Goal: Check status: Check status

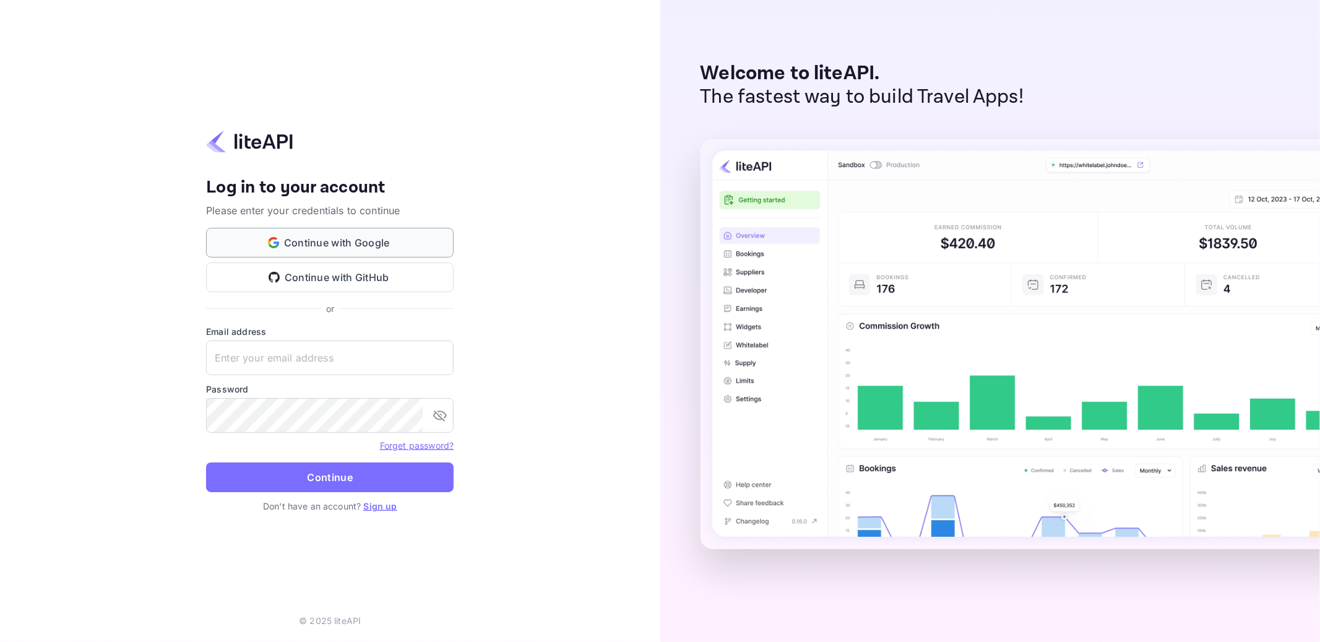
type input "boodynasef40@gmail.com"
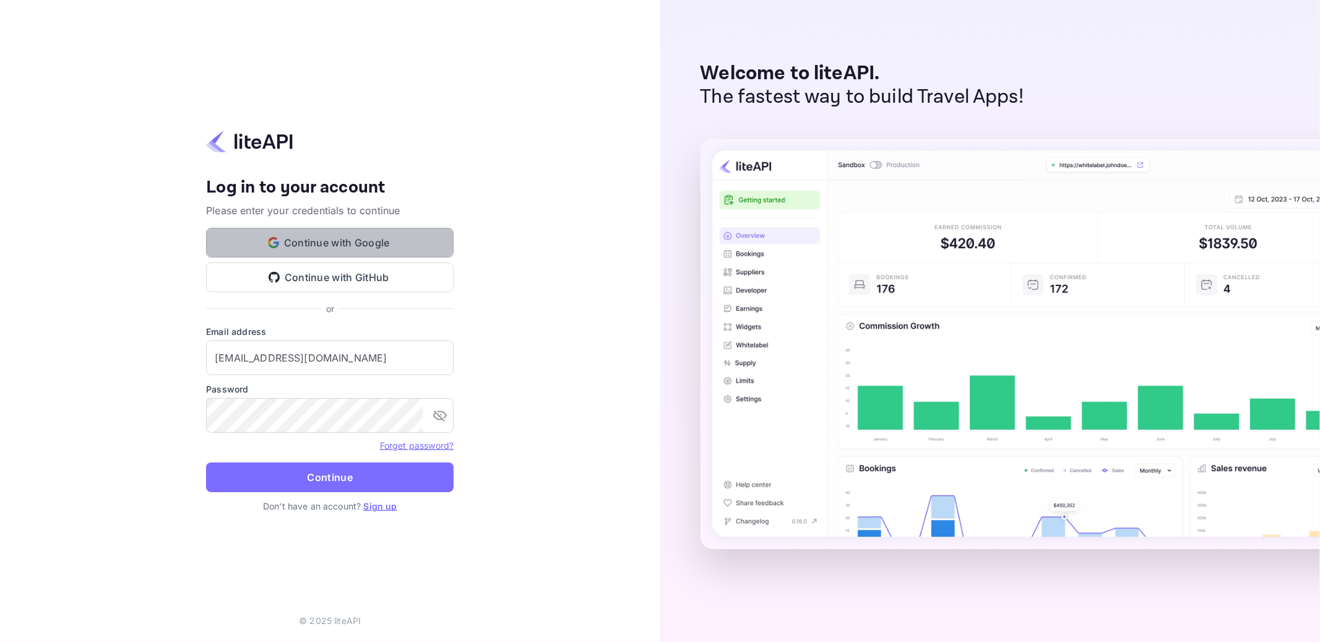
click at [328, 236] on button "Continue with Google" at bounding box center [330, 243] width 248 height 30
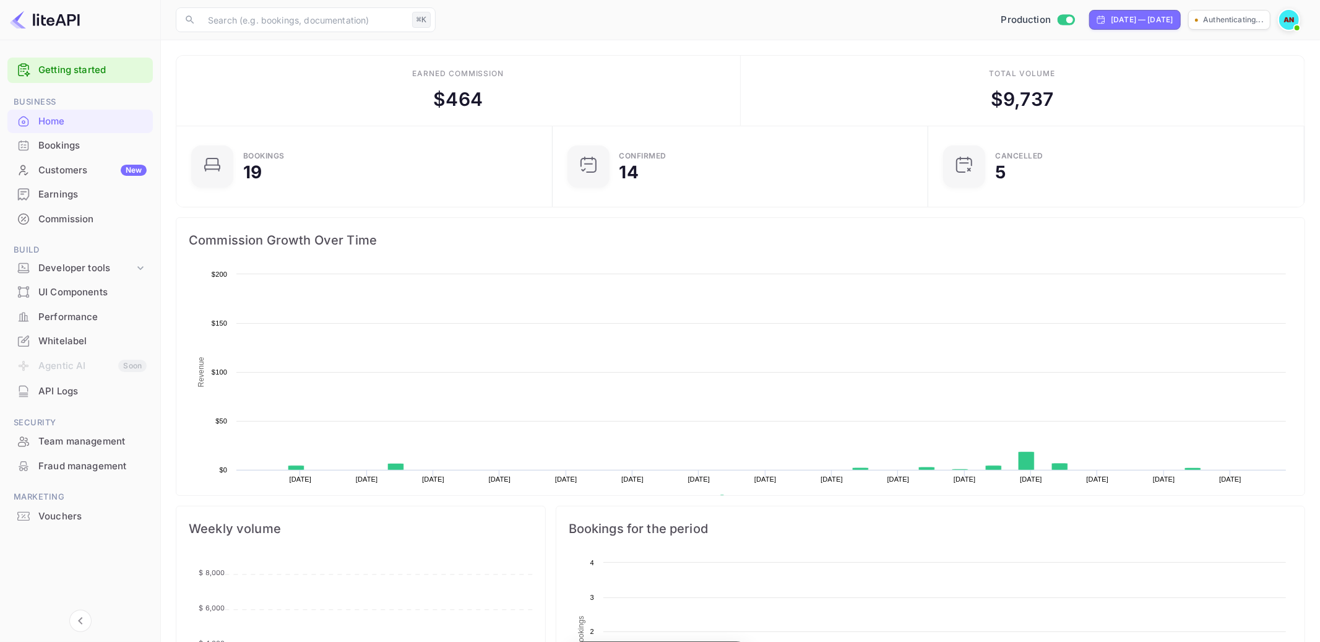
scroll to position [201, 368]
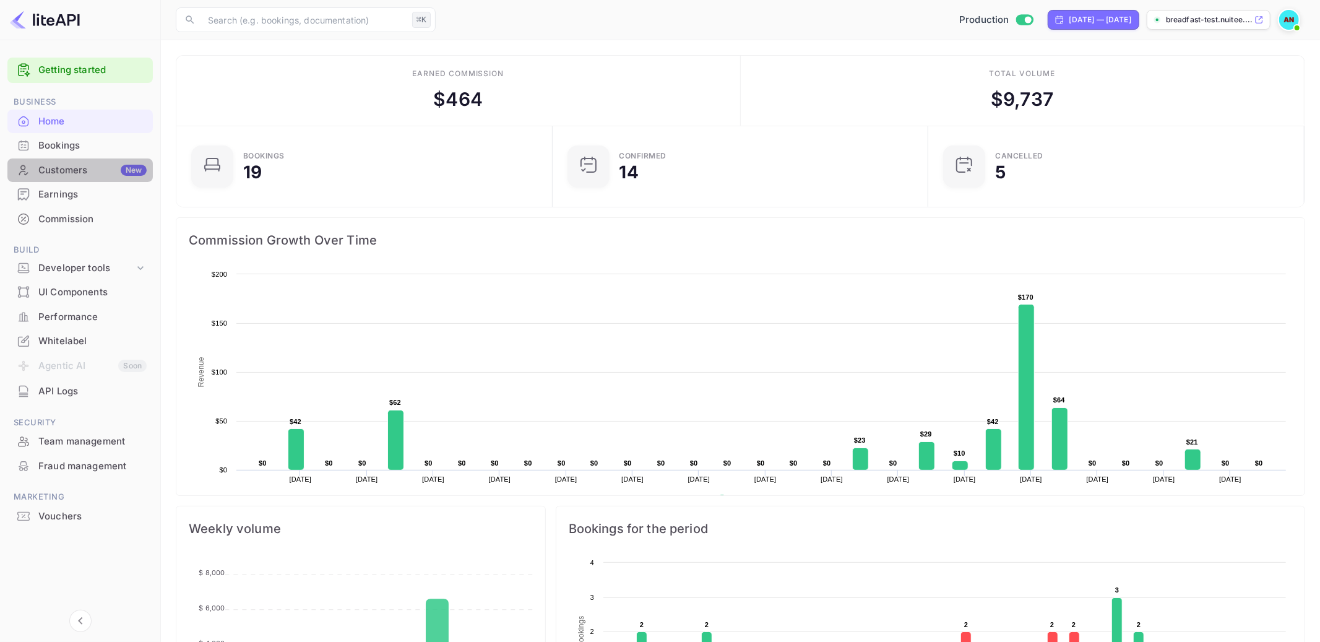
click at [66, 176] on div "Customers New" at bounding box center [92, 170] width 108 height 14
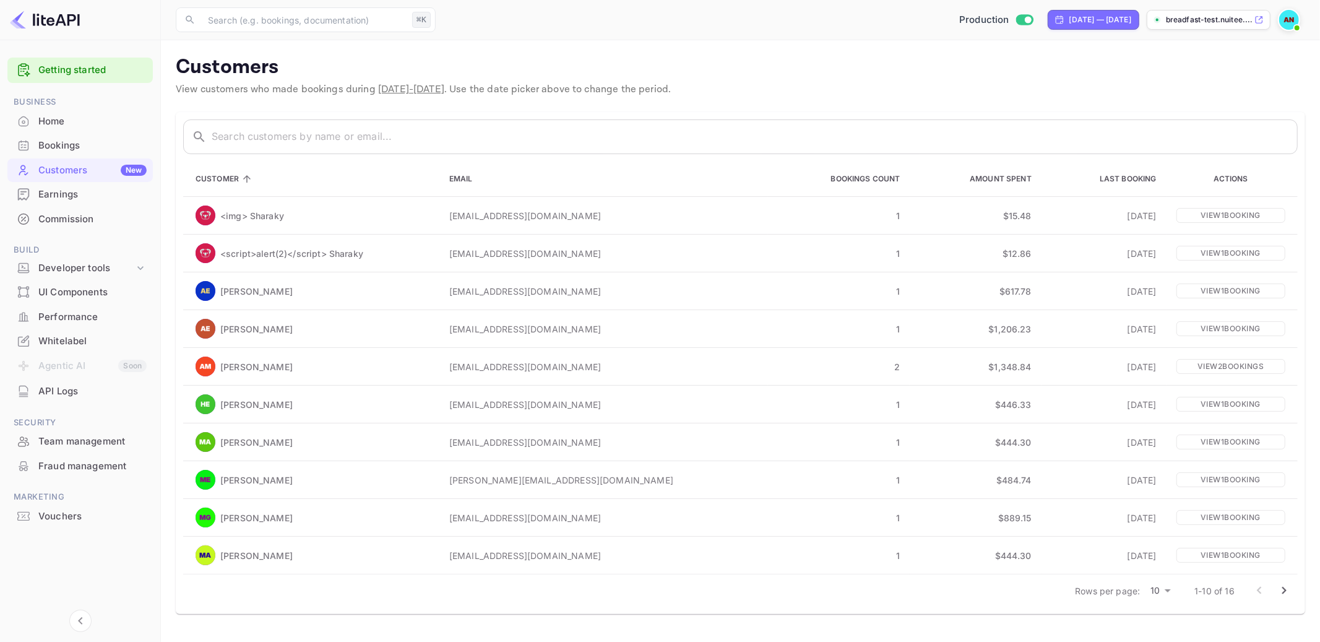
click at [1171, 588] on body "Getting started Business Home Bookings Customers New Earnings Commission Build …" at bounding box center [660, 321] width 1320 height 642
click at [1158, 613] on li "50" at bounding box center [1160, 621] width 32 height 22
type input "50"
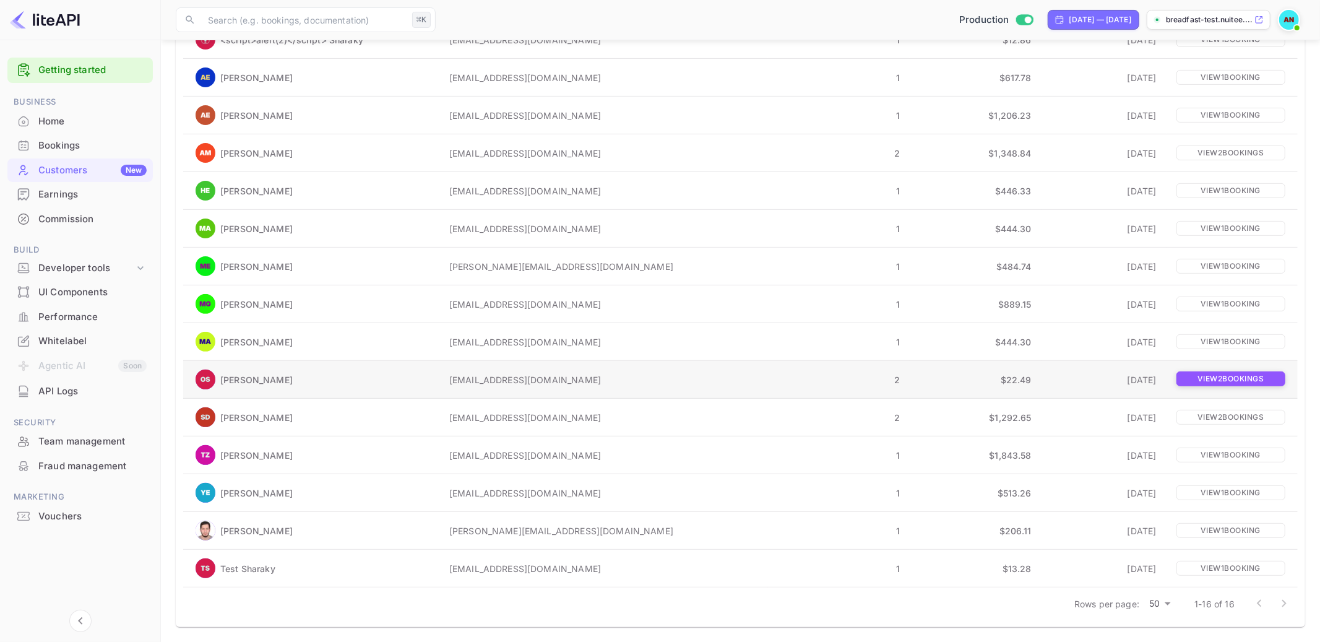
click at [1215, 380] on p "View 2 booking s" at bounding box center [1230, 378] width 109 height 15
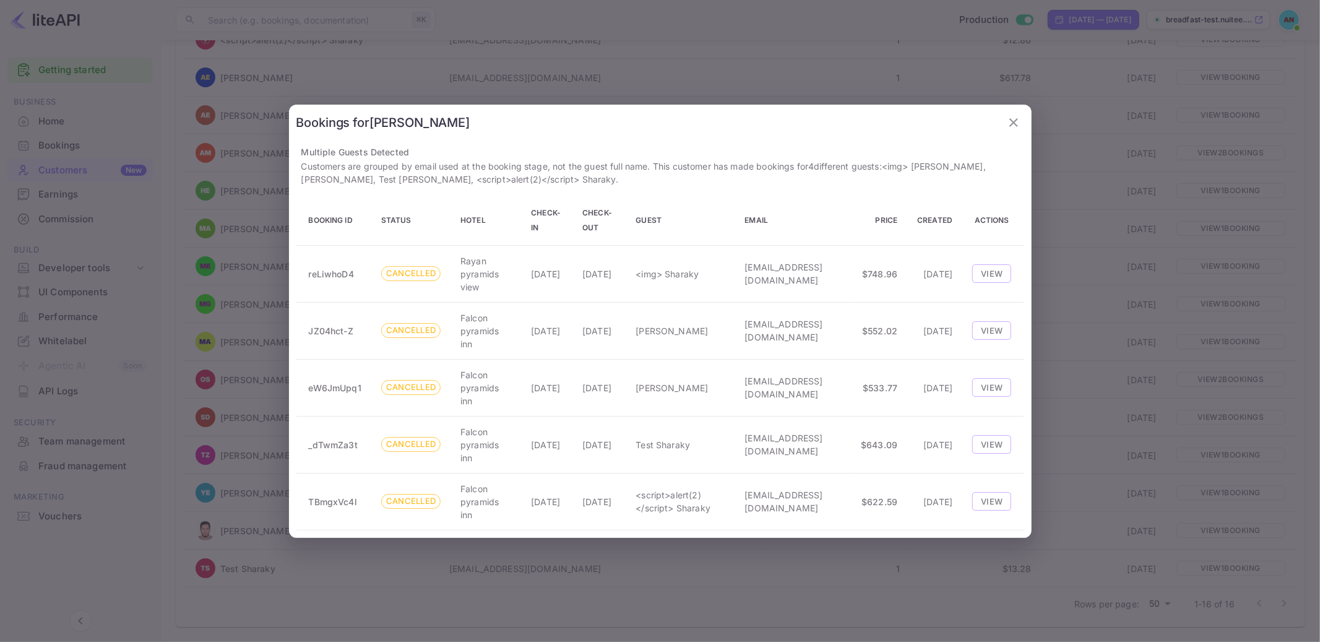
click at [1009, 124] on icon "button" at bounding box center [1013, 122] width 15 height 15
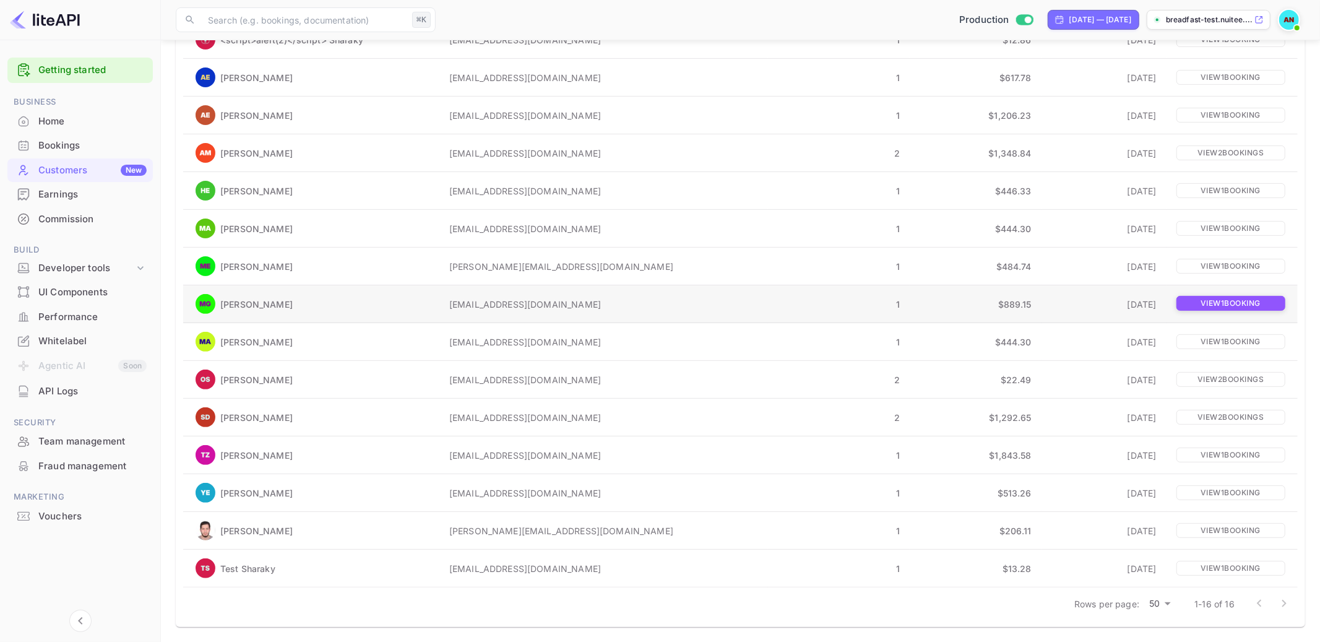
click at [1215, 300] on p "View 1 booking" at bounding box center [1230, 303] width 109 height 15
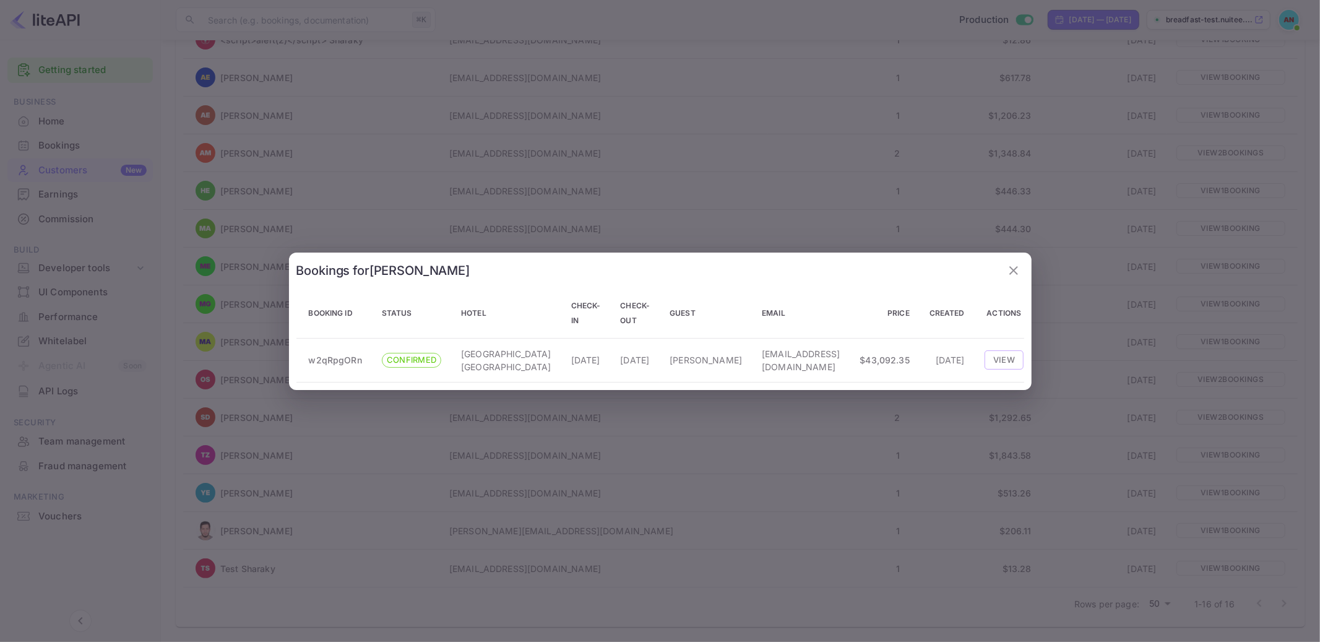
click at [1012, 263] on icon "button" at bounding box center [1013, 270] width 15 height 15
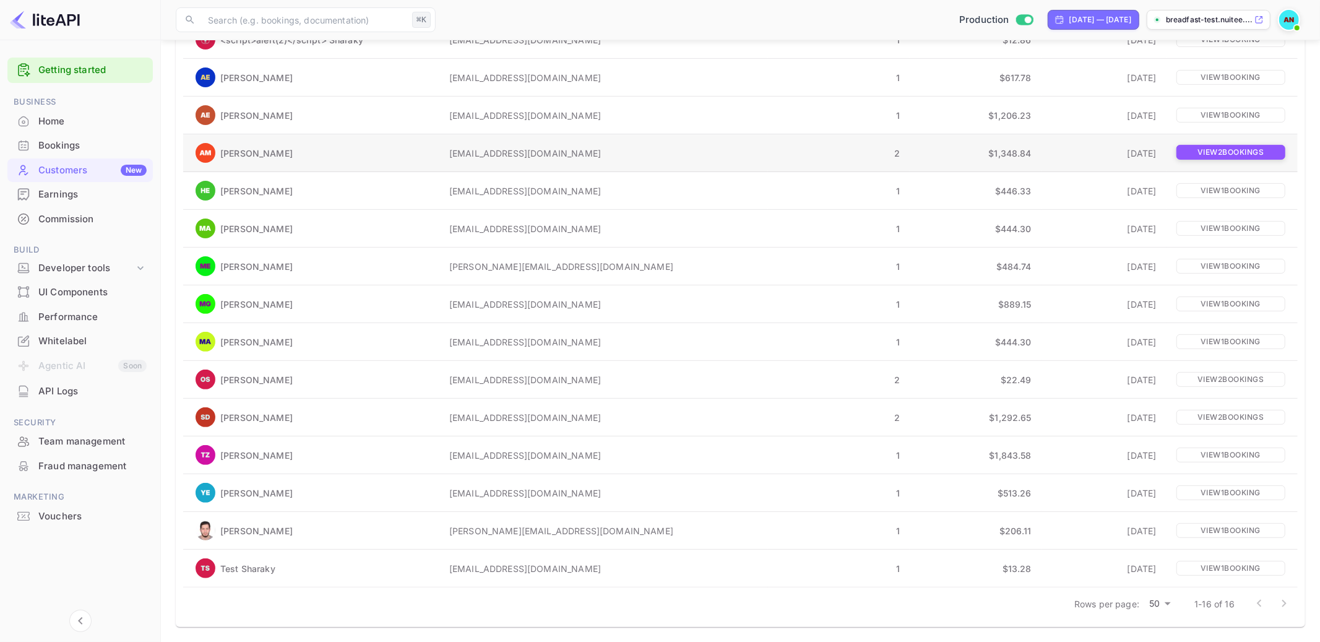
click at [1220, 148] on p "View 2 booking s" at bounding box center [1230, 152] width 109 height 15
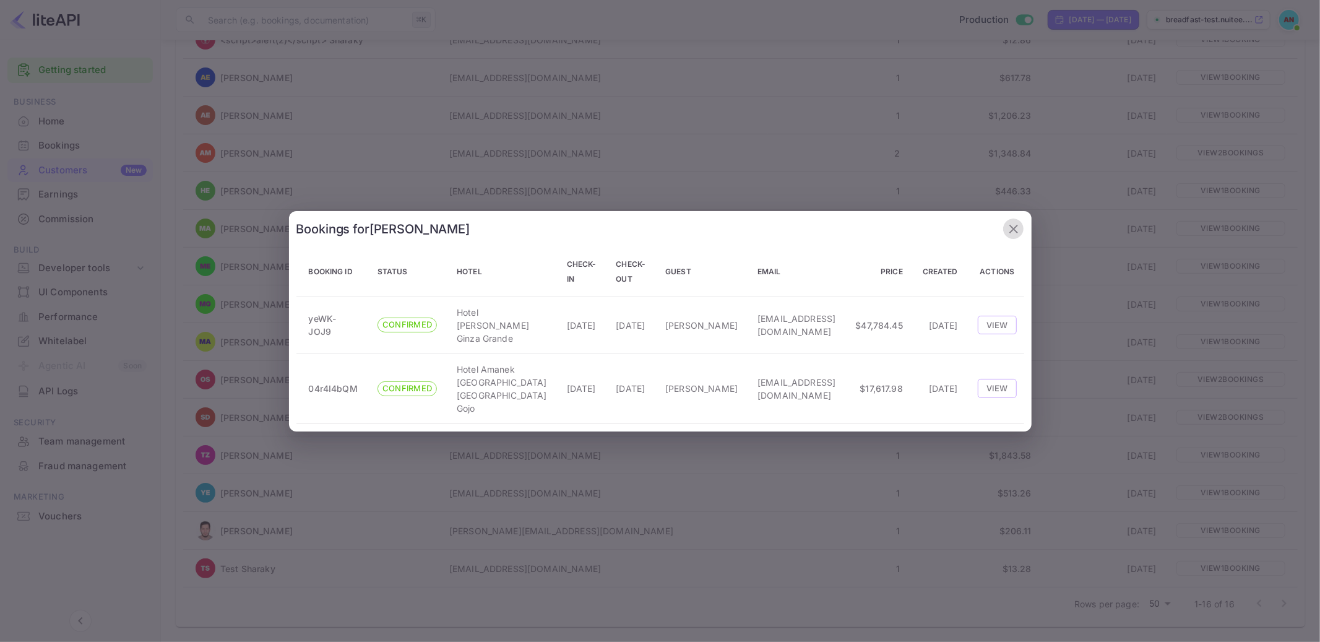
click at [1007, 233] on icon "button" at bounding box center [1013, 229] width 15 height 15
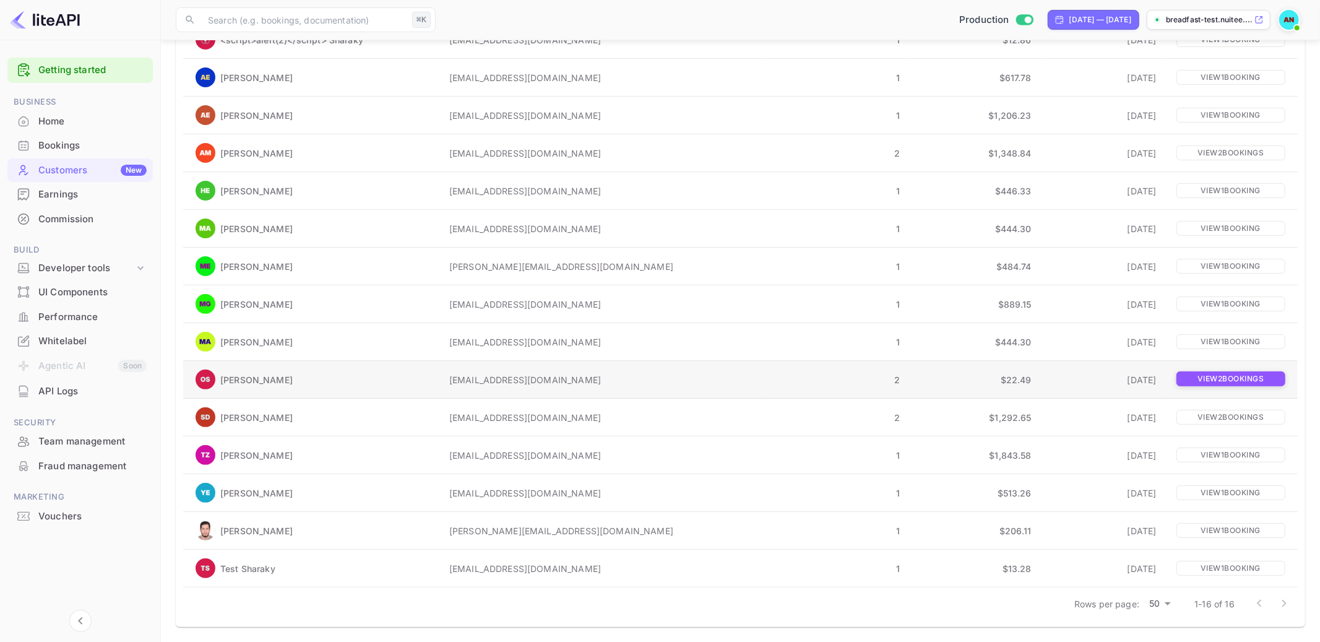
click at [1199, 380] on p "View 2 booking s" at bounding box center [1230, 378] width 109 height 15
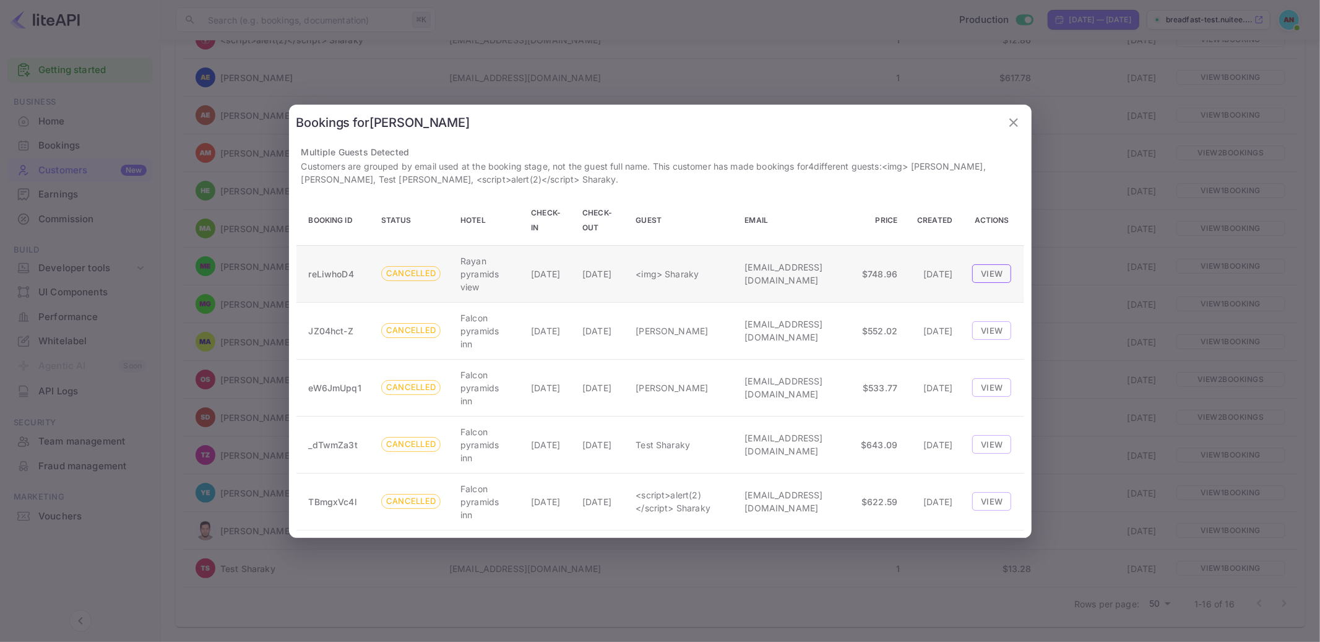
click at [982, 280] on button "View" at bounding box center [991, 273] width 39 height 19
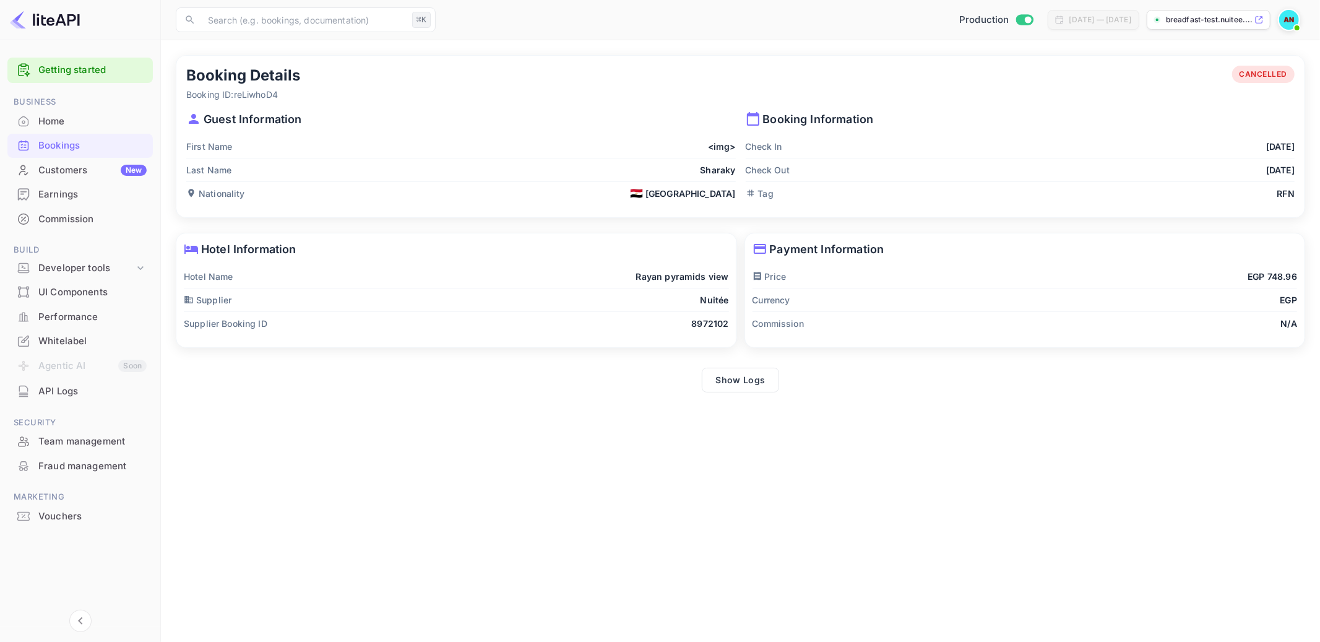
click at [43, 147] on div "Bookings" at bounding box center [92, 146] width 108 height 14
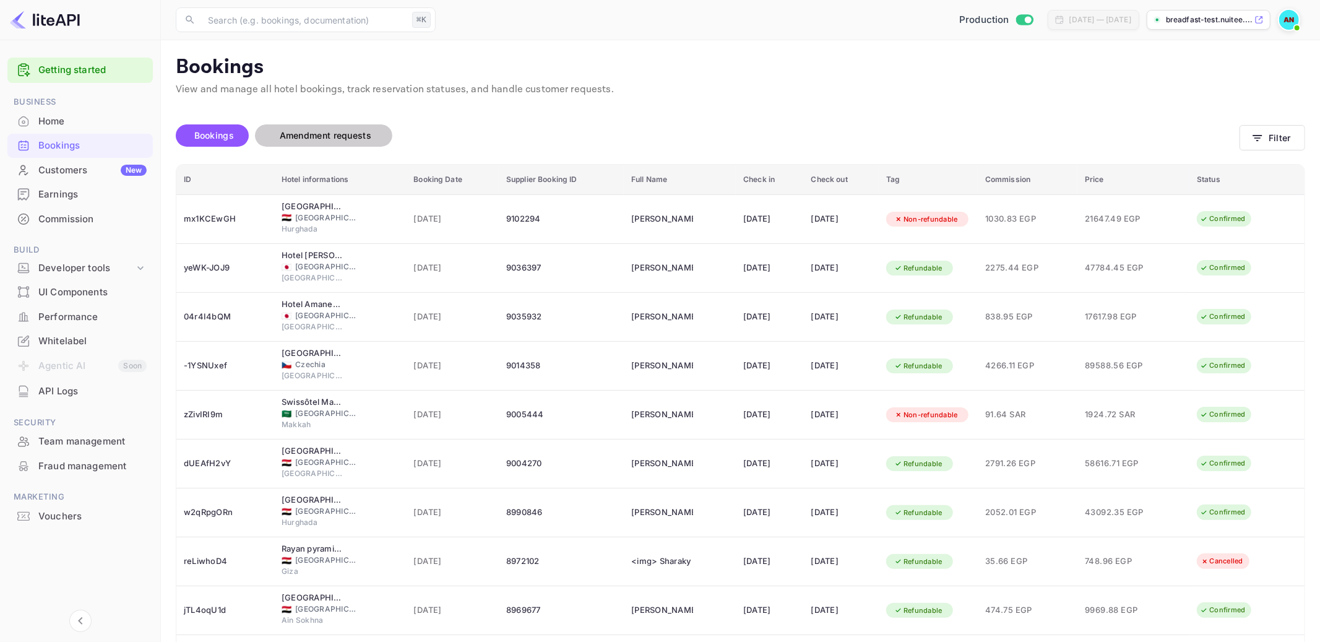
click at [354, 128] on span "Amendment requests" at bounding box center [325, 135] width 116 height 15
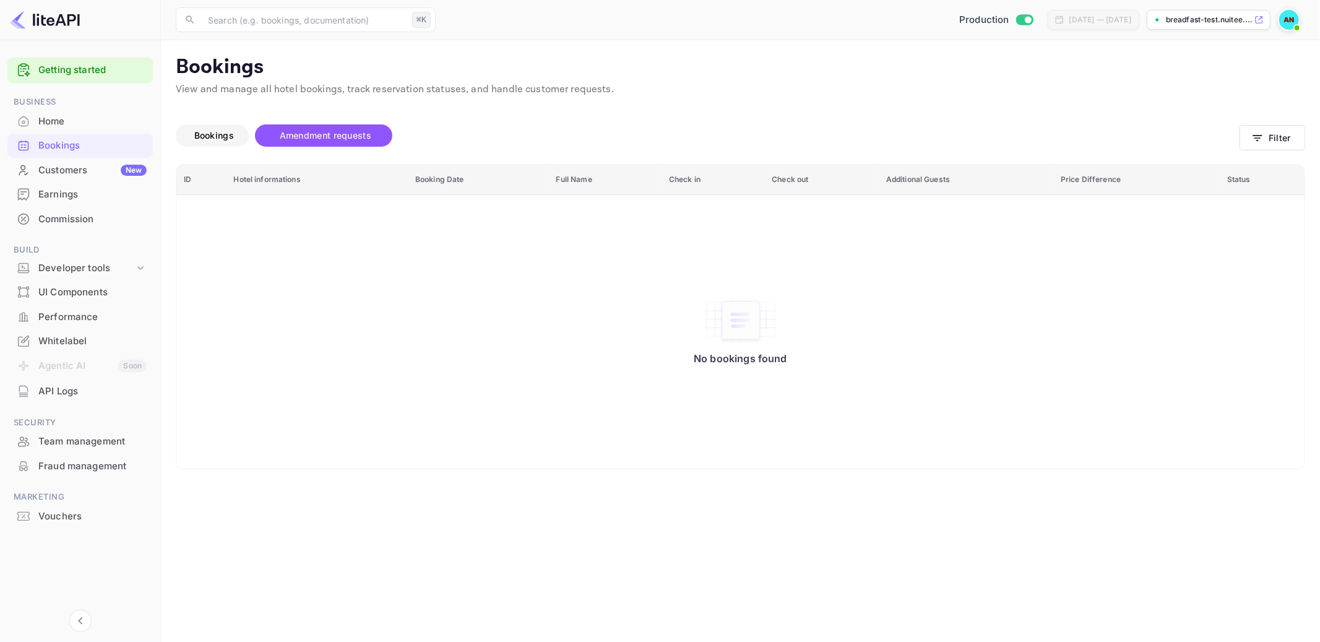
click at [211, 128] on span "Bookings" at bounding box center [214, 135] width 52 height 15
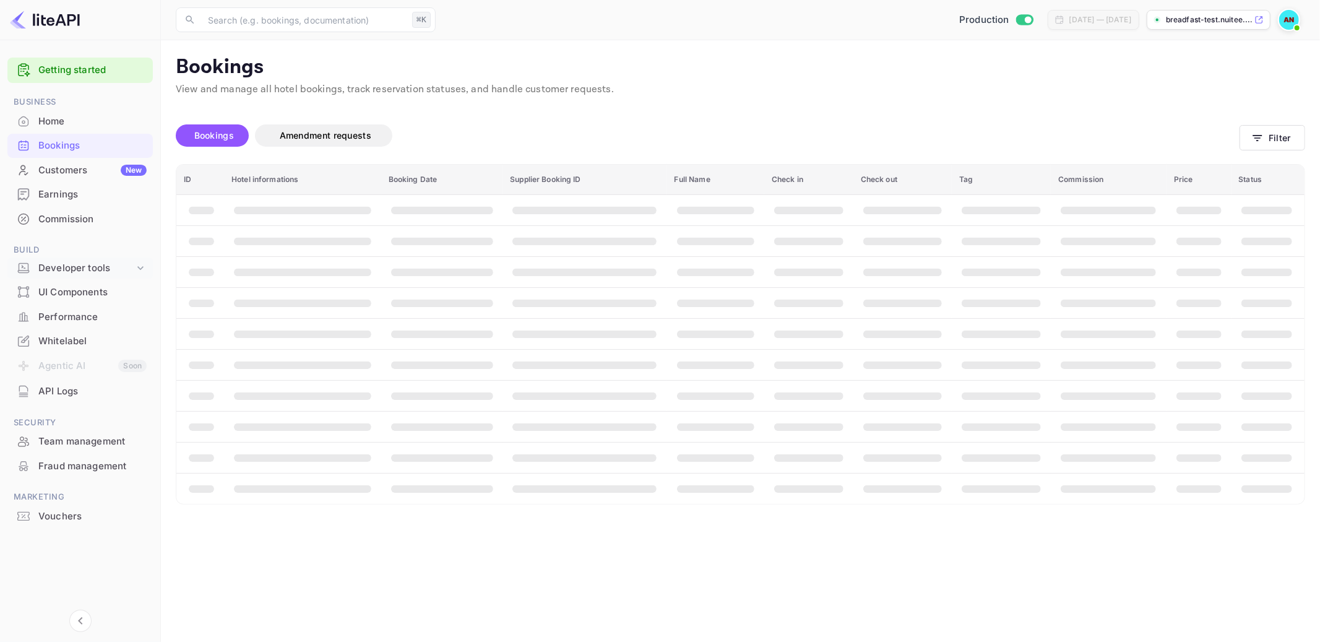
click at [146, 263] on icon at bounding box center [140, 268] width 12 height 12
click at [92, 221] on div "Commission" at bounding box center [92, 219] width 108 height 14
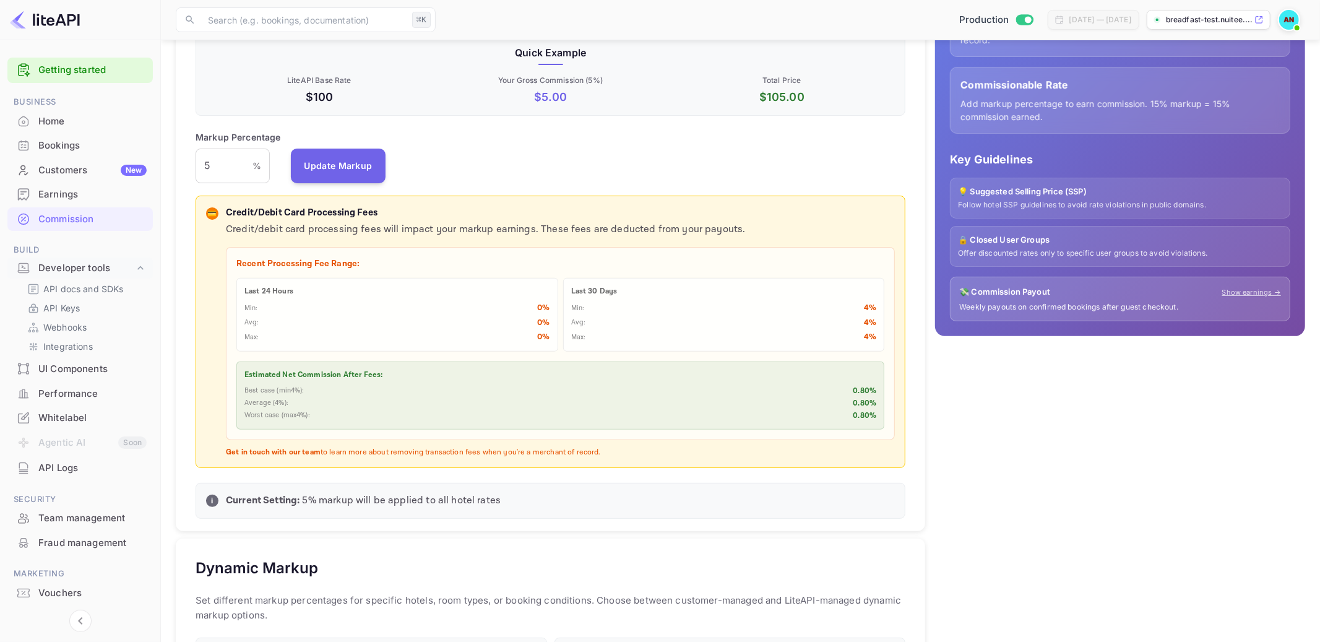
scroll to position [230, 0]
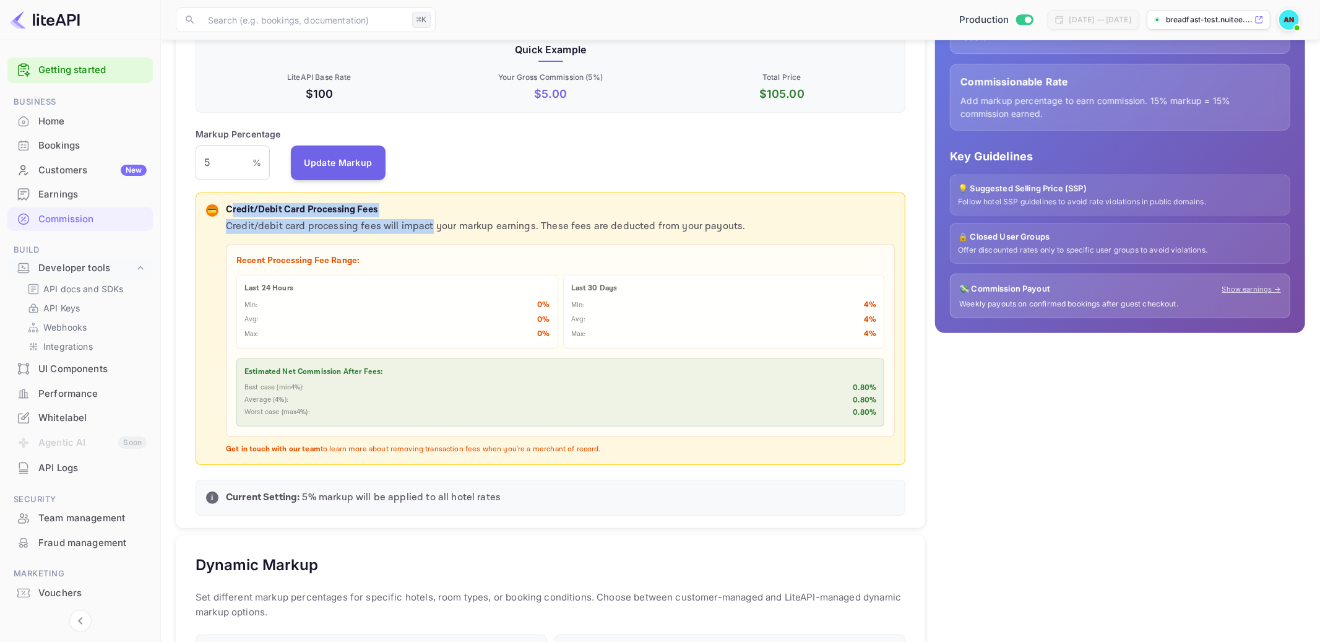
drag, startPoint x: 231, startPoint y: 204, endPoint x: 441, endPoint y: 231, distance: 210.9
click at [441, 231] on div "Credit/Debit Card Processing Fees Credit/debit card processing fees will impact…" at bounding box center [560, 329] width 669 height 252
click at [441, 231] on p "Credit/debit card processing fees will impact your markup earnings. These fees …" at bounding box center [560, 226] width 669 height 15
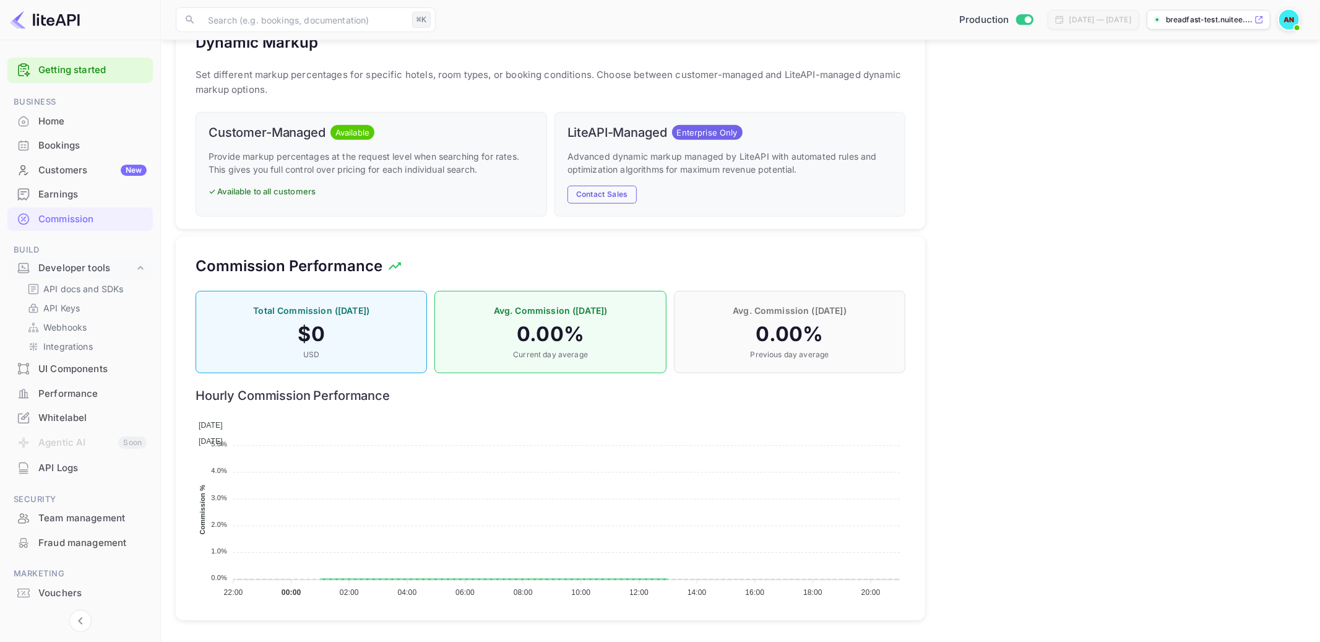
scroll to position [0, 0]
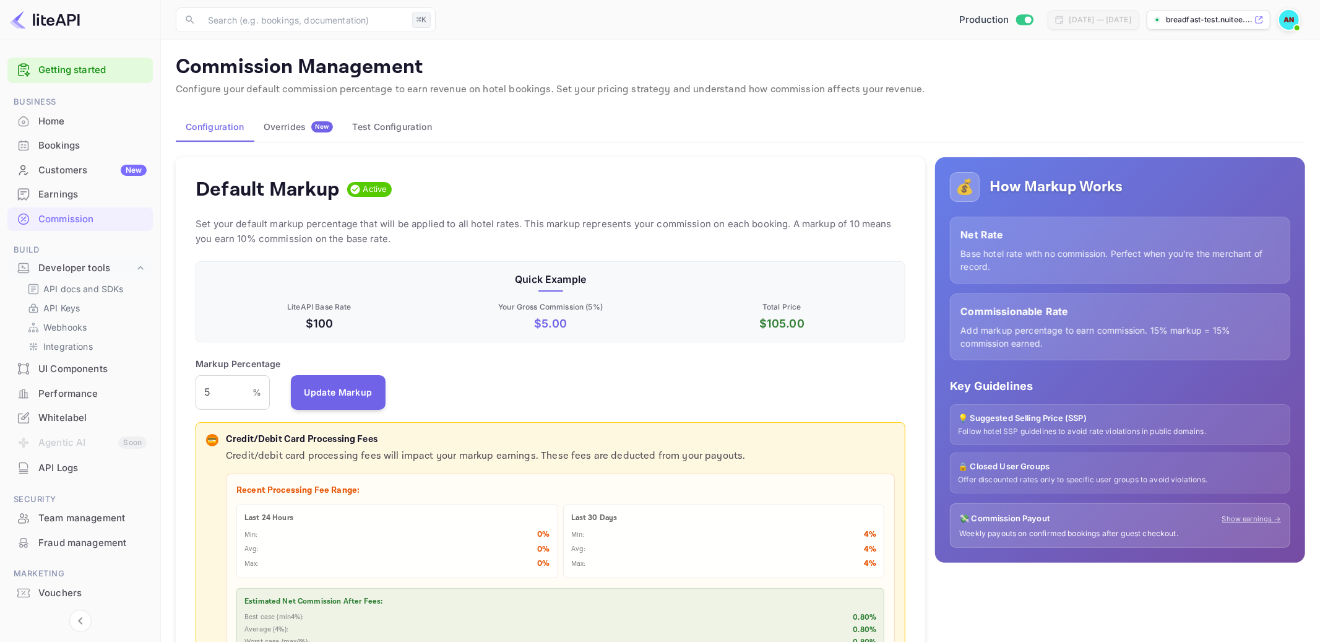
click at [280, 117] on button "Overrides New" at bounding box center [298, 127] width 89 height 30
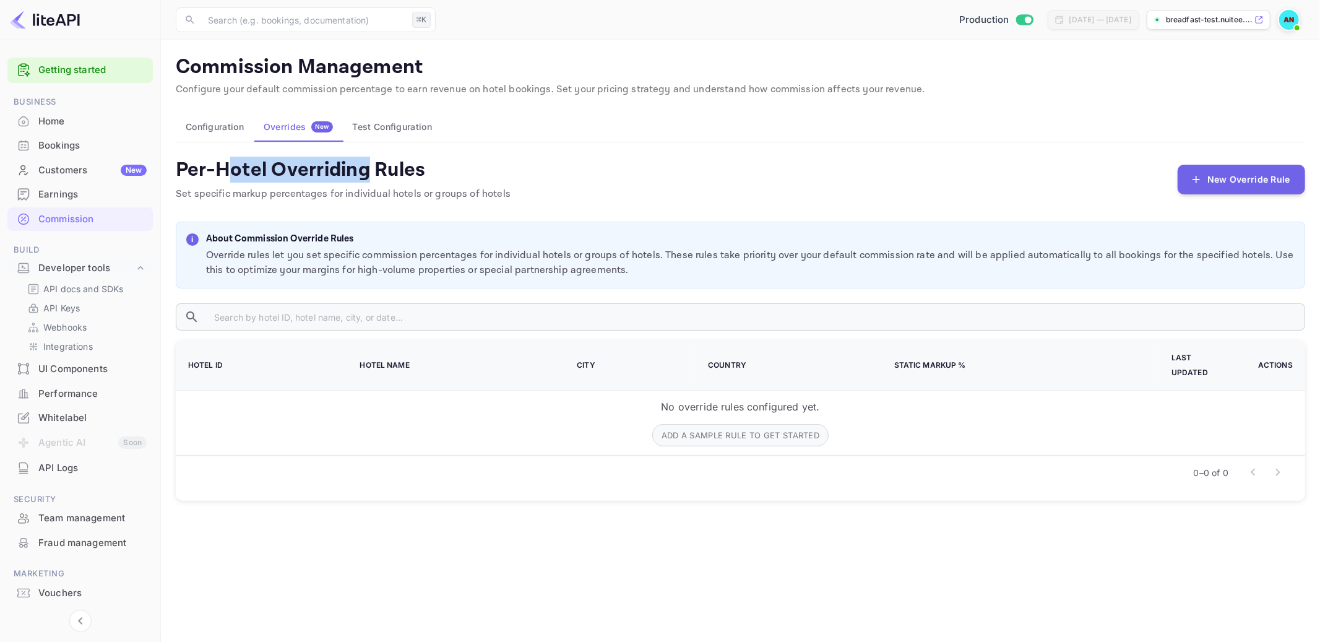
drag, startPoint x: 225, startPoint y: 161, endPoint x: 366, endPoint y: 181, distance: 141.9
click at [366, 181] on h4 "Per-Hotel Overriding Rules" at bounding box center [343, 169] width 335 height 25
drag, startPoint x: 454, startPoint y: 195, endPoint x: 323, endPoint y: 175, distance: 132.7
click at [323, 175] on div "Per-Hotel Overriding Rules Set specific markup percentages for individual hotel…" at bounding box center [343, 179] width 335 height 45
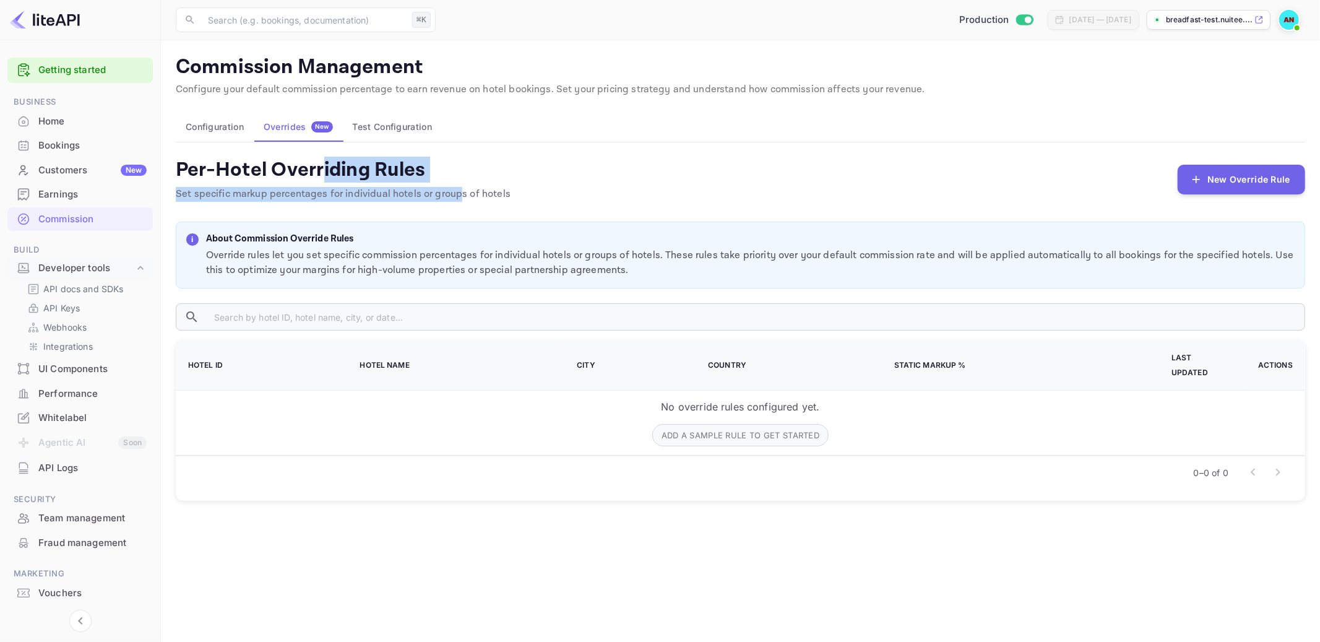
click at [323, 175] on h4 "Per-Hotel Overriding Rules" at bounding box center [343, 169] width 335 height 25
click at [375, 119] on button "Test Configuration" at bounding box center [392, 127] width 99 height 30
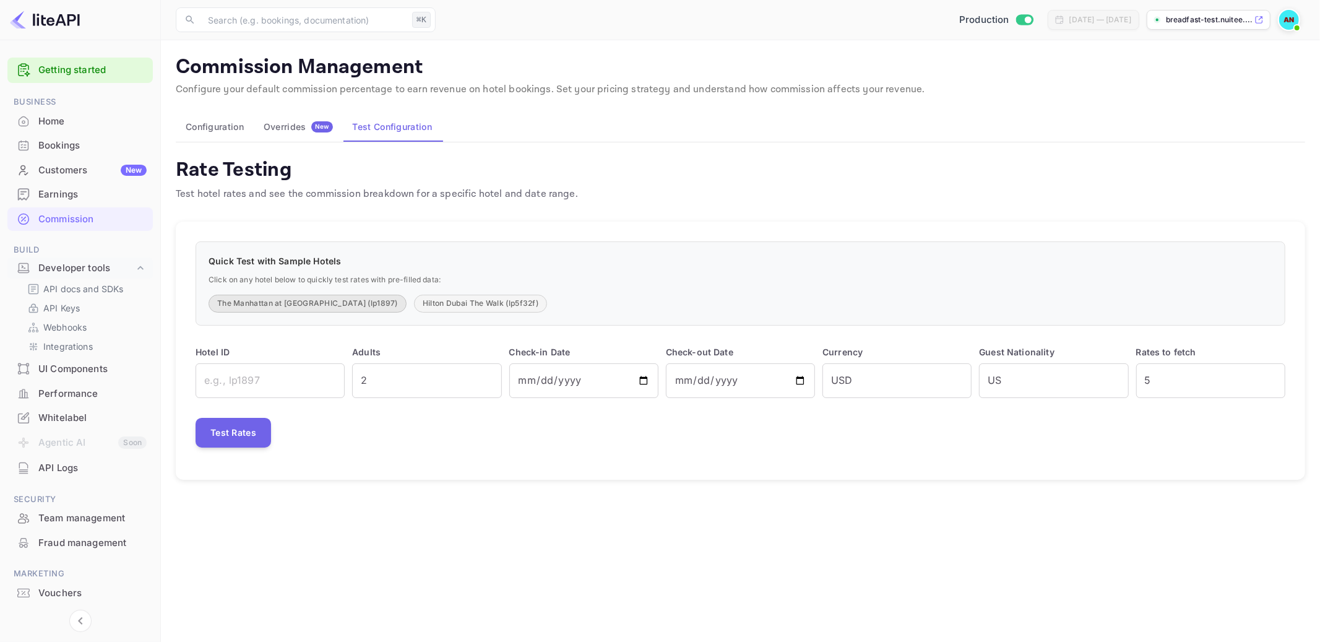
drag, startPoint x: 290, startPoint y: 291, endPoint x: 371, endPoint y: 308, distance: 82.2
click at [371, 308] on div "Quick Test with Sample Hotels Click on any hotel below to quickly test rates wi…" at bounding box center [741, 283] width 1090 height 84
drag, startPoint x: 665, startPoint y: 298, endPoint x: 306, endPoint y: 256, distance: 360.8
click at [306, 256] on div "Quick Test with Sample Hotels Click on any hotel below to quickly test rates wi…" at bounding box center [741, 283] width 1090 height 84
click at [423, 267] on p "Quick Test with Sample Hotels" at bounding box center [741, 260] width 1064 height 13
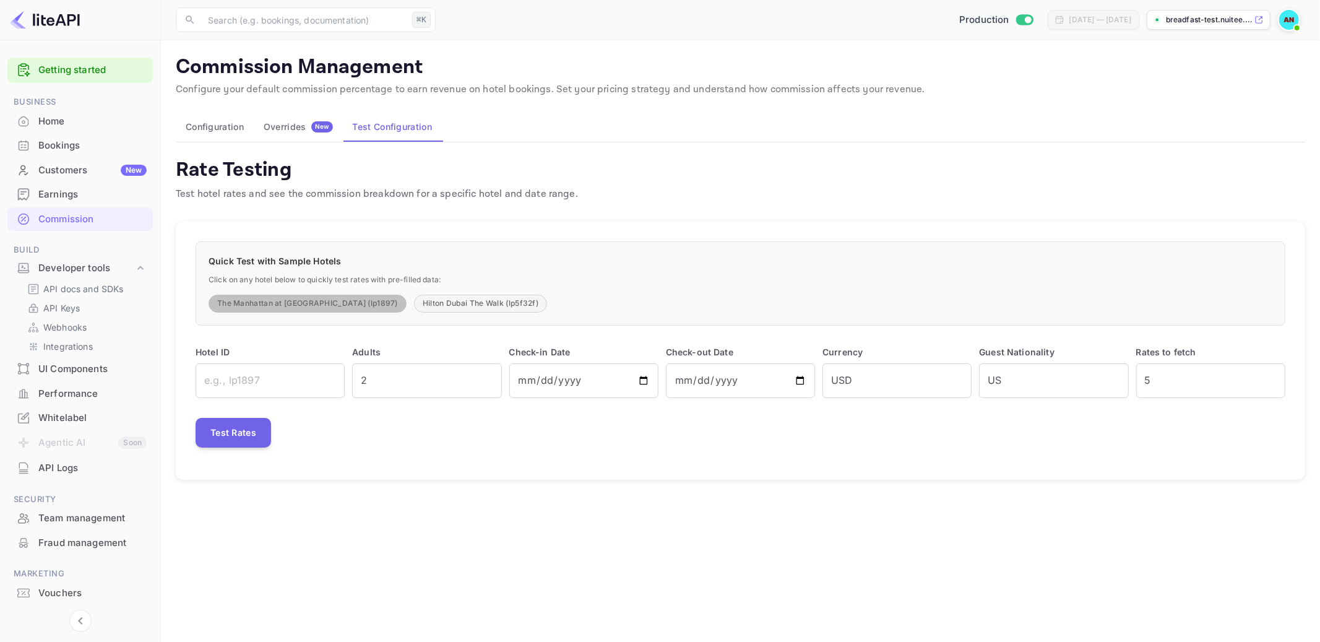
click at [347, 307] on button "The Manhattan at Times Square (lp1897)" at bounding box center [308, 304] width 198 height 18
type input "lp1897"
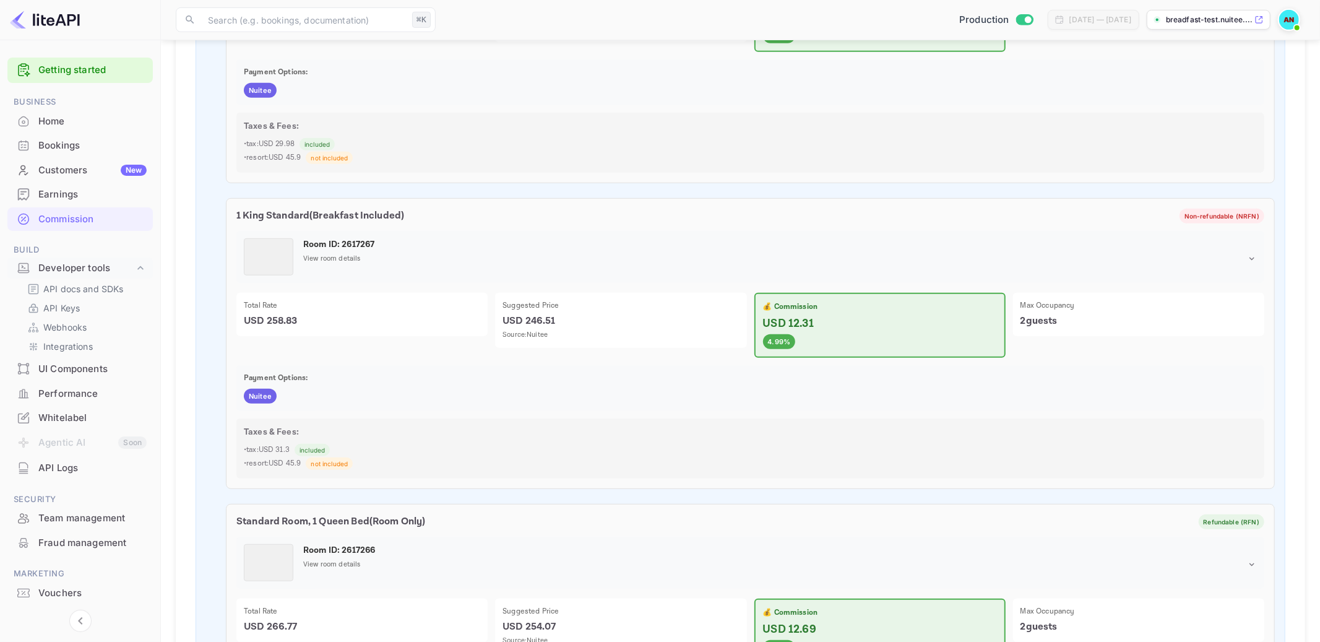
scroll to position [727, 0]
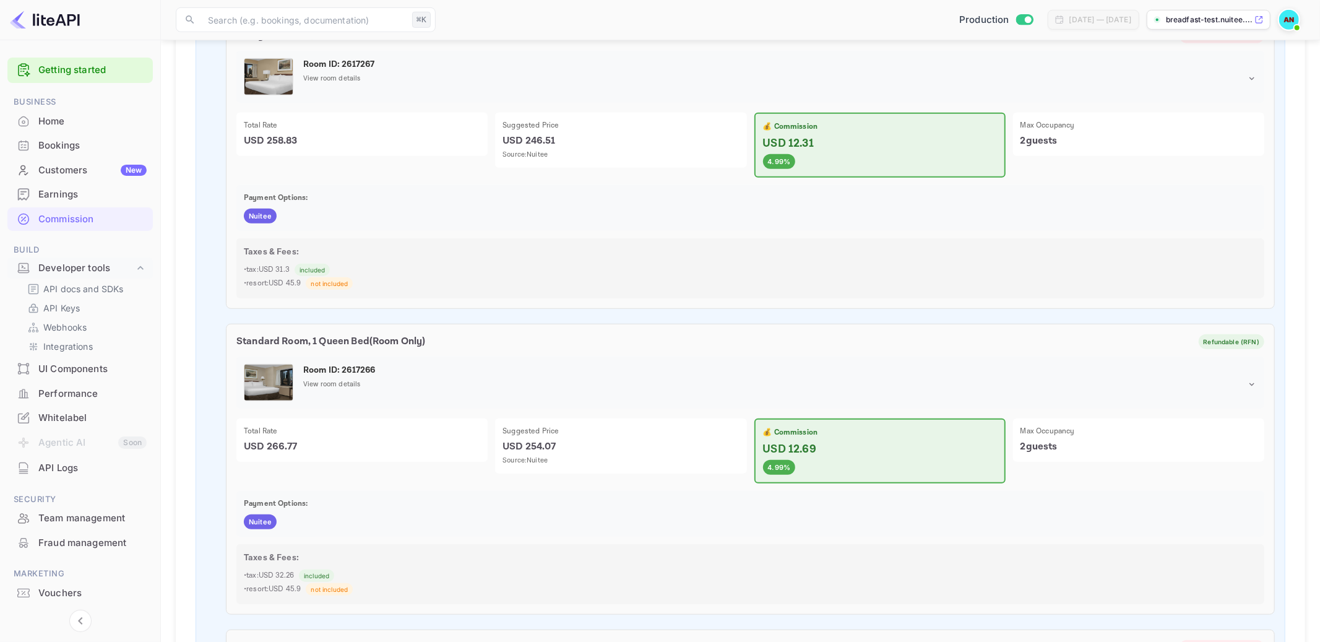
click at [674, 442] on p "USD 254.07" at bounding box center [620, 446] width 236 height 15
click at [854, 444] on p "USD 12.69" at bounding box center [880, 449] width 234 height 17
click at [604, 440] on p "USD 254.07" at bounding box center [620, 446] width 236 height 15
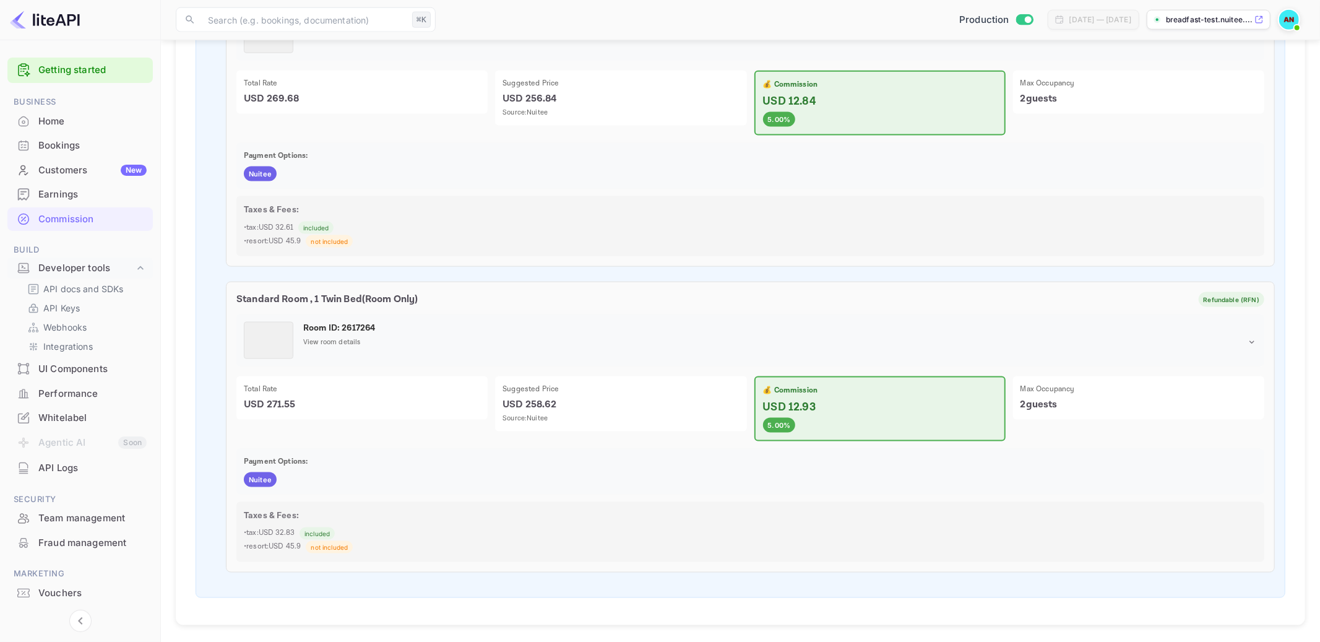
scroll to position [0, 0]
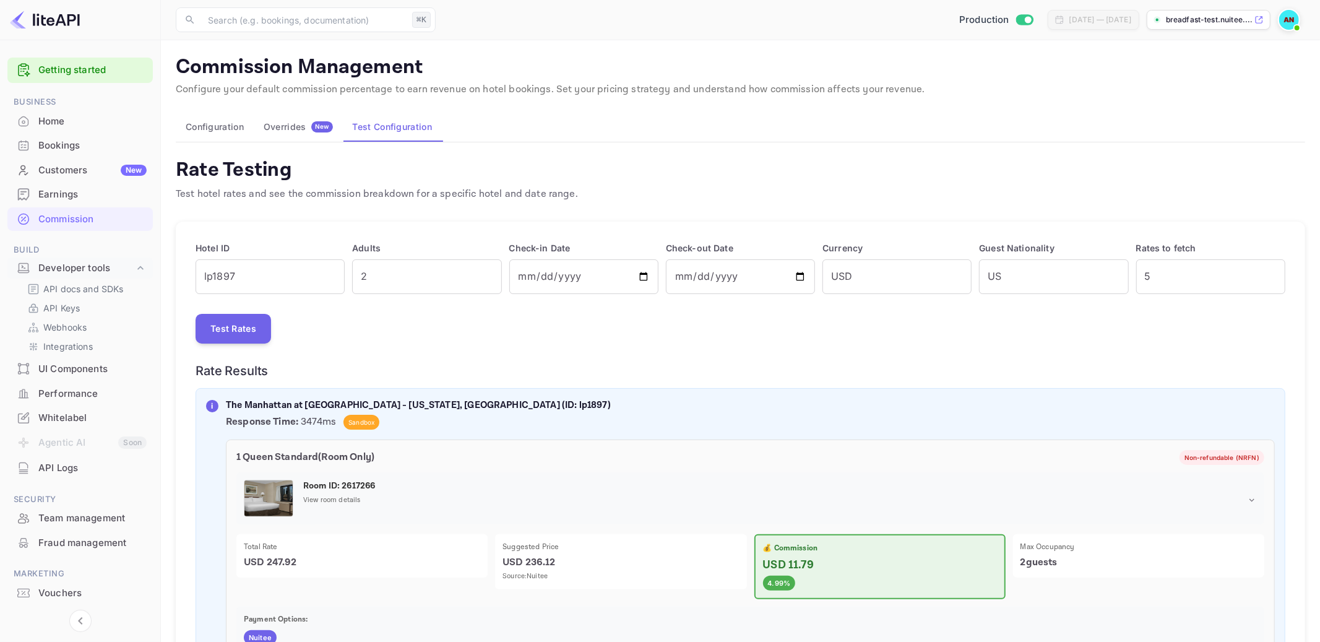
click at [304, 130] on div "Overrides New" at bounding box center [298, 126] width 69 height 11
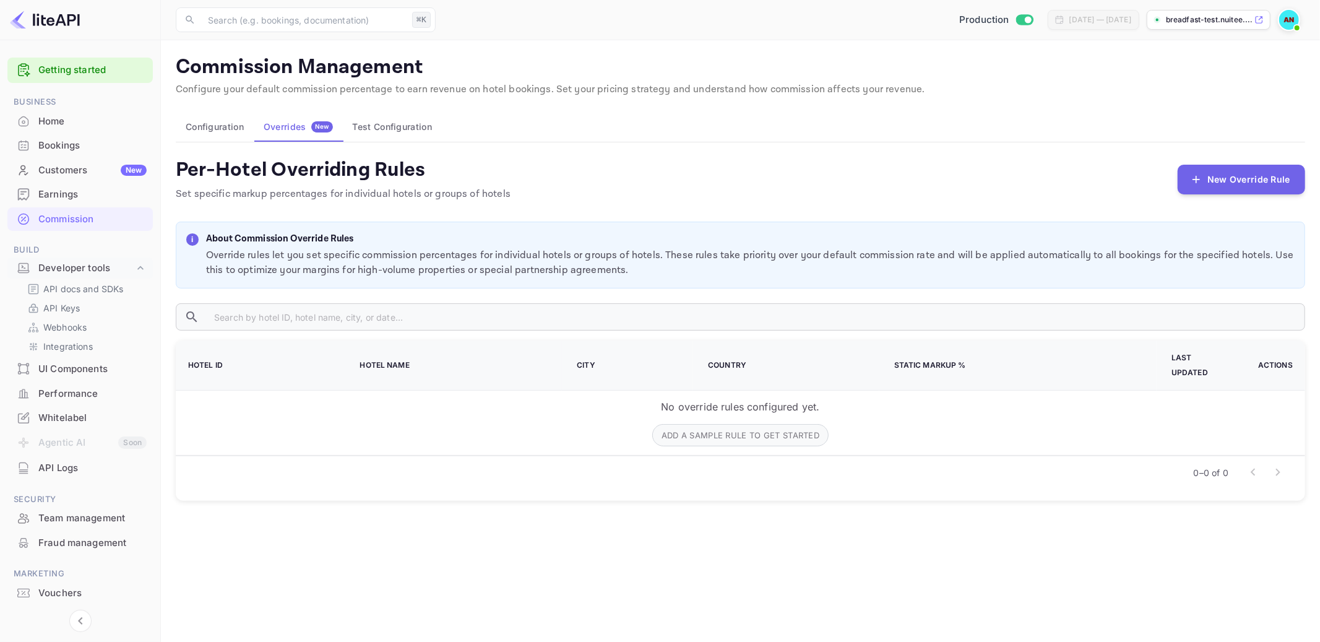
click at [222, 130] on button "Configuration" at bounding box center [215, 127] width 78 height 30
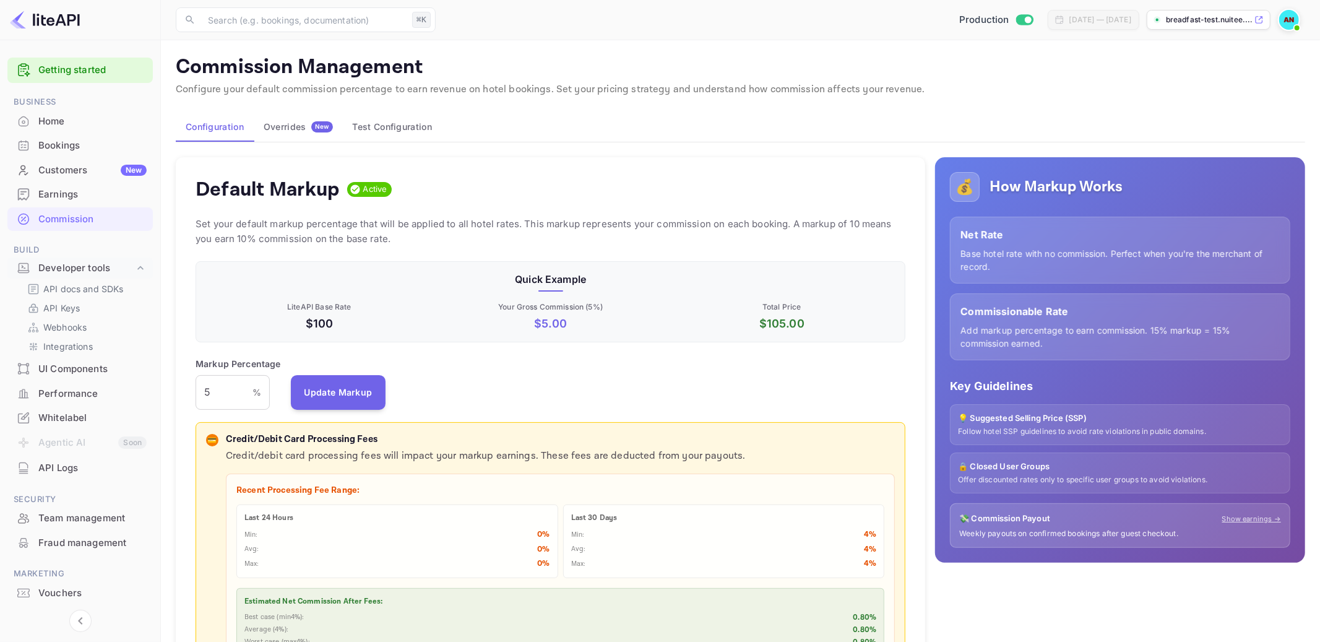
scroll to position [219, 710]
click at [996, 262] on p "Base hotel rate with no commission. Perfect when you're the merchant of record." at bounding box center [1119, 260] width 319 height 26
click at [1001, 326] on p "Add markup percentage to earn commission. 15% markup = 15% commission earned." at bounding box center [1119, 337] width 319 height 26
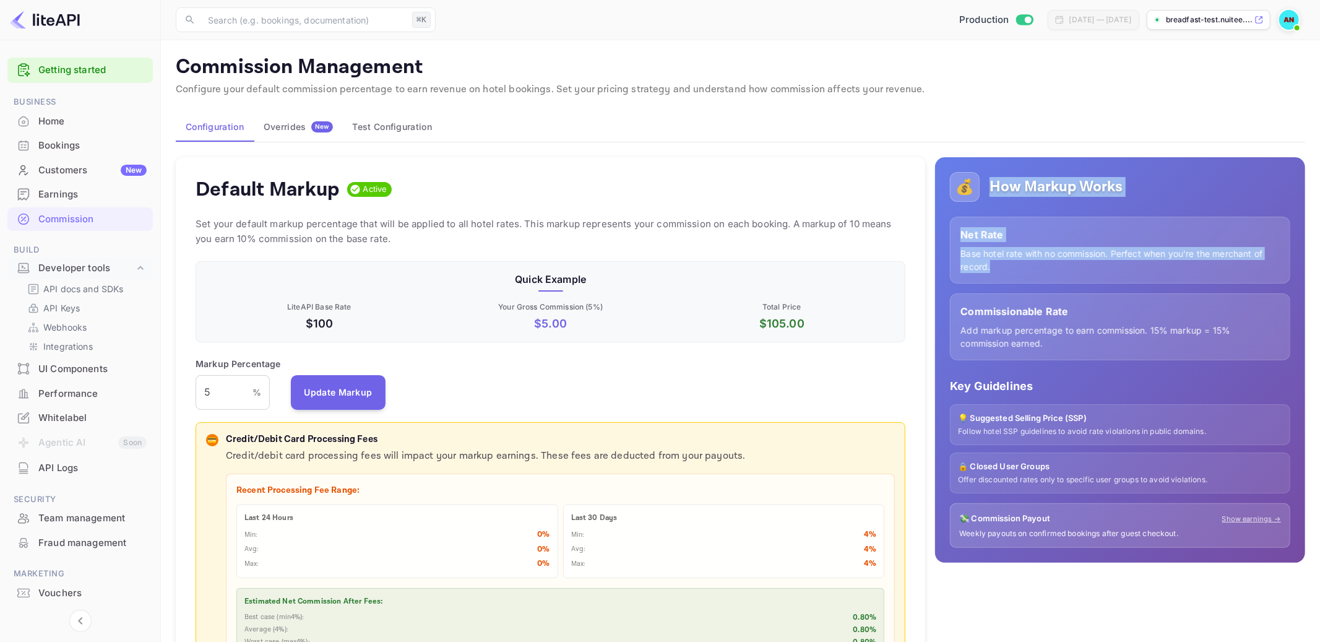
drag, startPoint x: 986, startPoint y: 192, endPoint x: 1076, endPoint y: 274, distance: 121.8
click at [1076, 274] on div "💰 How Markup Works Net Rate Base hotel rate with no commission. Perfect when yo…" at bounding box center [1120, 360] width 370 height 406
click at [1076, 274] on div "Net Rate Base hotel rate with no commission. Perfect when you're the merchant o…" at bounding box center [1120, 250] width 340 height 67
drag, startPoint x: 1007, startPoint y: 257, endPoint x: 1043, endPoint y: 278, distance: 41.8
click at [1043, 278] on div "Net Rate Base hotel rate with no commission. Perfect when you're the merchant o…" at bounding box center [1120, 250] width 340 height 67
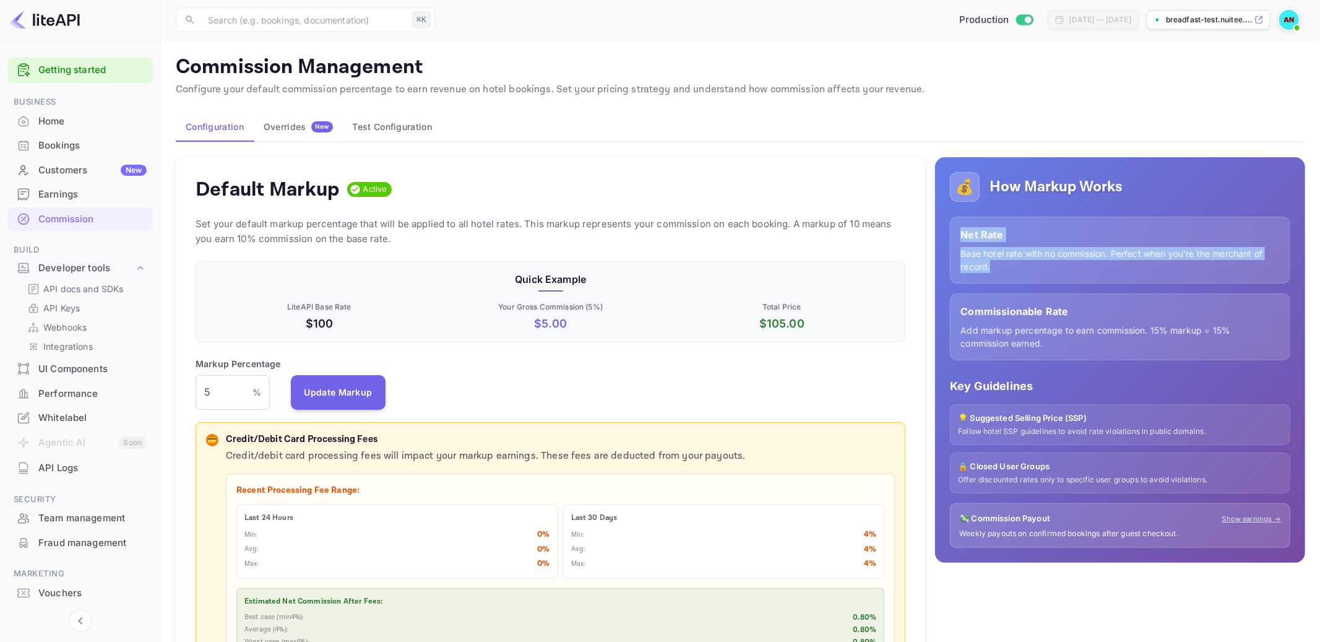
click at [1043, 278] on div "Net Rate Base hotel rate with no commission. Perfect when you're the merchant o…" at bounding box center [1120, 250] width 340 height 67
drag, startPoint x: 1043, startPoint y: 278, endPoint x: 959, endPoint y: 228, distance: 98.2
click at [959, 228] on div "Net Rate Base hotel rate with no commission. Perfect when you're the merchant o…" at bounding box center [1120, 250] width 340 height 67
drag, startPoint x: 973, startPoint y: 231, endPoint x: 1077, endPoint y: 287, distance: 118.2
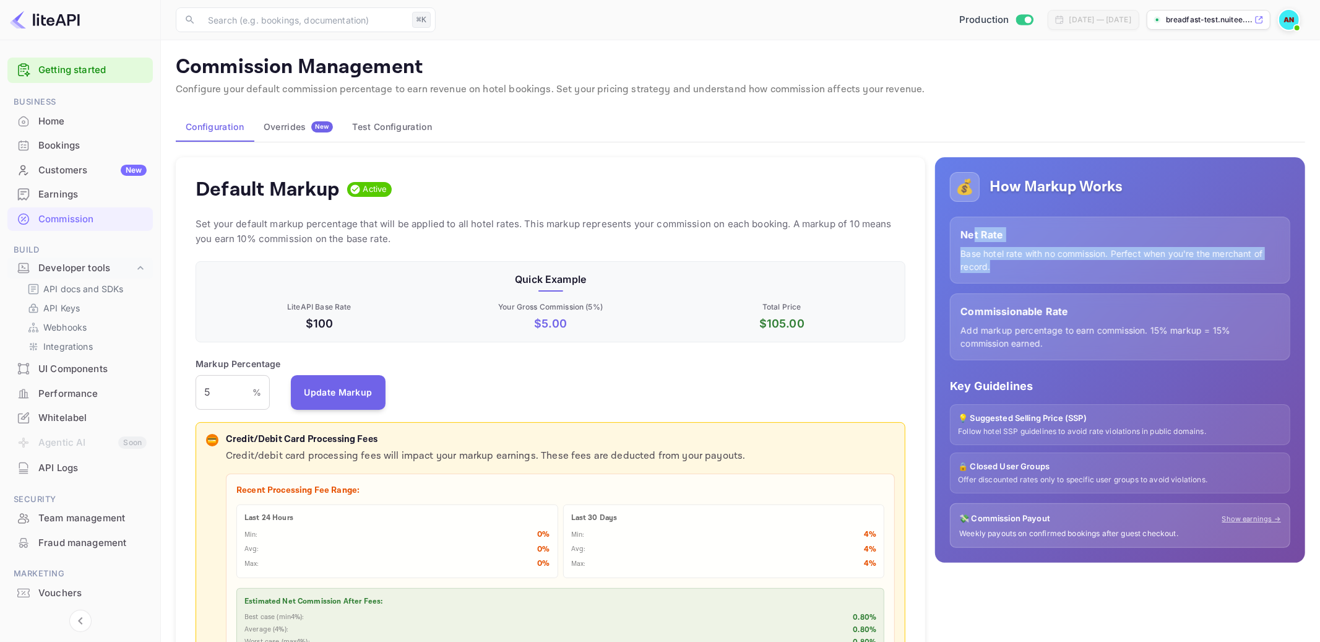
click at [1077, 287] on div "Net Rate Base hotel rate with no commission. Perfect when you're the merchant o…" at bounding box center [1120, 289] width 340 height 144
drag, startPoint x: 966, startPoint y: 436, endPoint x: 1103, endPoint y: 429, distance: 136.9
click at [1103, 429] on p "Follow hotel SSP guidelines to avoid rate violations in public domains." at bounding box center [1120, 431] width 324 height 11
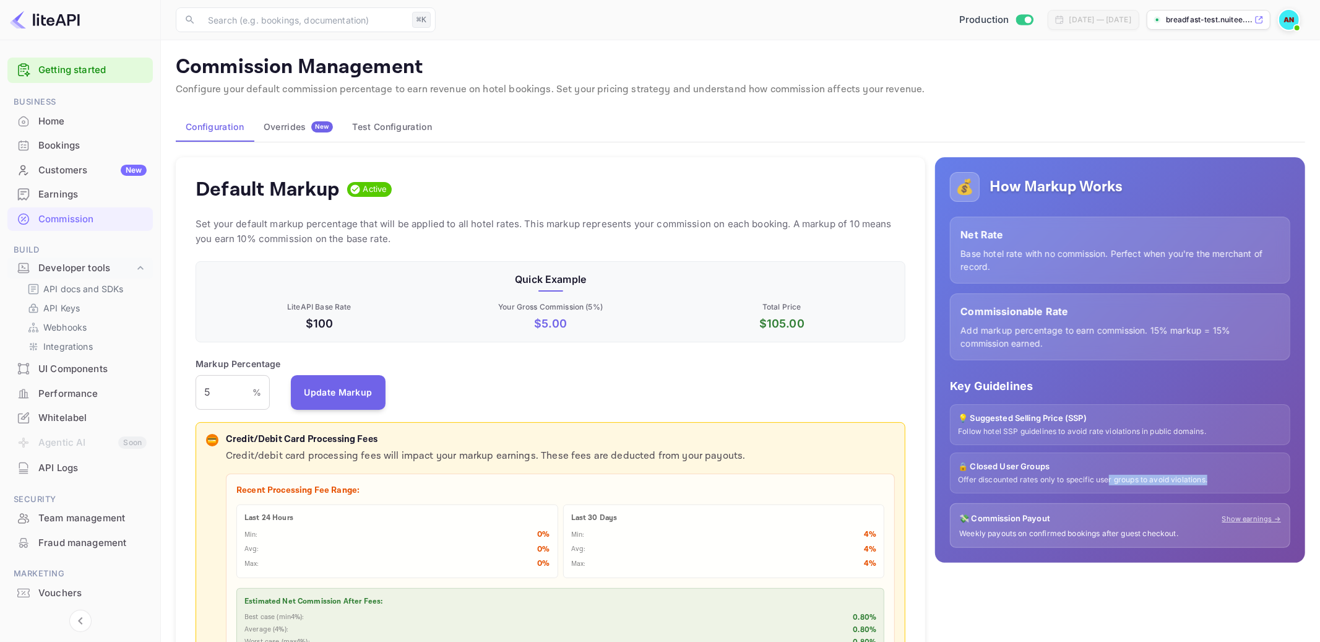
drag, startPoint x: 1003, startPoint y: 488, endPoint x: 1119, endPoint y: 483, distance: 116.4
click at [1119, 483] on div "🔒 Closed User Groups Offer discounted rates only to specific user groups to avo…" at bounding box center [1120, 472] width 340 height 41
click at [1119, 483] on p "Offer discounted rates only to specific user groups to avoid violations." at bounding box center [1120, 480] width 324 height 11
drag, startPoint x: 1166, startPoint y: 483, endPoint x: 984, endPoint y: 430, distance: 189.6
click at [984, 430] on div "Key Guidelines 💡 Suggested Selling Price (SSP) Follow hotel SSP guidelines to a…" at bounding box center [1120, 462] width 340 height 171
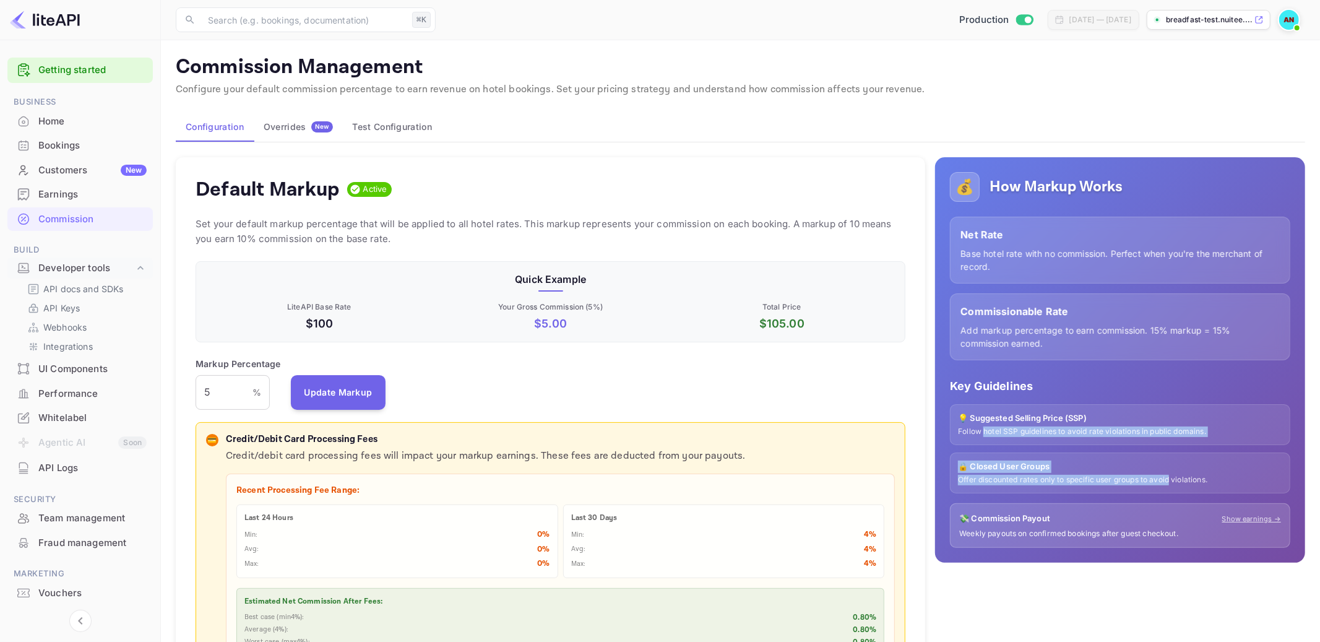
click at [984, 430] on p "Follow hotel SSP guidelines to avoid rate violations in public domains." at bounding box center [1120, 431] width 324 height 11
drag, startPoint x: 984, startPoint y: 430, endPoint x: 1196, endPoint y: 485, distance: 219.1
click at [1196, 485] on div "Key Guidelines 💡 Suggested Selling Price (SSP) Follow hotel SSP guidelines to a…" at bounding box center [1120, 462] width 340 height 171
click at [1196, 485] on p "Offer discounted rates only to specific user groups to avoid violations." at bounding box center [1120, 480] width 324 height 11
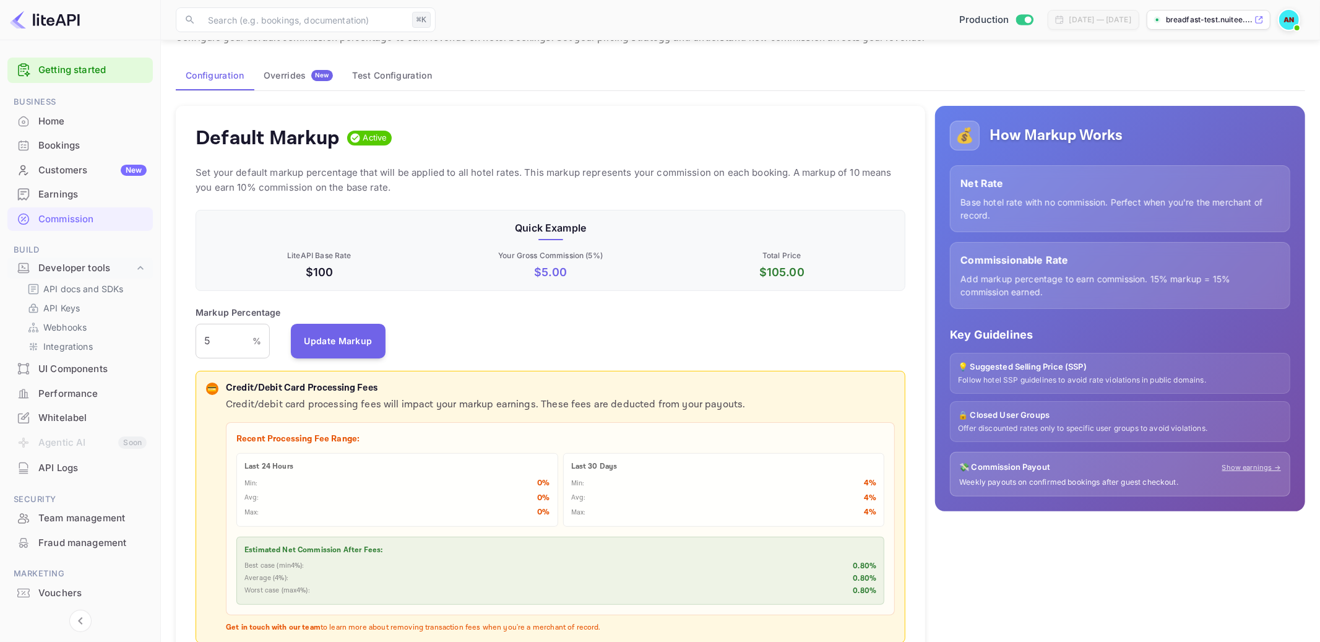
scroll to position [58, 0]
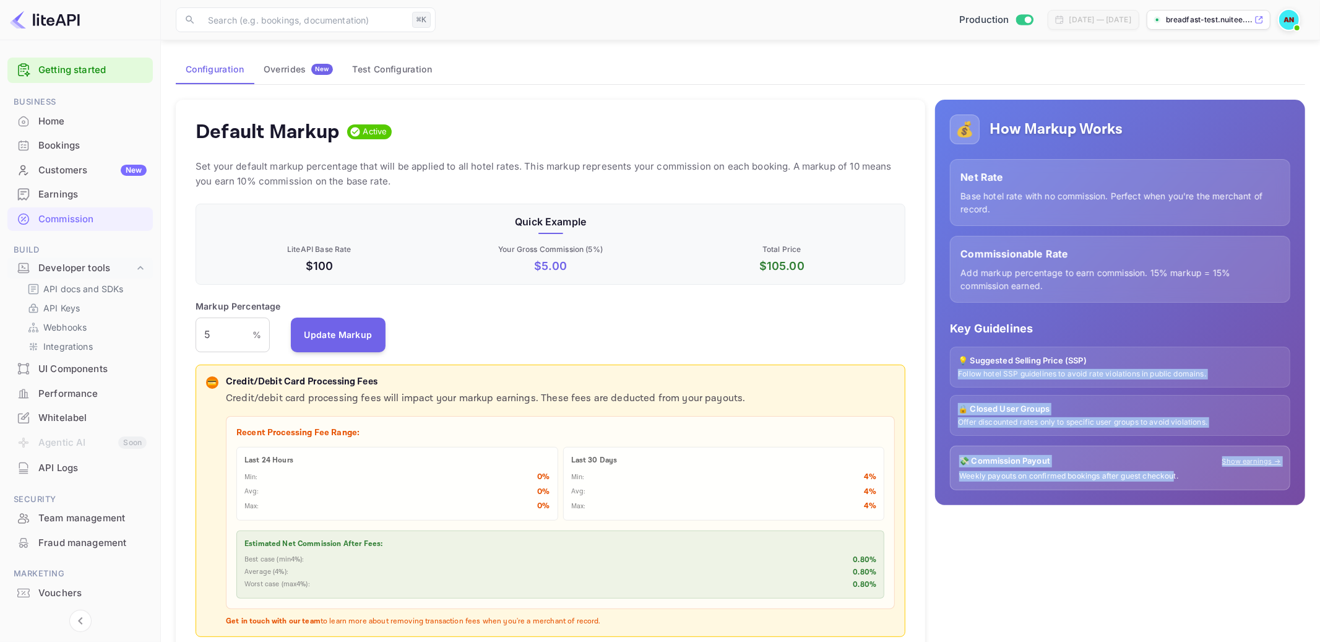
drag, startPoint x: 1175, startPoint y: 472, endPoint x: 1108, endPoint y: 358, distance: 131.7
click at [1108, 358] on div "Key Guidelines 💡 Suggested Selling Price (SSP) Follow hotel SSP guidelines to a…" at bounding box center [1120, 405] width 340 height 171
click at [1108, 358] on p "💡 Suggested Selling Price (SSP)" at bounding box center [1120, 361] width 324 height 12
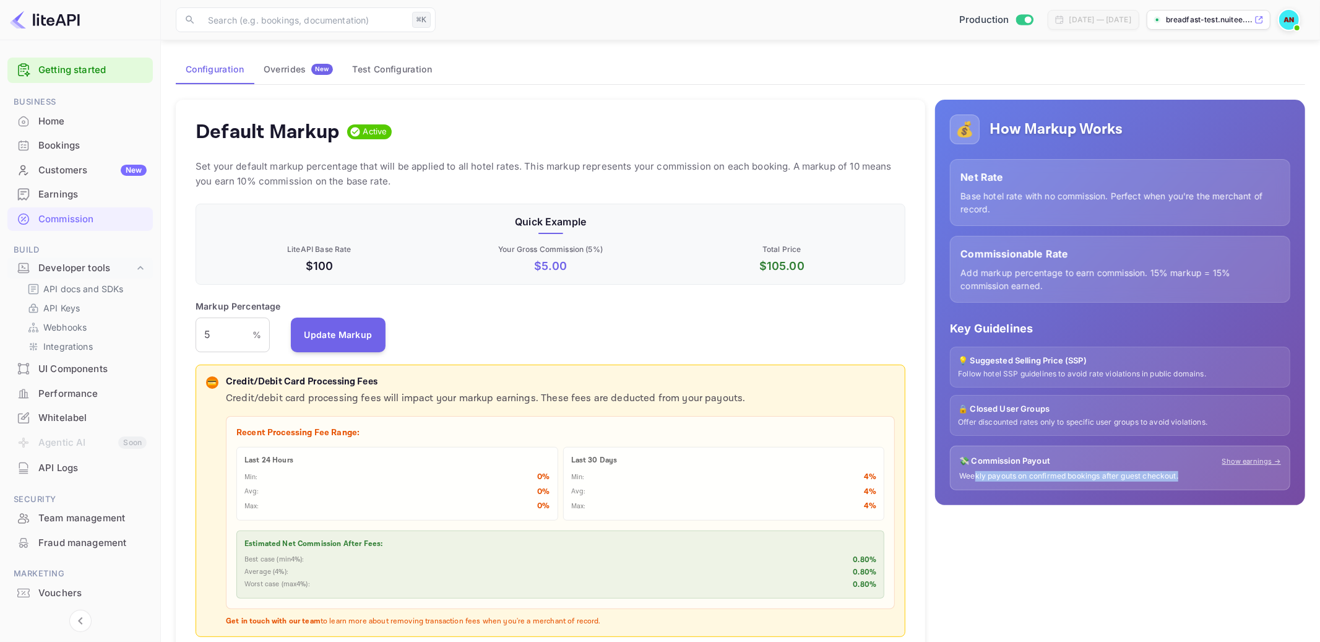
drag, startPoint x: 975, startPoint y: 475, endPoint x: 1121, endPoint y: 483, distance: 146.9
click at [1121, 483] on div "💸 Commission Payout Show earnings → Weekly payouts on confirmed bookings after …" at bounding box center [1120, 468] width 340 height 45
click at [1247, 460] on link "Show earnings →" at bounding box center [1251, 461] width 59 height 11
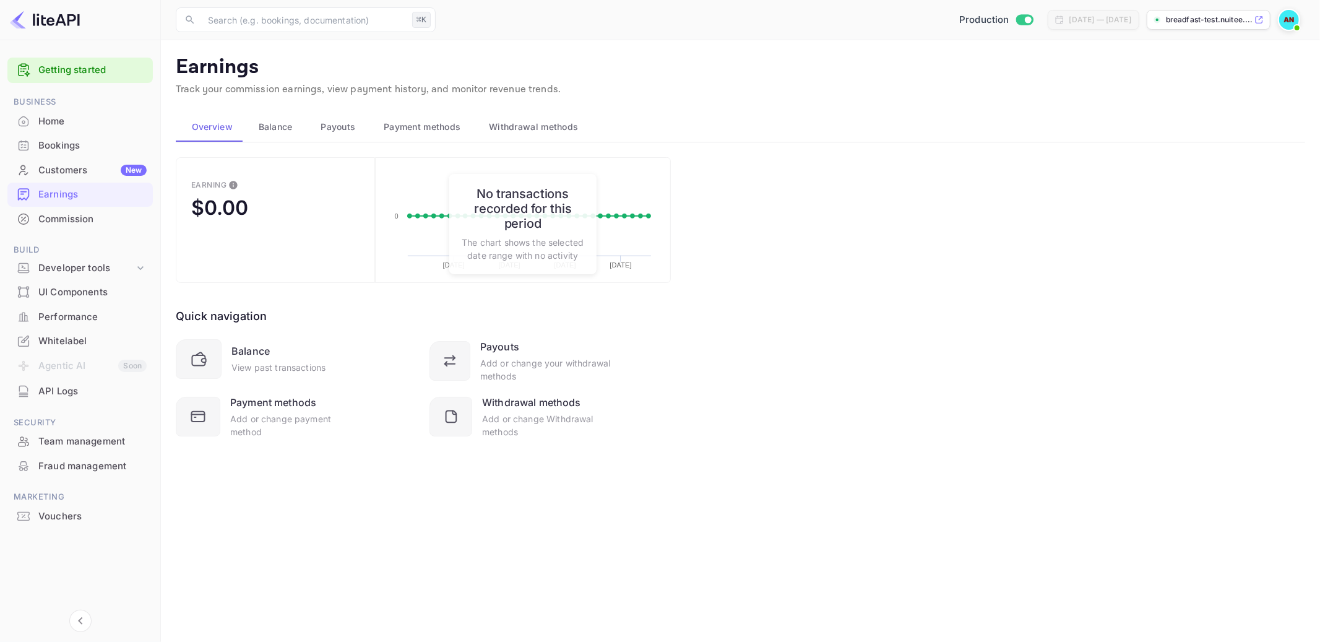
click at [855, 503] on main "Earnings Track your commission earnings, view payment history, and monitor reve…" at bounding box center [740, 340] width 1159 height 601
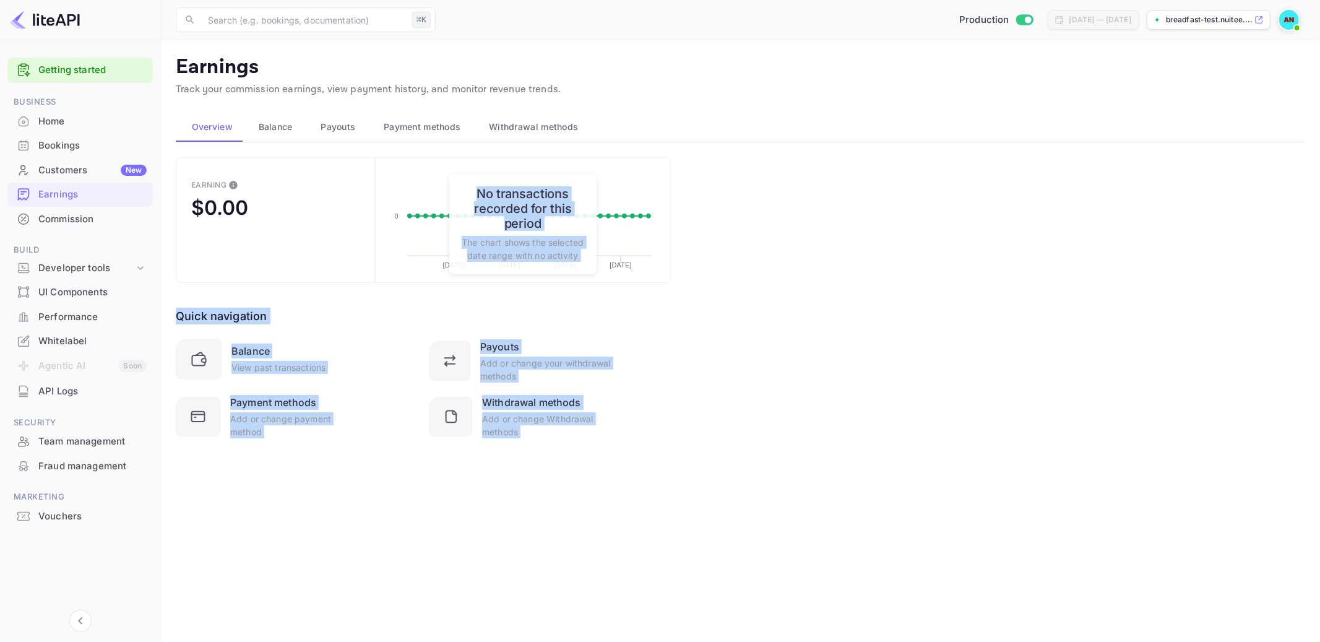
drag, startPoint x: 855, startPoint y: 503, endPoint x: 285, endPoint y: 101, distance: 698.1
click at [285, 101] on main "Earnings Track your commission earnings, view payment history, and monitor reve…" at bounding box center [740, 340] width 1159 height 601
click at [774, 321] on div "Earning $0.00 Created with Highcharts 10.3.3 [DATE] [DATE] [DATE] [DATE] 0 No t…" at bounding box center [740, 313] width 1129 height 312
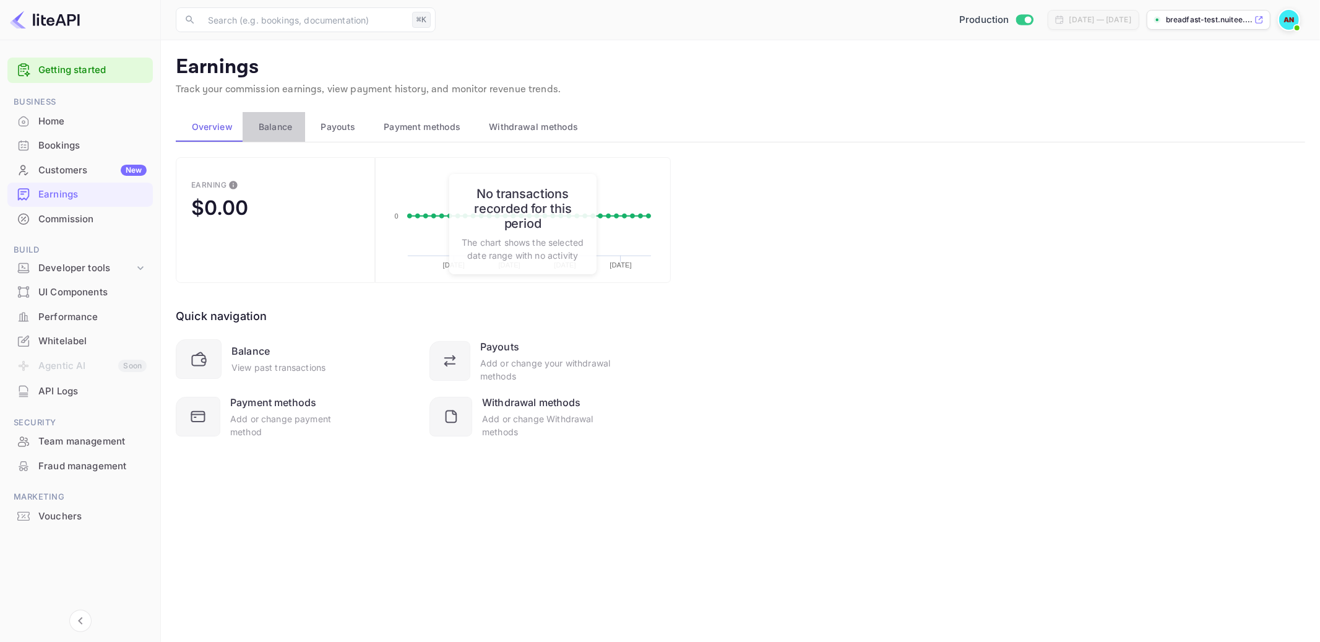
click at [259, 131] on span "Balance" at bounding box center [276, 126] width 34 height 15
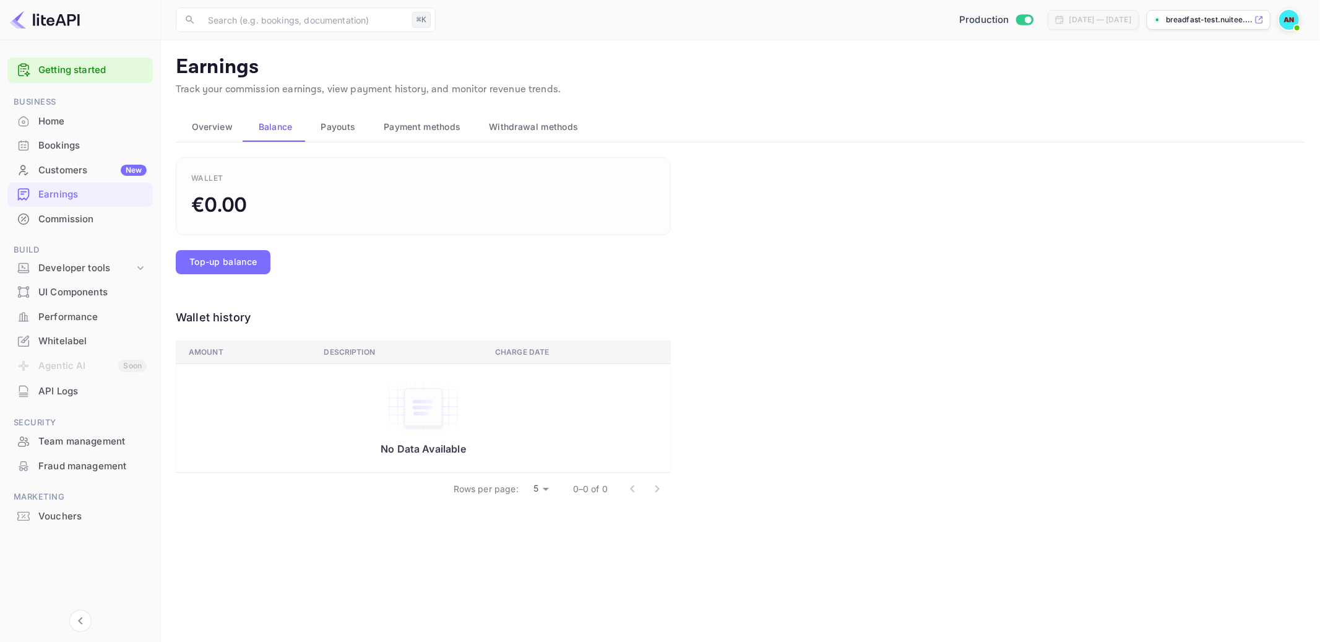
click at [205, 134] on span "Overview" at bounding box center [212, 126] width 41 height 15
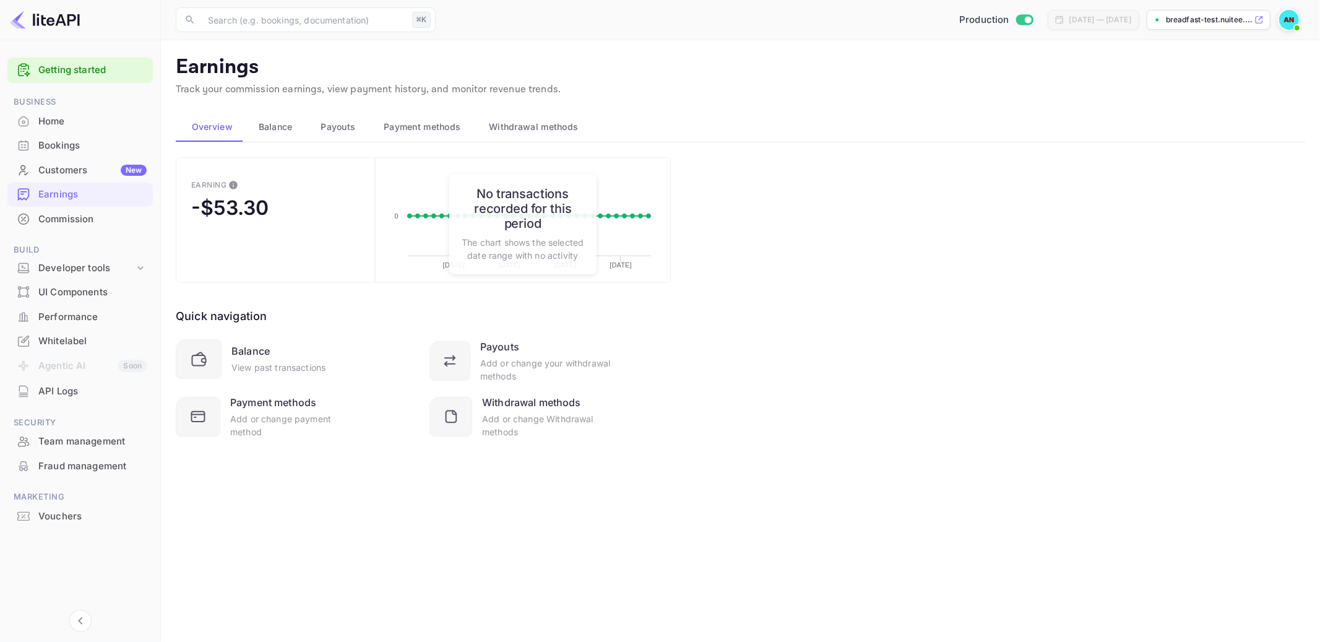
click at [269, 127] on span "Balance" at bounding box center [276, 126] width 34 height 15
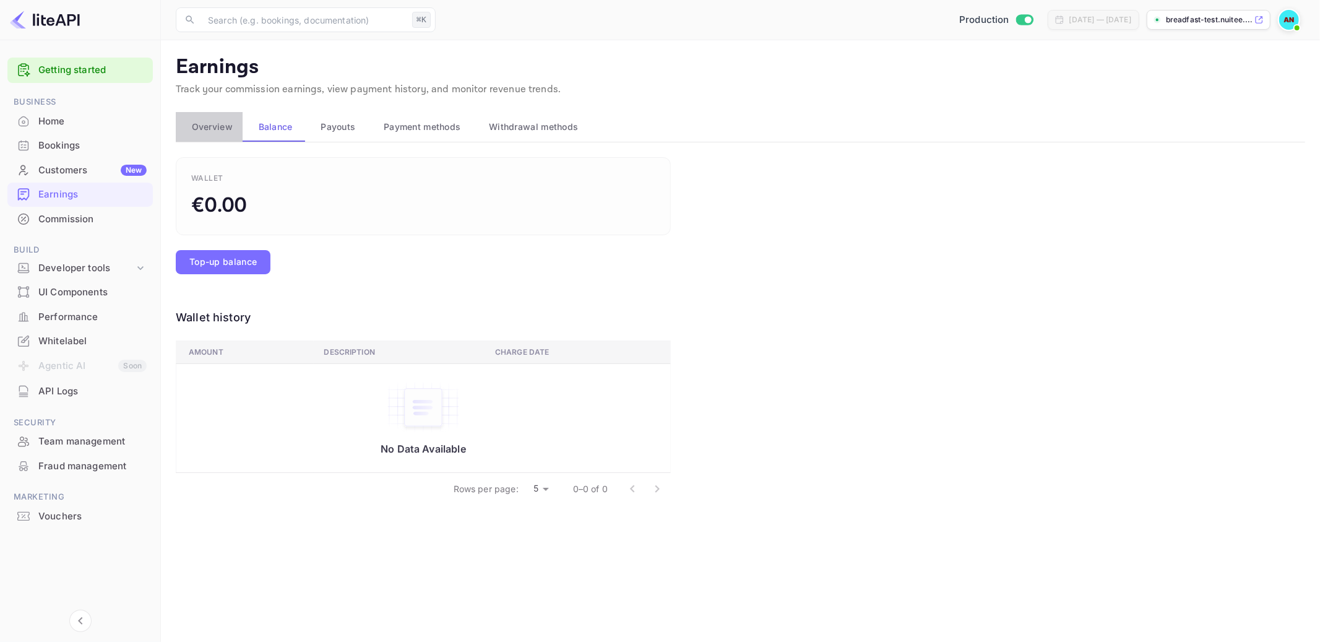
click at [211, 126] on span "Overview" at bounding box center [212, 126] width 41 height 15
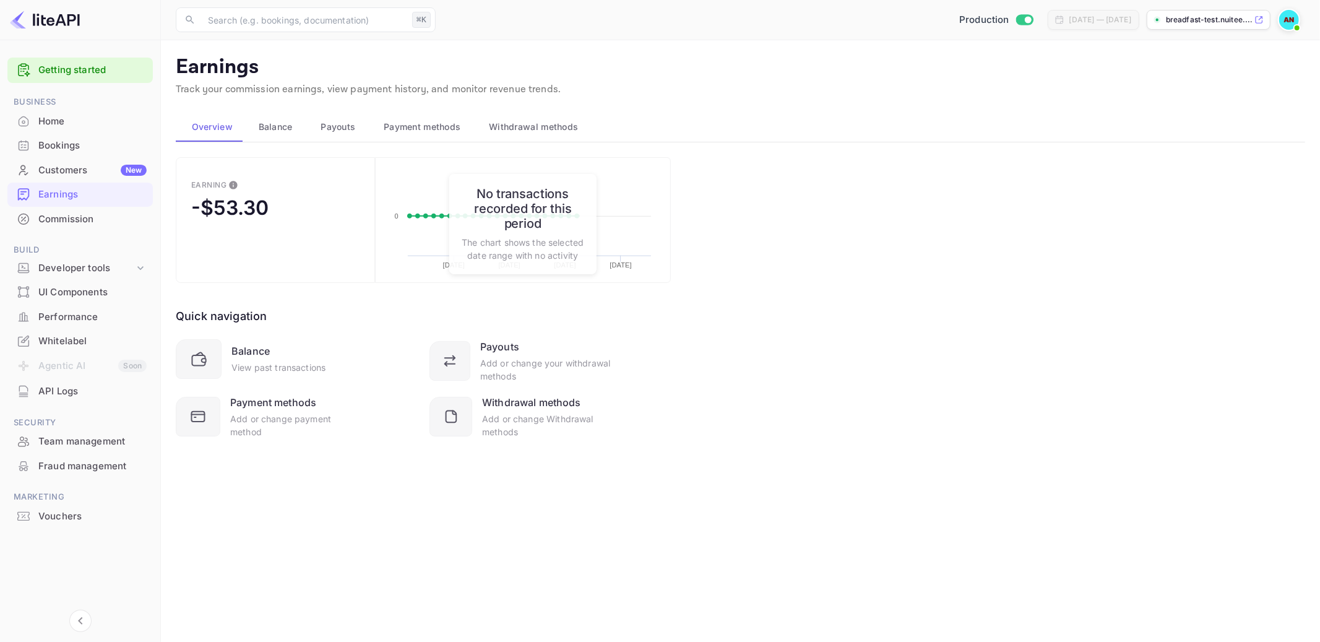
drag, startPoint x: 283, startPoint y: 221, endPoint x: 170, endPoint y: 184, distance: 119.8
click at [170, 184] on main "Earnings Track your commission earnings, view payment history, and monitor reve…" at bounding box center [740, 340] width 1159 height 601
click at [246, 196] on div "-$53.30" at bounding box center [229, 208] width 77 height 24
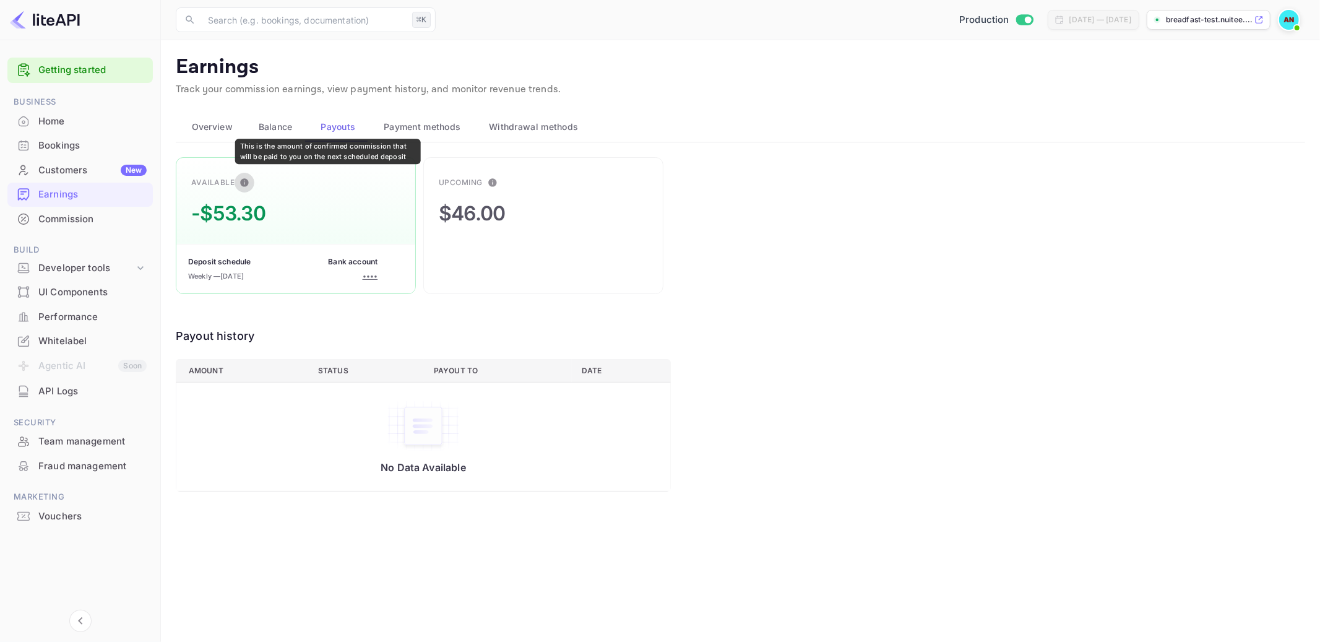
click at [246, 178] on icon "This is the amount of confirmed commission that will be paid to you on the next…" at bounding box center [244, 183] width 10 height 10
click at [280, 129] on span "Balance" at bounding box center [276, 126] width 34 height 15
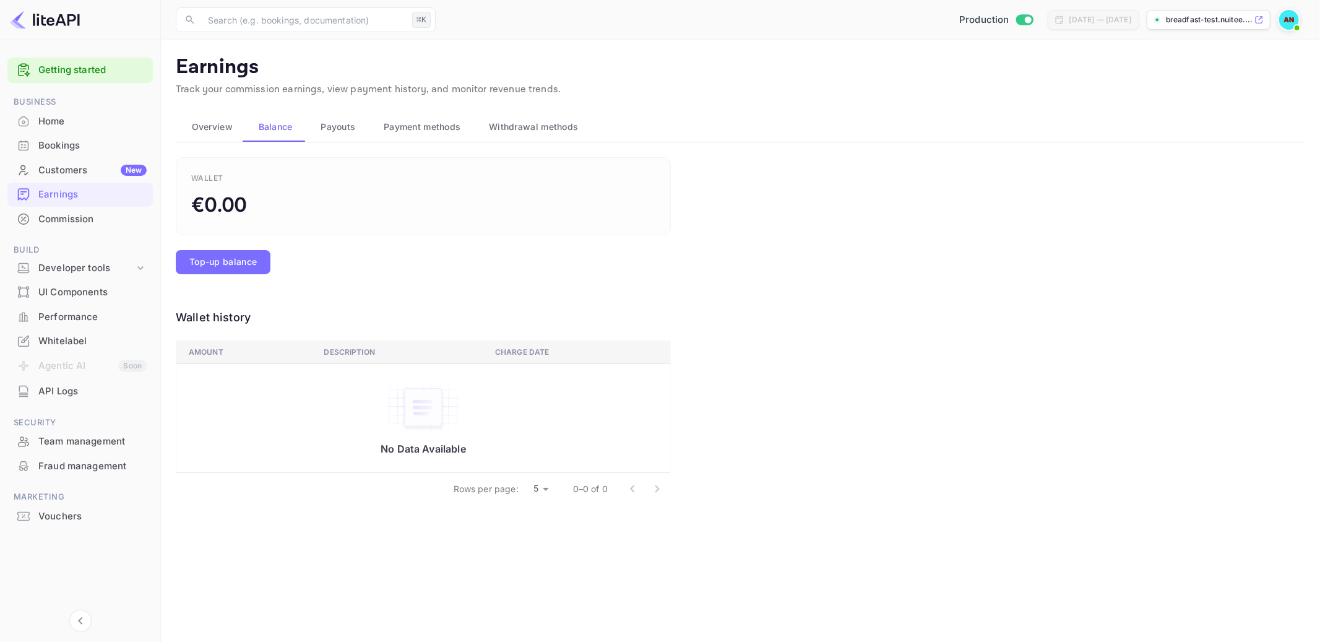
click at [319, 132] on div "Payouts" at bounding box center [336, 126] width 43 height 15
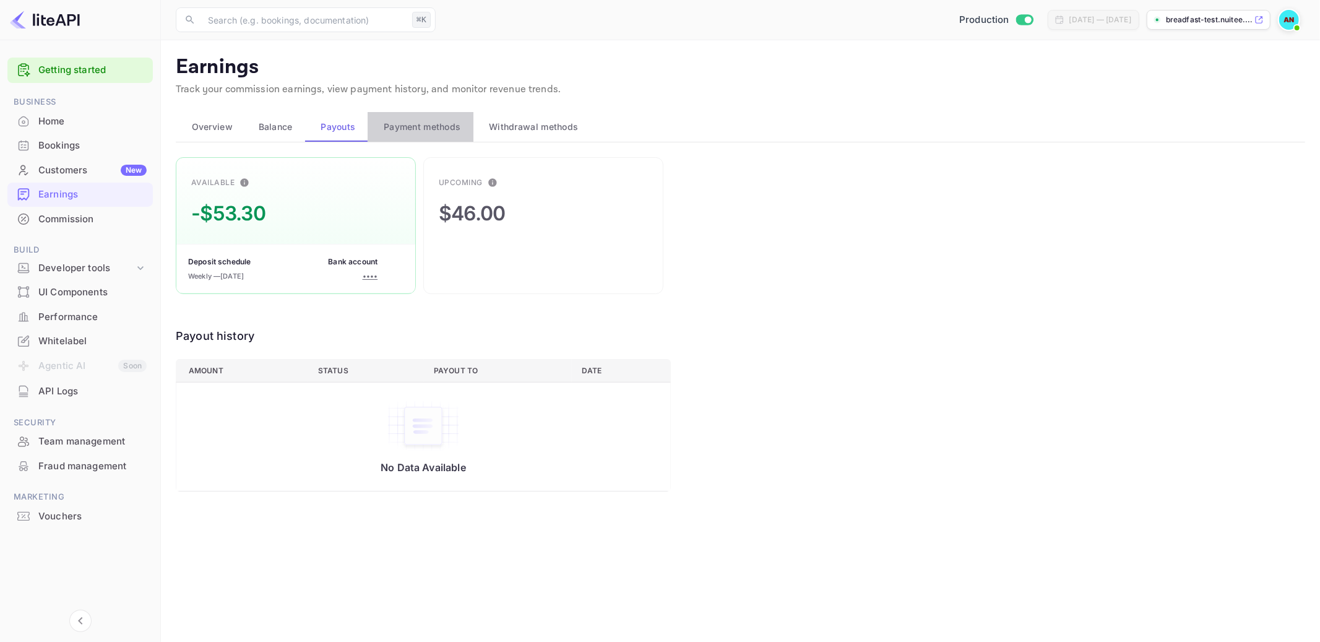
click at [444, 124] on span "Payment methods" at bounding box center [422, 126] width 77 height 15
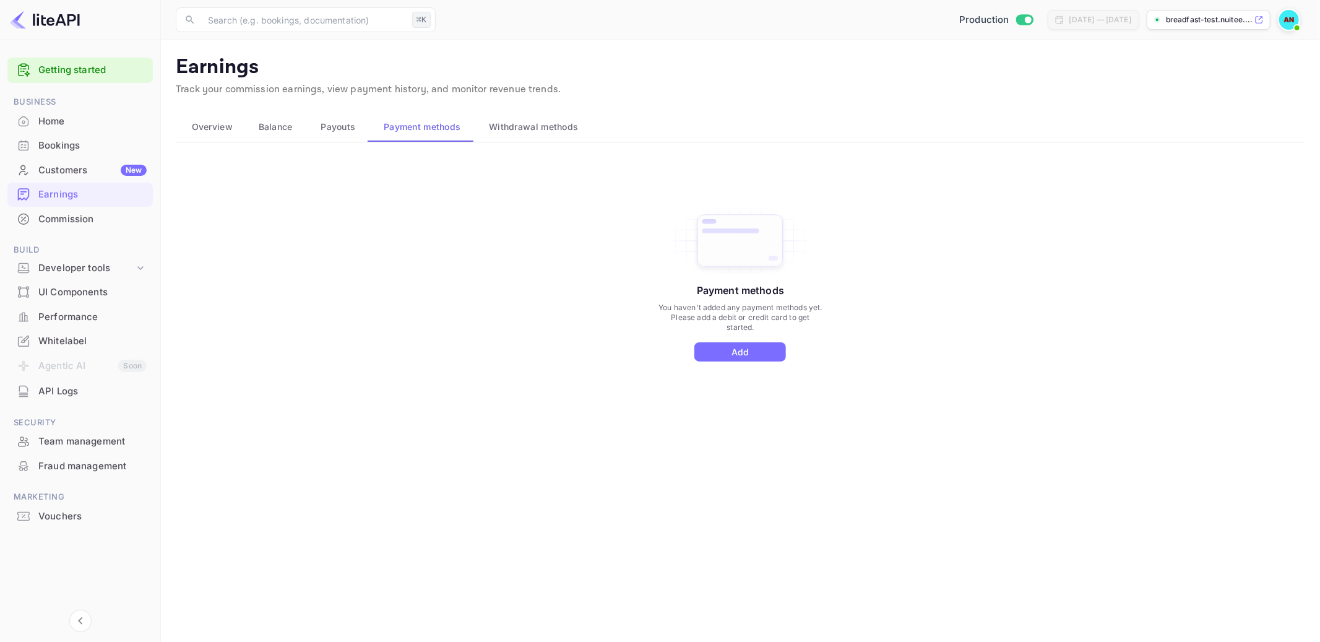
click at [574, 115] on button "Withdrawal methods" at bounding box center [532, 127] width 118 height 30
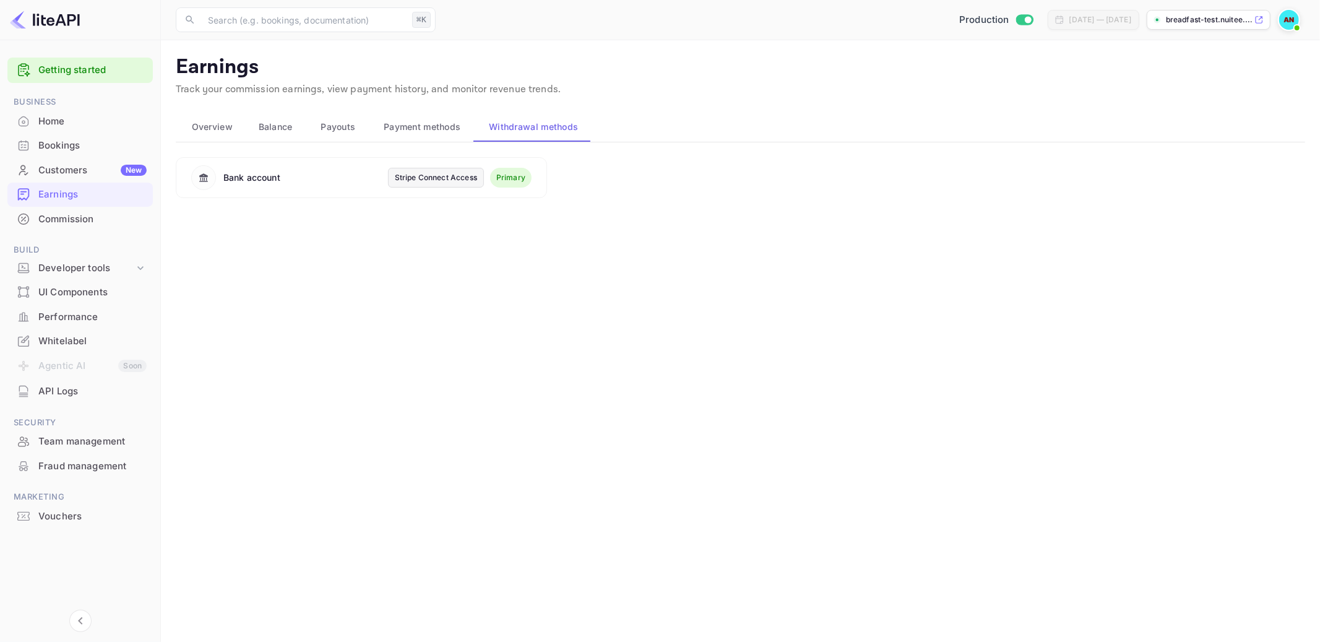
click at [190, 121] on div "Overview" at bounding box center [209, 126] width 47 height 15
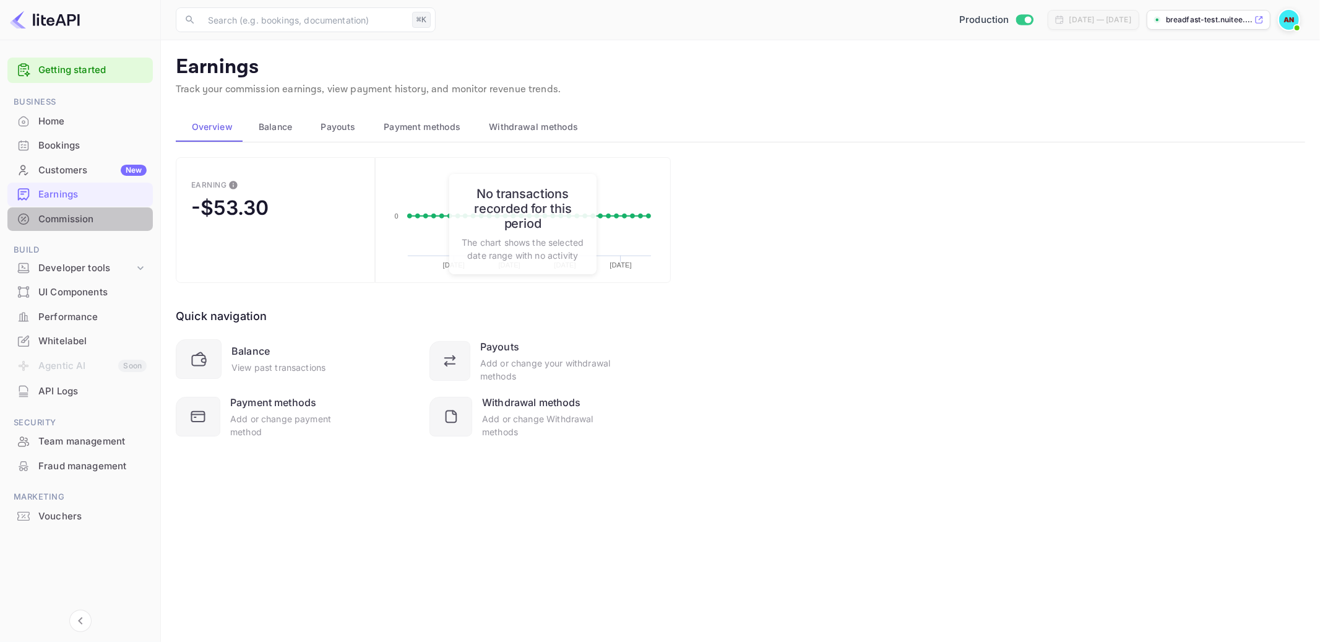
click at [69, 220] on div "Commission" at bounding box center [92, 219] width 108 height 14
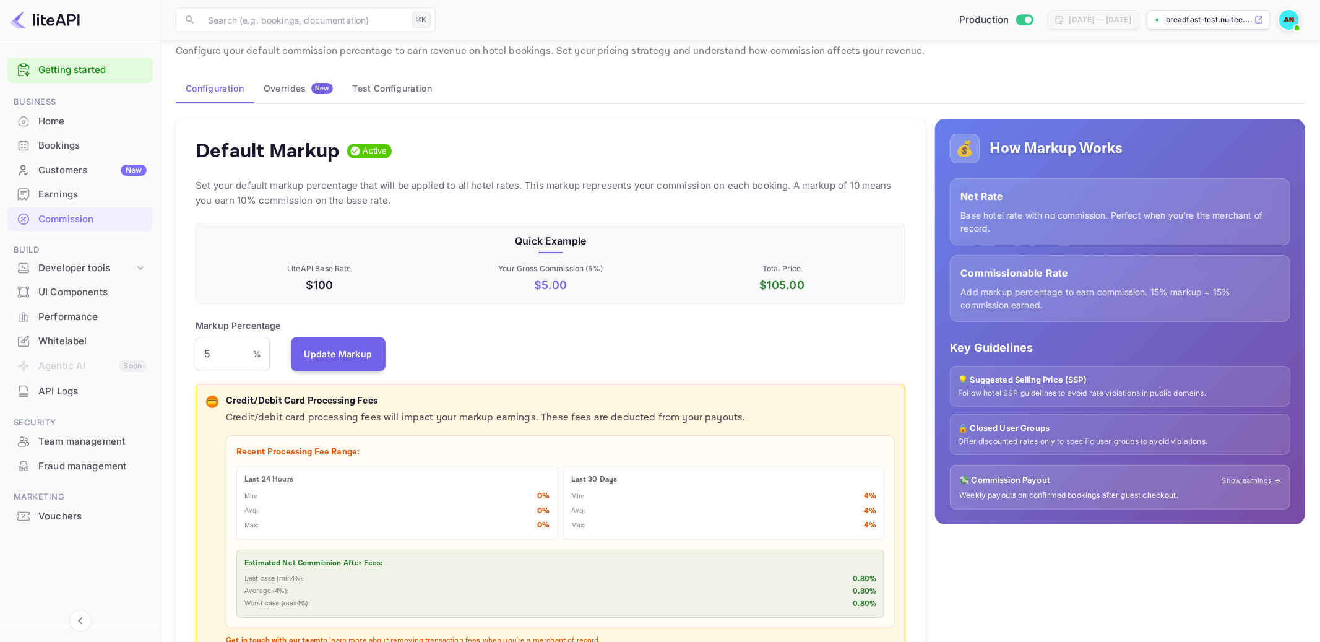
scroll to position [41, 0]
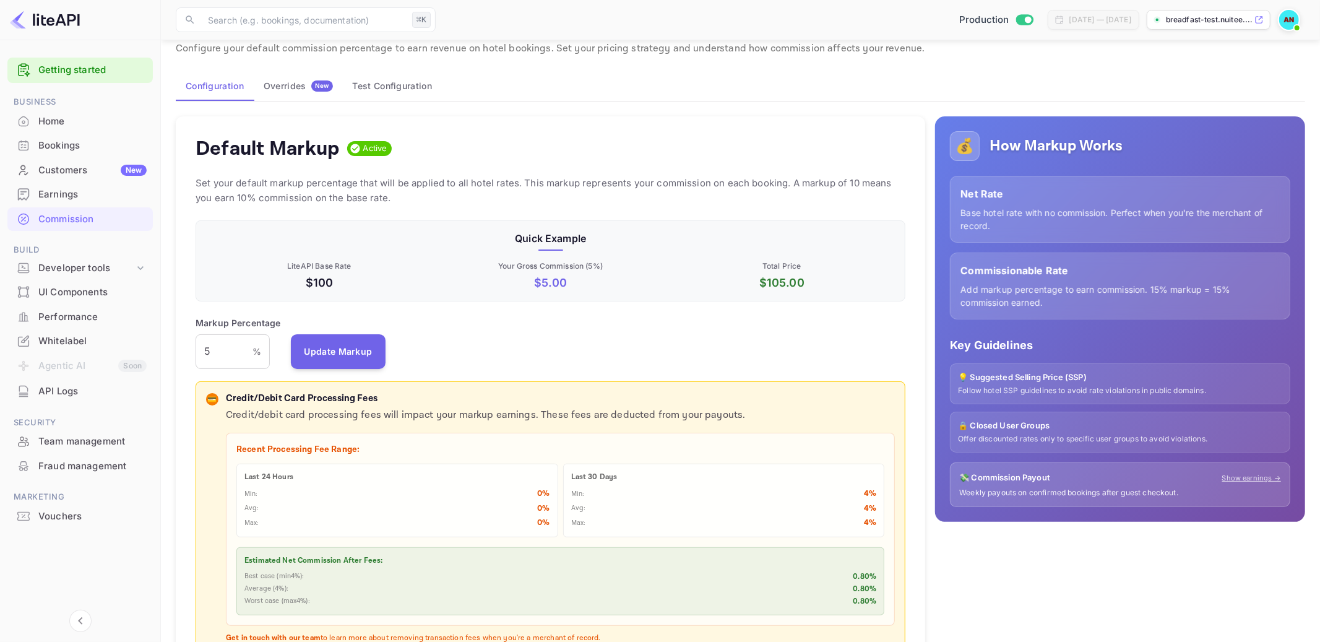
click at [75, 199] on div "Earnings" at bounding box center [92, 195] width 108 height 14
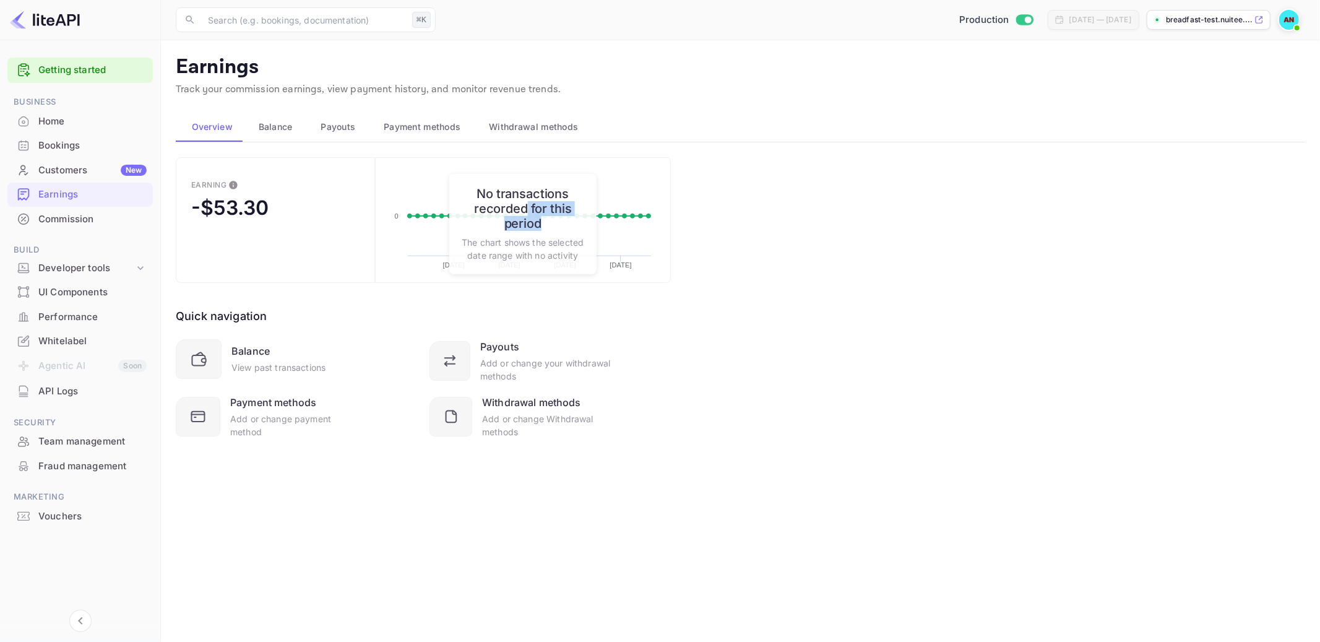
drag, startPoint x: 551, startPoint y: 217, endPoint x: 528, endPoint y: 203, distance: 27.0
click at [528, 203] on h6 "No transactions recorded for this period" at bounding box center [523, 208] width 123 height 45
click at [1090, 21] on div "[DATE] — [DATE]" at bounding box center [1100, 19] width 62 height 11
click at [1086, 22] on div "[DATE] — [DATE]" at bounding box center [1100, 19] width 62 height 11
click at [1069, 20] on div "[DATE] — [DATE]" at bounding box center [1100, 19] width 62 height 11
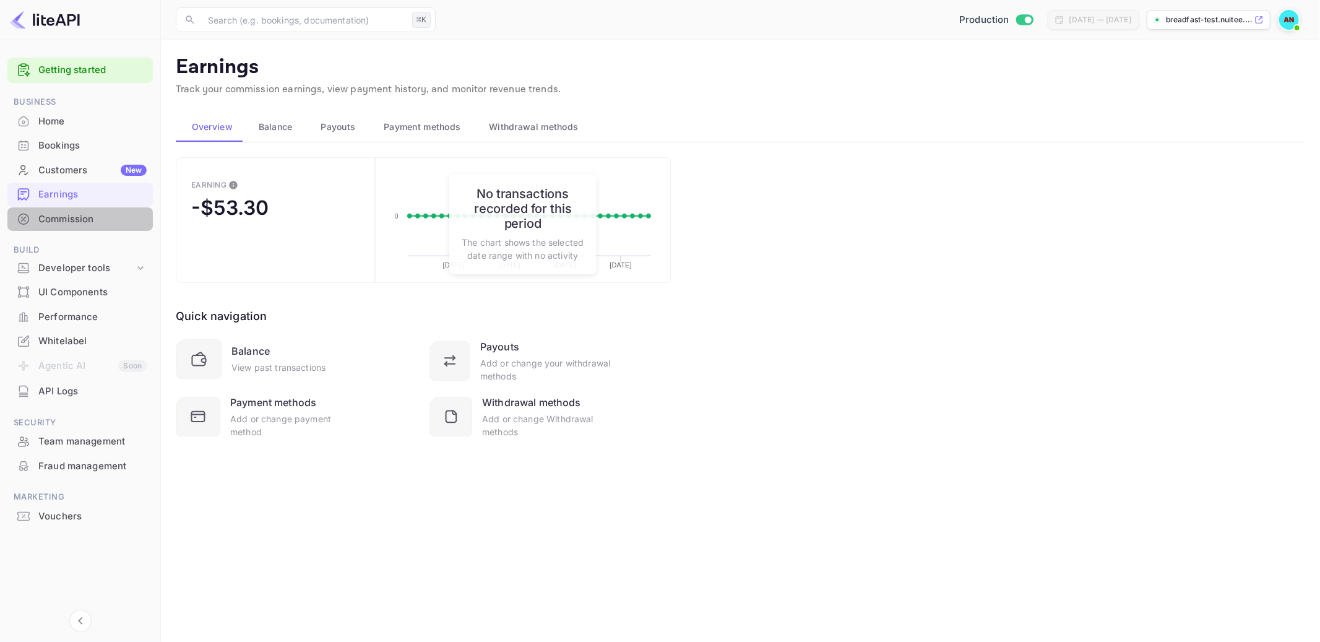
click at [61, 217] on div "Commission" at bounding box center [92, 219] width 108 height 14
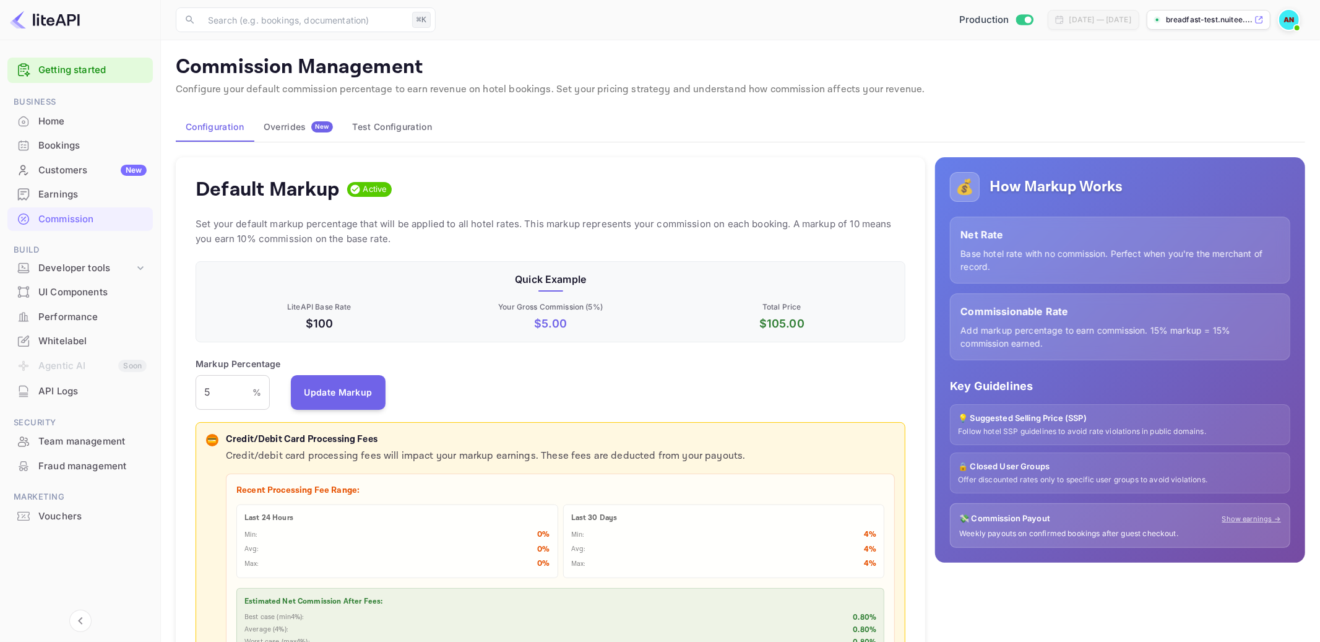
scroll to position [219, 710]
drag, startPoint x: 363, startPoint y: 327, endPoint x: 300, endPoint y: 300, distance: 68.7
click at [300, 300] on div "LiteAPI Base Rate $100" at bounding box center [316, 313] width 231 height 35
drag, startPoint x: 668, startPoint y: 297, endPoint x: 514, endPoint y: 235, distance: 165.7
click at [514, 235] on div "Default Markup Active Set your default markup percentage that will be applied t…" at bounding box center [550, 457] width 749 height 601
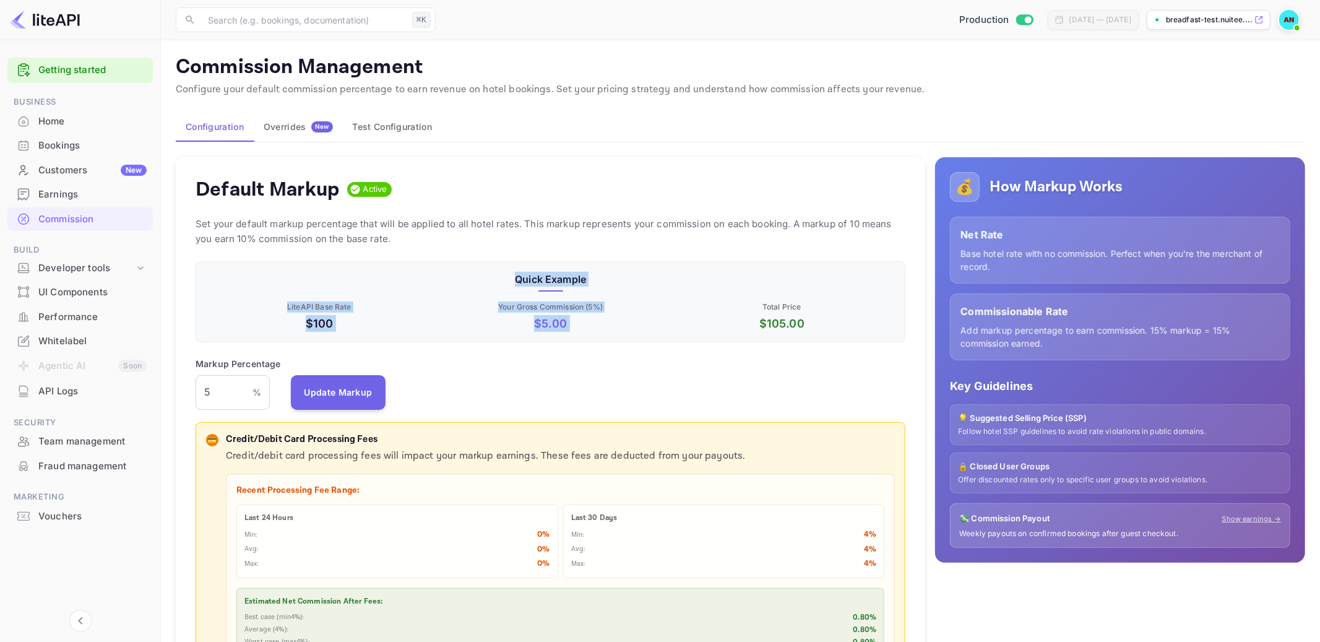
click at [742, 309] on p "Total Price" at bounding box center [782, 306] width 226 height 11
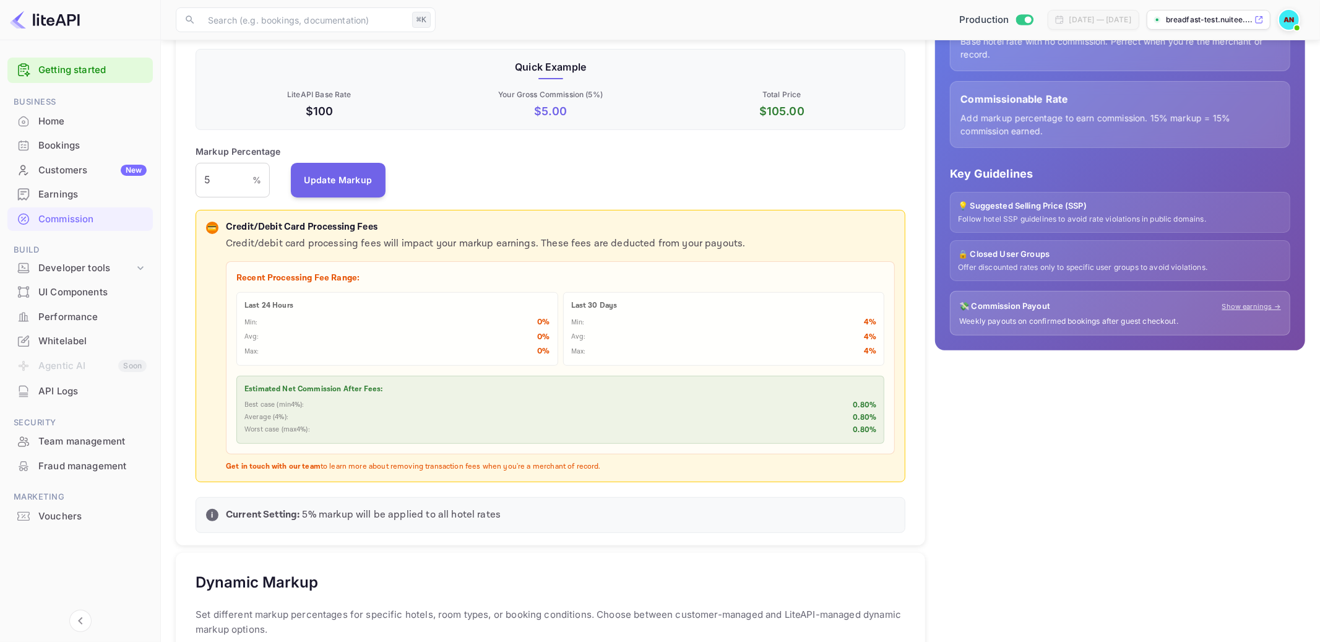
scroll to position [218, 0]
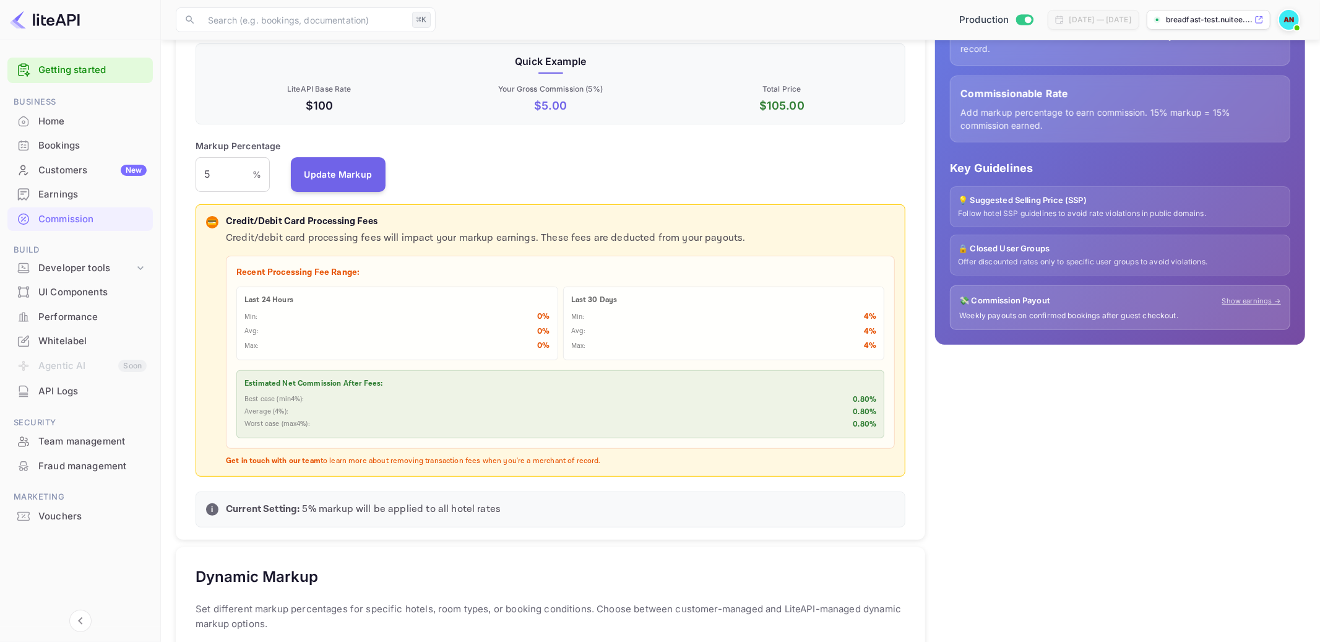
drag, startPoint x: 541, startPoint y: 233, endPoint x: 699, endPoint y: 251, distance: 159.4
click at [699, 251] on div "Credit/debit card processing fees will impact your markup earnings. These fees …" at bounding box center [560, 348] width 669 height 235
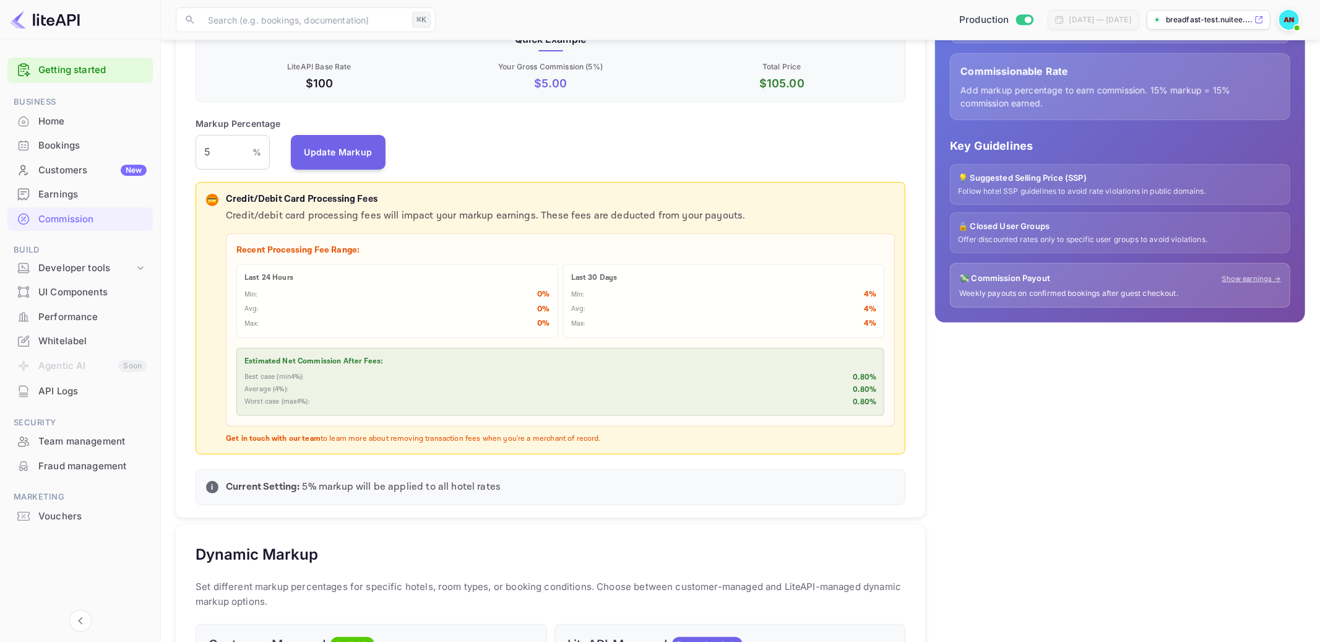
scroll to position [243, 0]
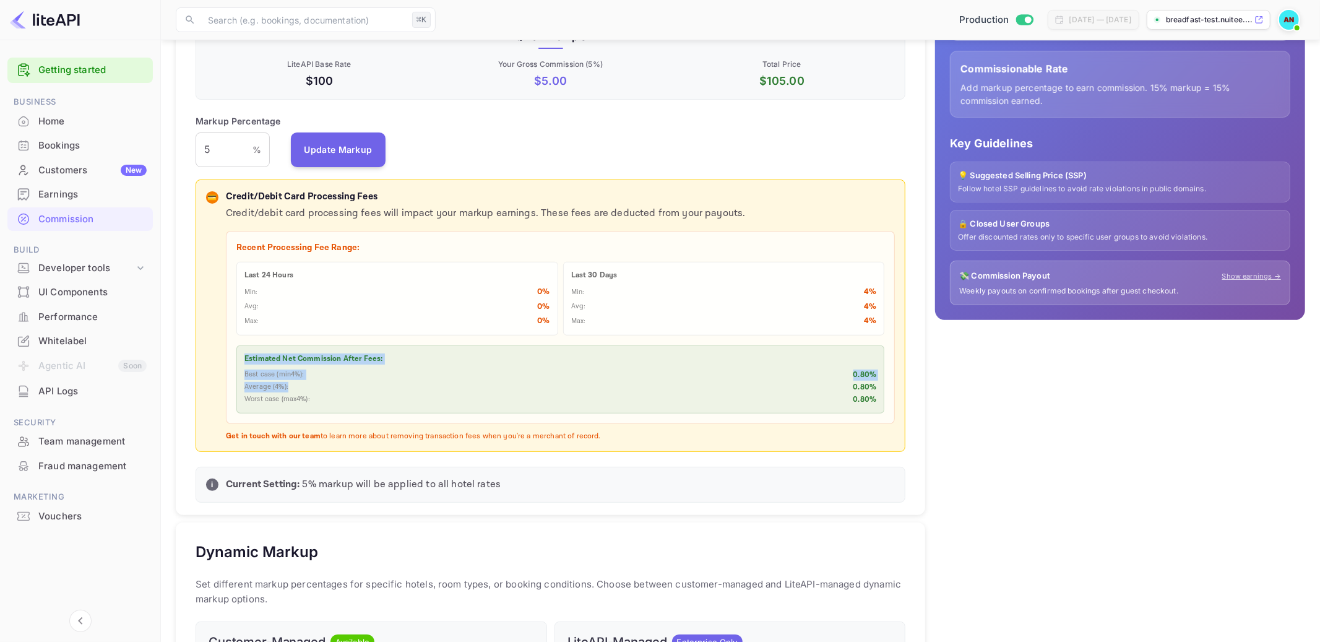
drag, startPoint x: 296, startPoint y: 369, endPoint x: 355, endPoint y: 396, distance: 65.3
click at [355, 396] on div "Estimated Net Commission After Fees: Best case (min 4 %): 0.80 % Average ( 4 %)…" at bounding box center [560, 379] width 648 height 68
click at [355, 396] on div "Worst case (max 4 %): 0.80 %" at bounding box center [560, 399] width 632 height 11
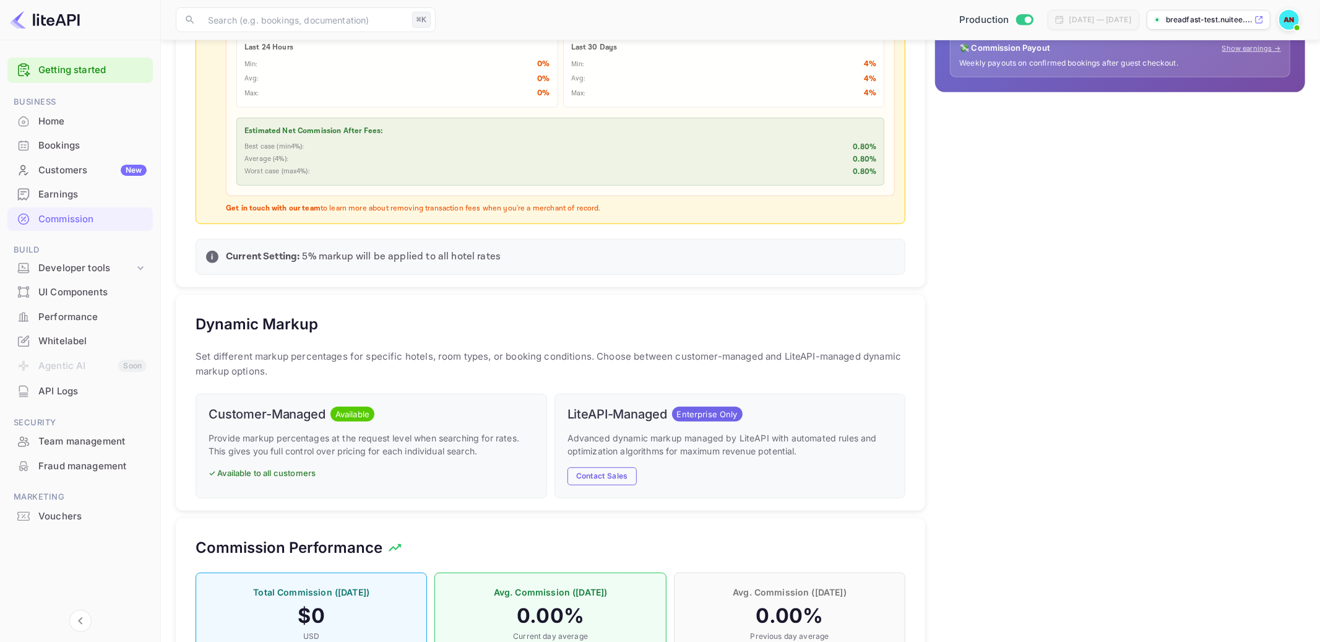
scroll to position [473, 0]
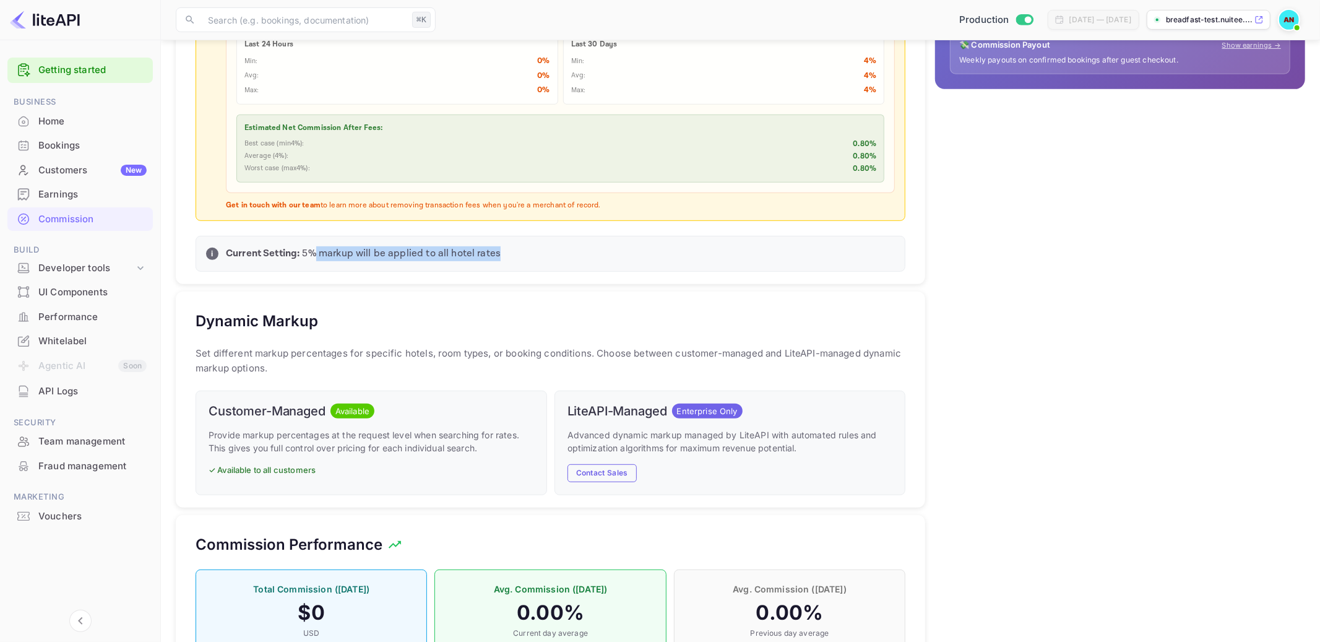
drag, startPoint x: 317, startPoint y: 251, endPoint x: 483, endPoint y: 269, distance: 166.2
click at [483, 269] on div "i Current Setting: 5 % markup will be applied to all hotel rates" at bounding box center [551, 254] width 710 height 36
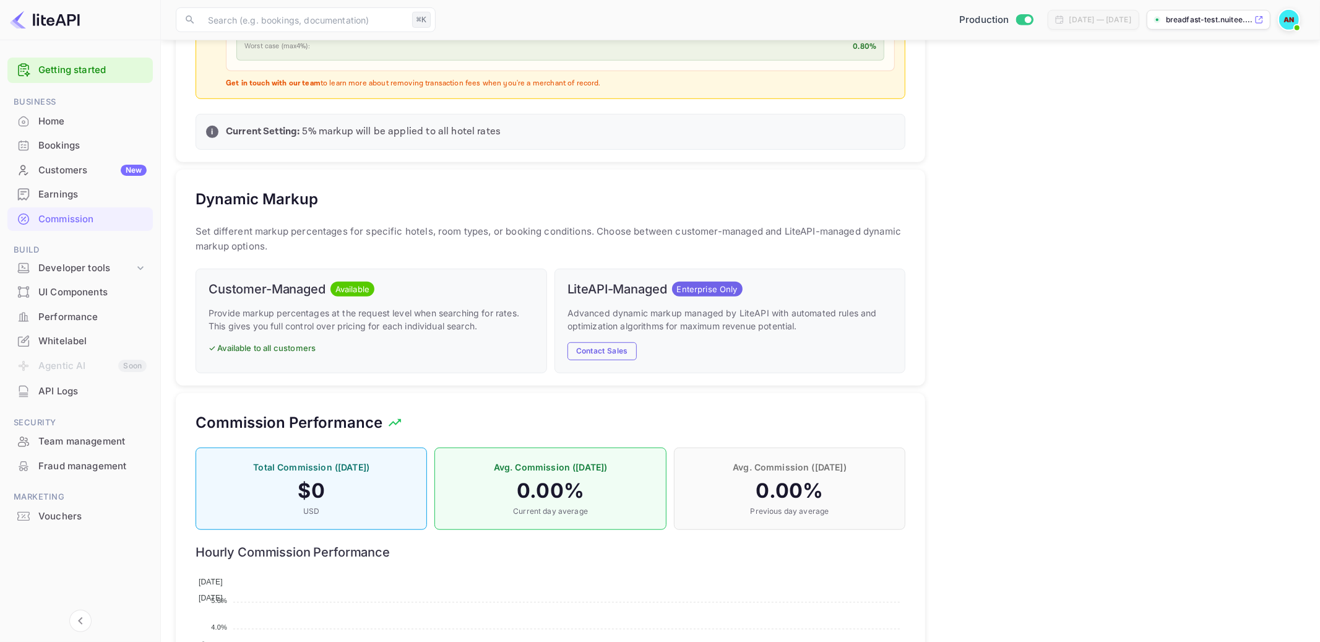
scroll to position [610, 0]
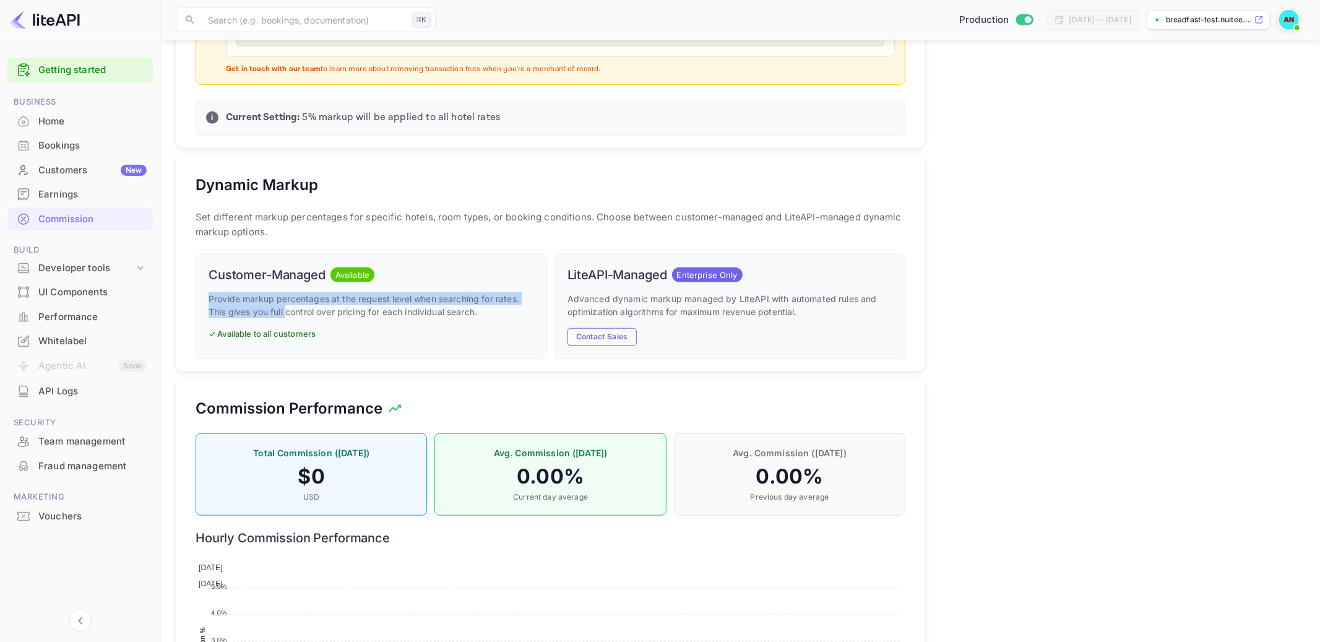
drag, startPoint x: 211, startPoint y: 295, endPoint x: 287, endPoint y: 311, distance: 77.9
click at [287, 311] on p "Provide markup percentages at the request level when searching for rates. This …" at bounding box center [371, 305] width 325 height 26
click at [310, 338] on p "✓ Available to all customers" at bounding box center [371, 334] width 325 height 12
drag, startPoint x: 218, startPoint y: 296, endPoint x: 420, endPoint y: 322, distance: 203.4
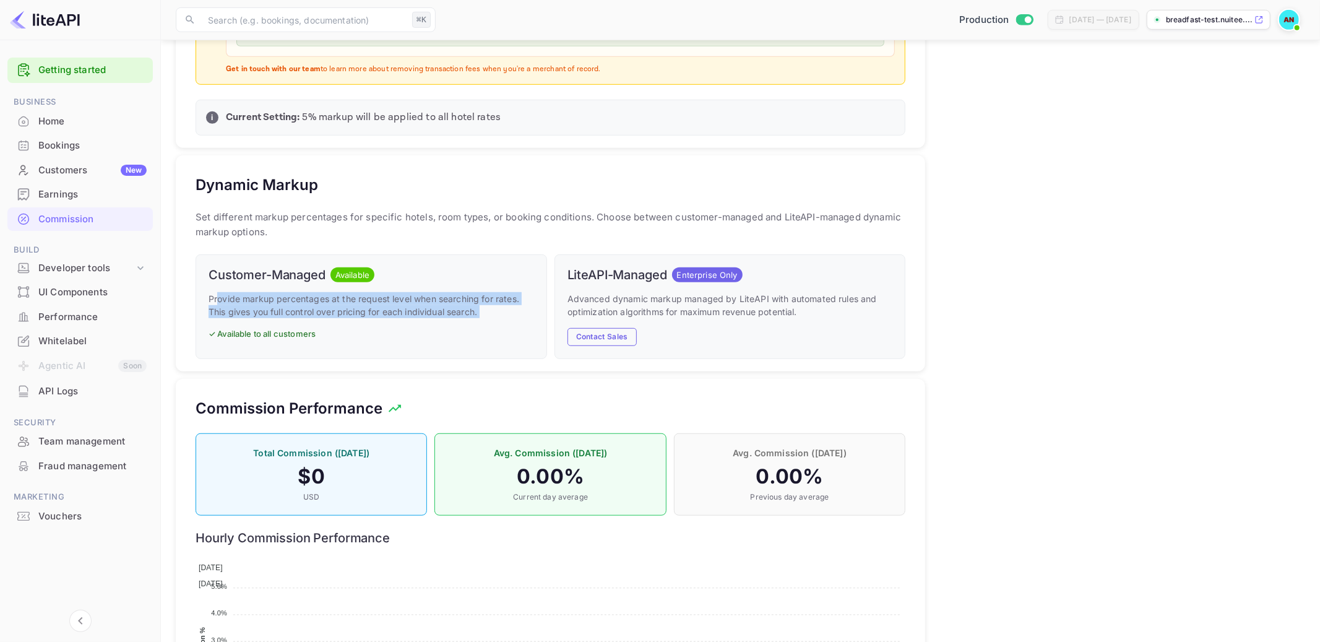
click at [420, 322] on div "Customer-Managed Available Provide markup percentages at the request level when…" at bounding box center [371, 306] width 351 height 105
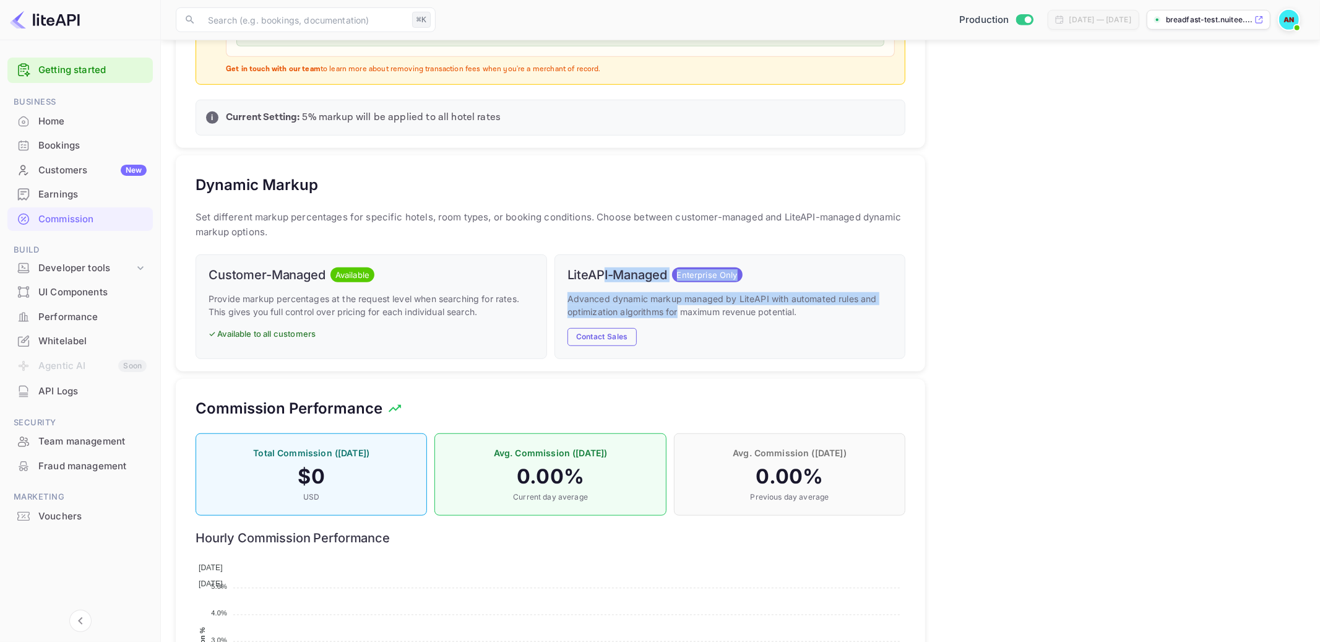
drag, startPoint x: 657, startPoint y: 300, endPoint x: 679, endPoint y: 315, distance: 26.8
click at [679, 315] on div "LiteAPI-Managed Enterprise Only Advanced dynamic markup managed by LiteAPI with…" at bounding box center [729, 306] width 351 height 105
click at [679, 315] on p "Advanced dynamic markup managed by LiteAPI with automated rules and optimizatio…" at bounding box center [729, 305] width 325 height 26
drag, startPoint x: 783, startPoint y: 321, endPoint x: 655, endPoint y: 277, distance: 135.4
click at [655, 277] on div "LiteAPI-Managed Enterprise Only Advanced dynamic markup managed by LiteAPI with…" at bounding box center [729, 306] width 351 height 105
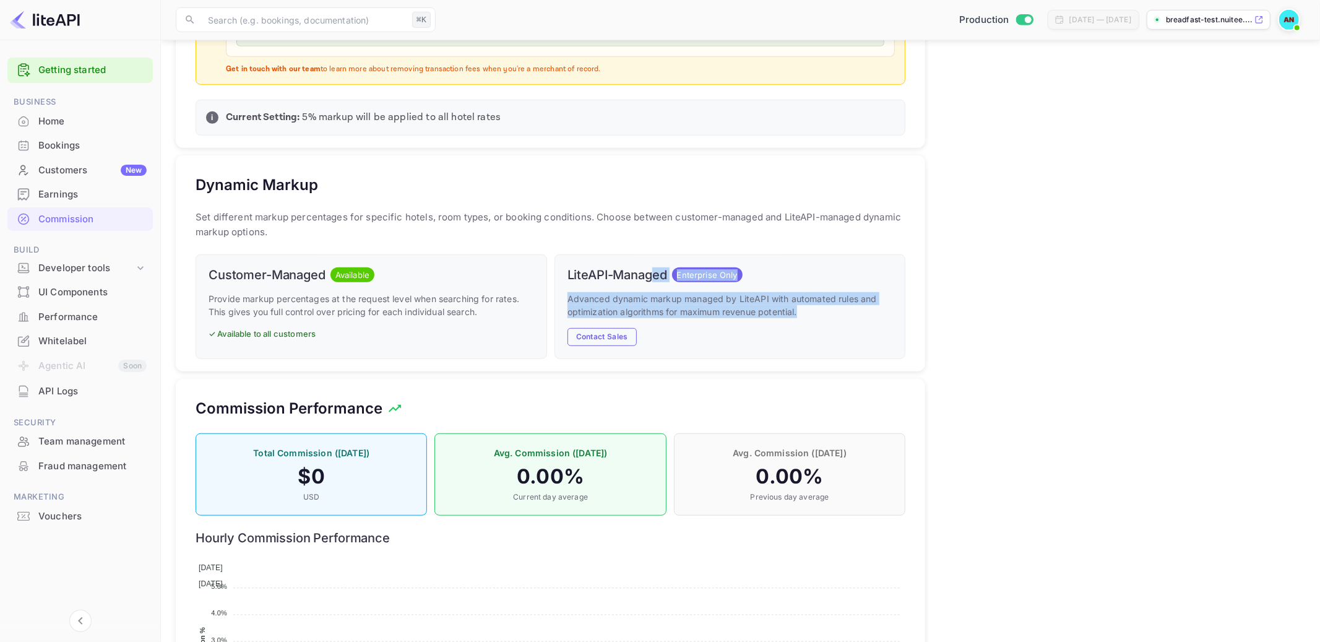
click at [655, 277] on h6 "LiteAPI-Managed" at bounding box center [617, 274] width 100 height 15
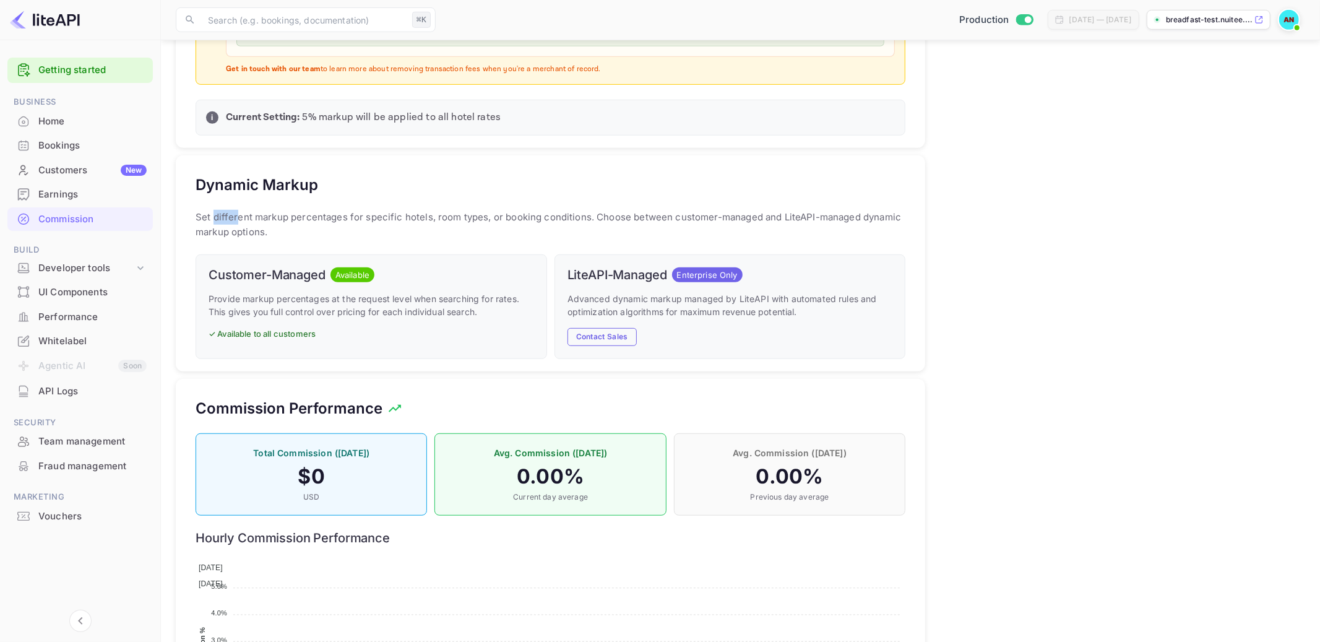
drag, startPoint x: 212, startPoint y: 222, endPoint x: 240, endPoint y: 226, distance: 28.8
click at [236, 222] on p "Set different markup percentages for specific hotels, room types, or booking co…" at bounding box center [551, 225] width 710 height 30
drag, startPoint x: 309, startPoint y: 308, endPoint x: 367, endPoint y: 305, distance: 57.6
click at [367, 305] on p "Provide markup percentages at the request level when searching for rates. This …" at bounding box center [371, 305] width 325 height 26
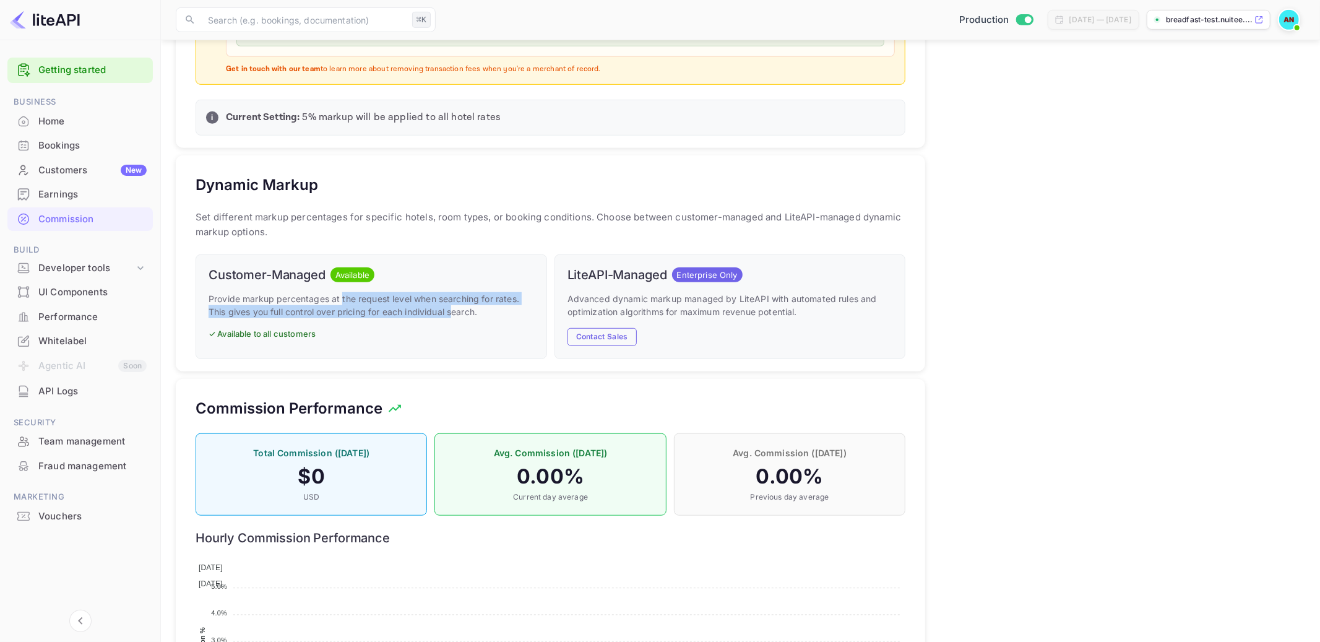
drag, startPoint x: 403, startPoint y: 298, endPoint x: 454, endPoint y: 311, distance: 52.2
click at [454, 311] on p "Provide markup percentages at the request level when searching for rates. This …" at bounding box center [371, 305] width 325 height 26
drag, startPoint x: 476, startPoint y: 330, endPoint x: 384, endPoint y: 330, distance: 92.2
click at [384, 330] on p "✓ Available to all customers" at bounding box center [371, 334] width 325 height 12
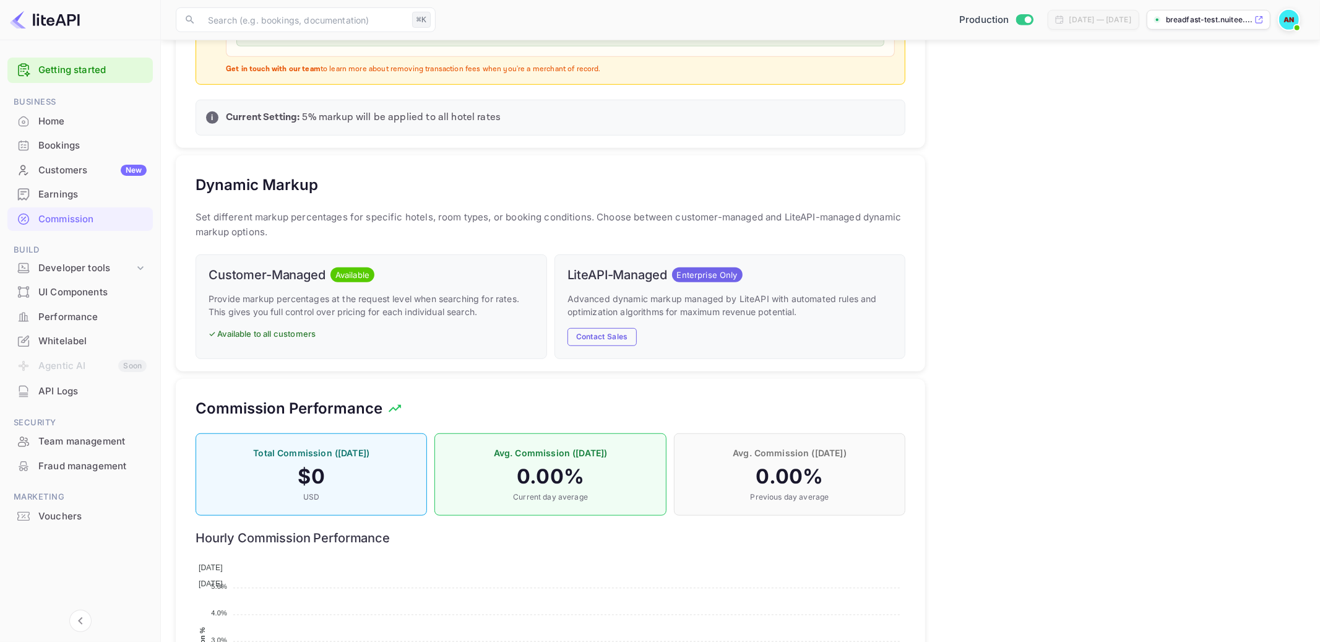
click at [302, 324] on div "Customer-Managed Available Provide markup percentages at the request level when…" at bounding box center [371, 306] width 351 height 105
drag, startPoint x: 329, startPoint y: 311, endPoint x: 391, endPoint y: 324, distance: 63.8
click at [391, 324] on div "Customer-Managed Available Provide markup percentages at the request level when…" at bounding box center [371, 306] width 351 height 105
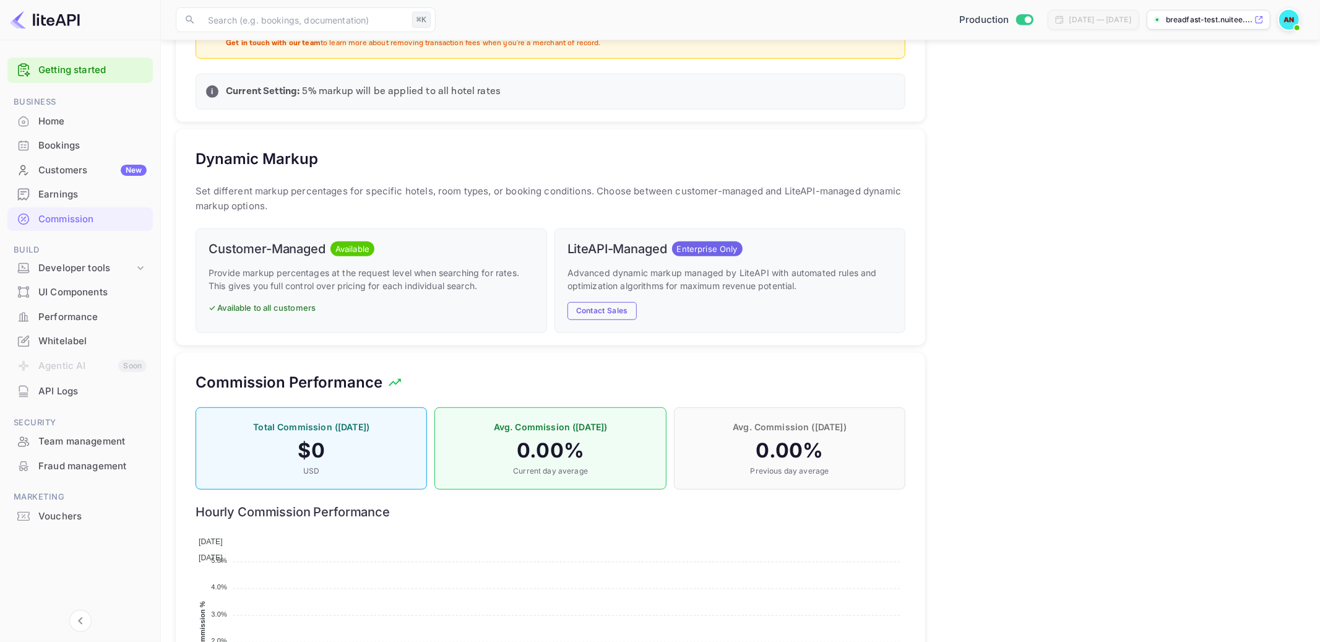
scroll to position [640, 0]
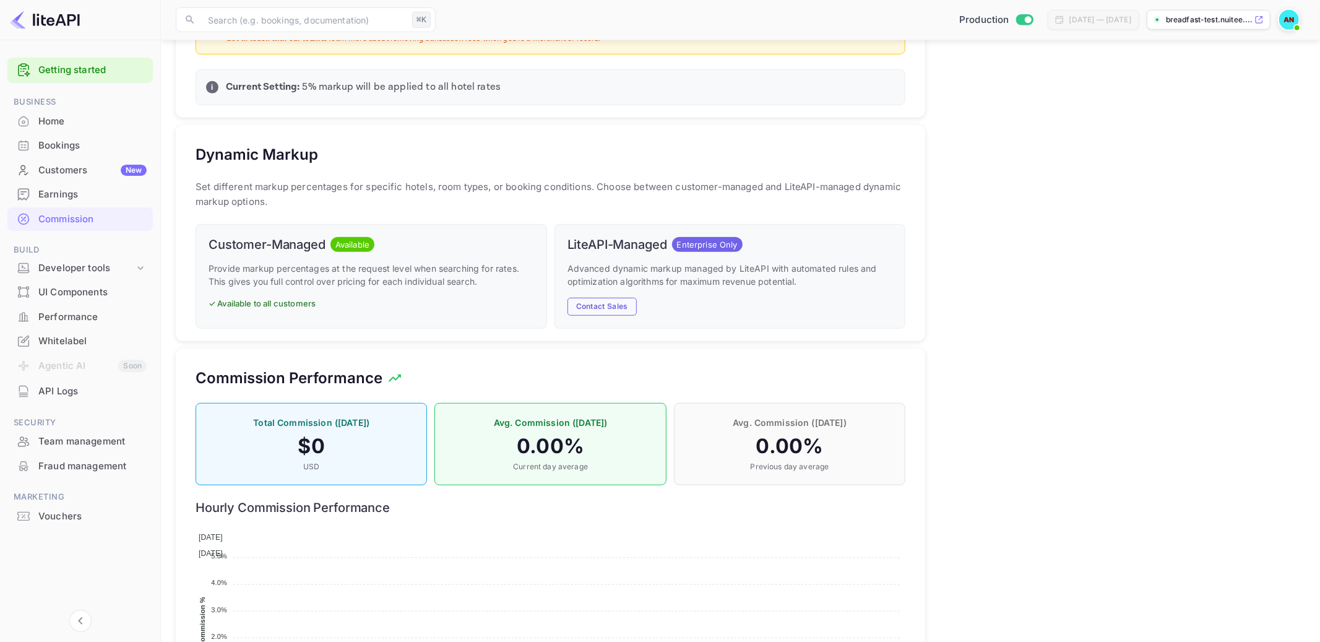
click at [606, 281] on p "Advanced dynamic markup managed by LiteAPI with automated rules and optimizatio…" at bounding box center [729, 275] width 325 height 26
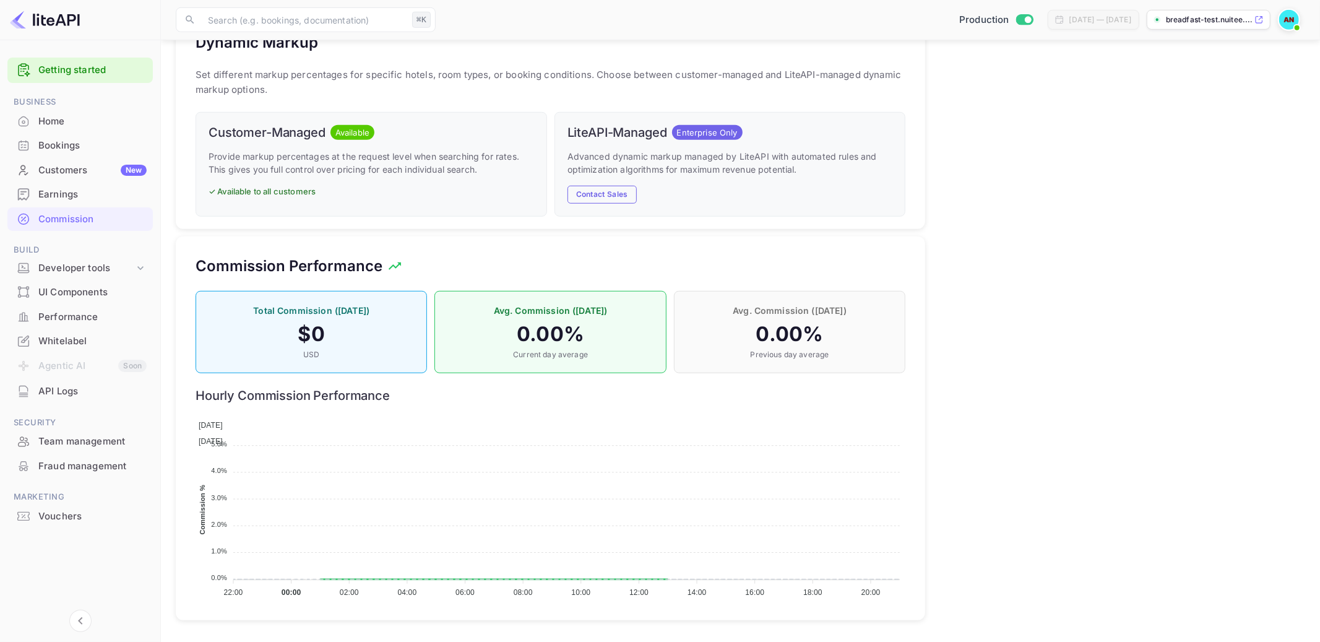
click at [363, 330] on h4 "$ 0" at bounding box center [311, 334] width 205 height 25
click at [593, 323] on h4 "0.00 %" at bounding box center [549, 334] width 205 height 25
click at [114, 298] on div "UI Components" at bounding box center [92, 292] width 108 height 14
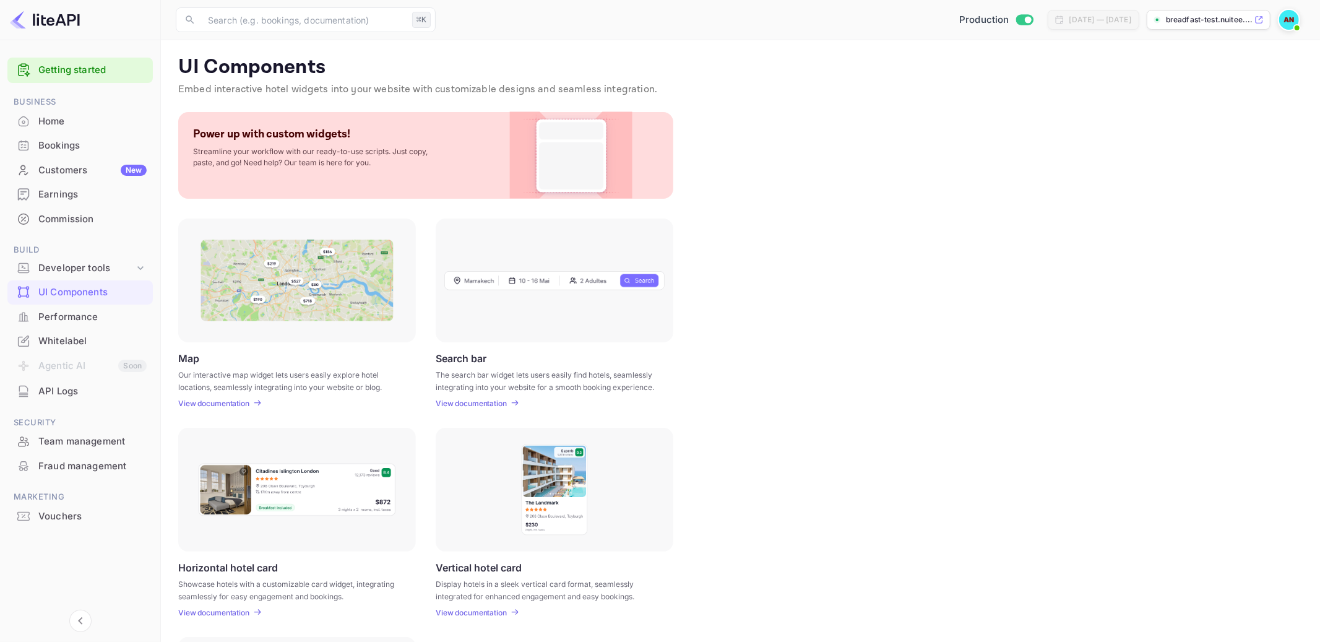
click at [110, 317] on div "Performance" at bounding box center [92, 317] width 108 height 14
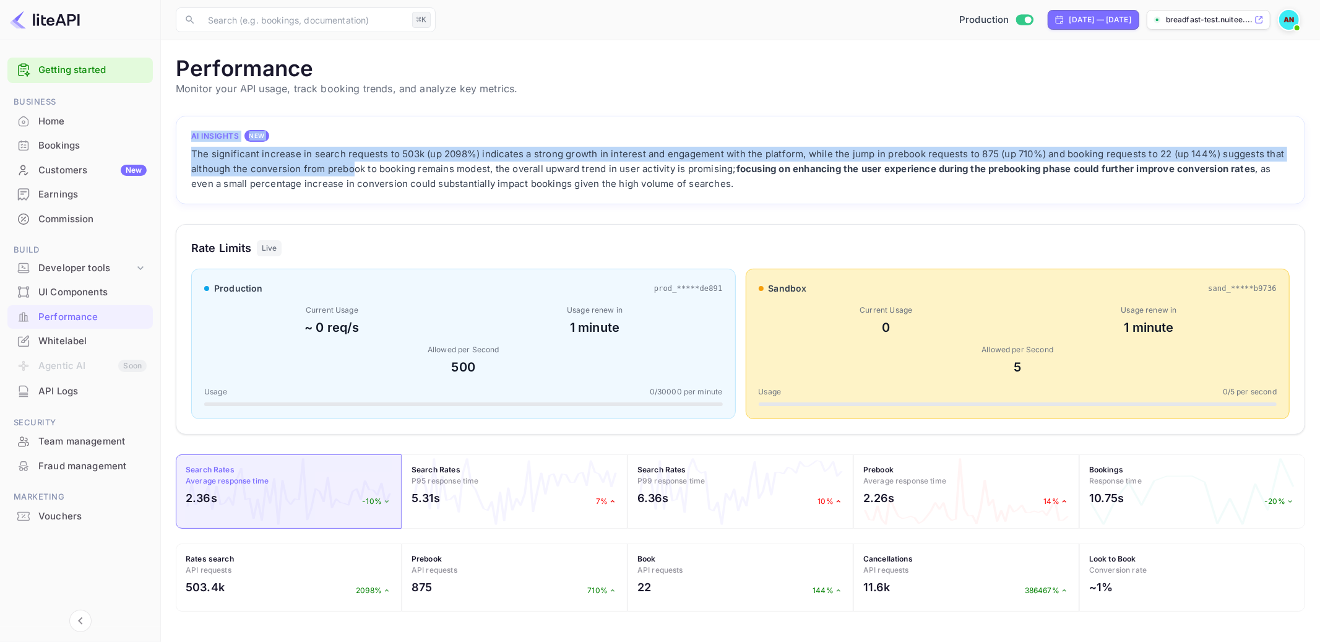
drag, startPoint x: 198, startPoint y: 126, endPoint x: 434, endPoint y: 181, distance: 242.6
click at [434, 181] on div "AI Insights NEW The significant increase in search requests to 503k (up 2098%) …" at bounding box center [740, 160] width 1129 height 88
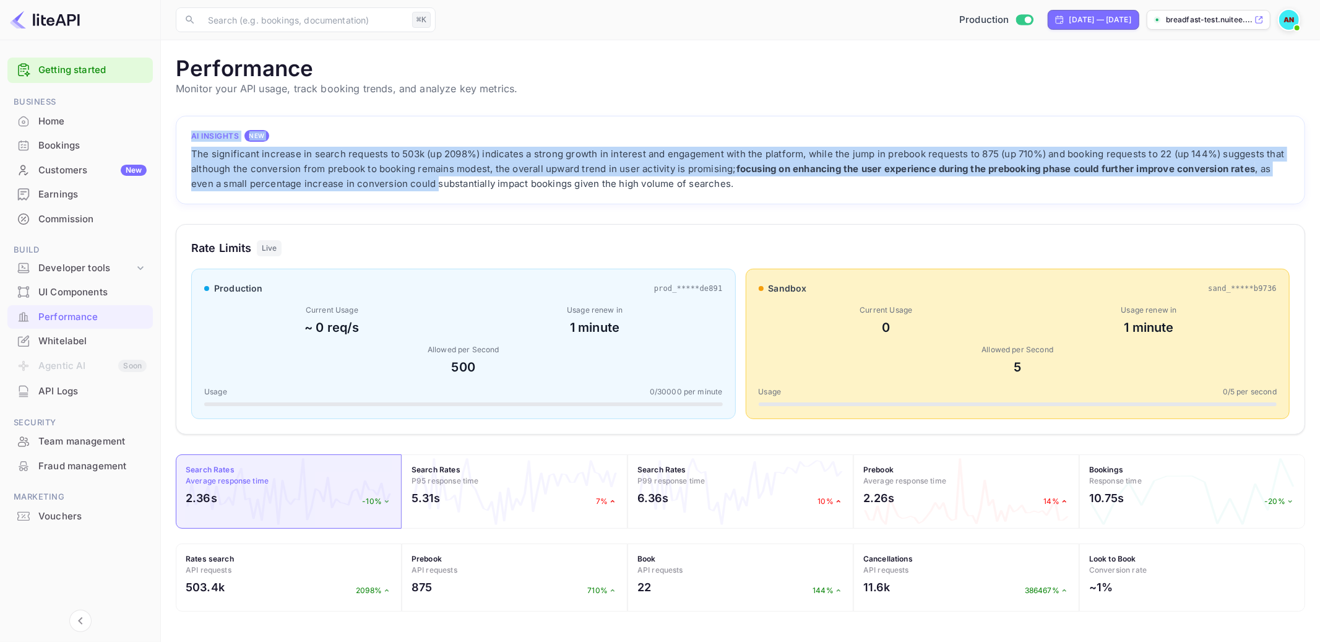
click at [434, 181] on div "The significant increase in search requests to 503k (up 2098%) indicates a stro…" at bounding box center [740, 169] width 1098 height 45
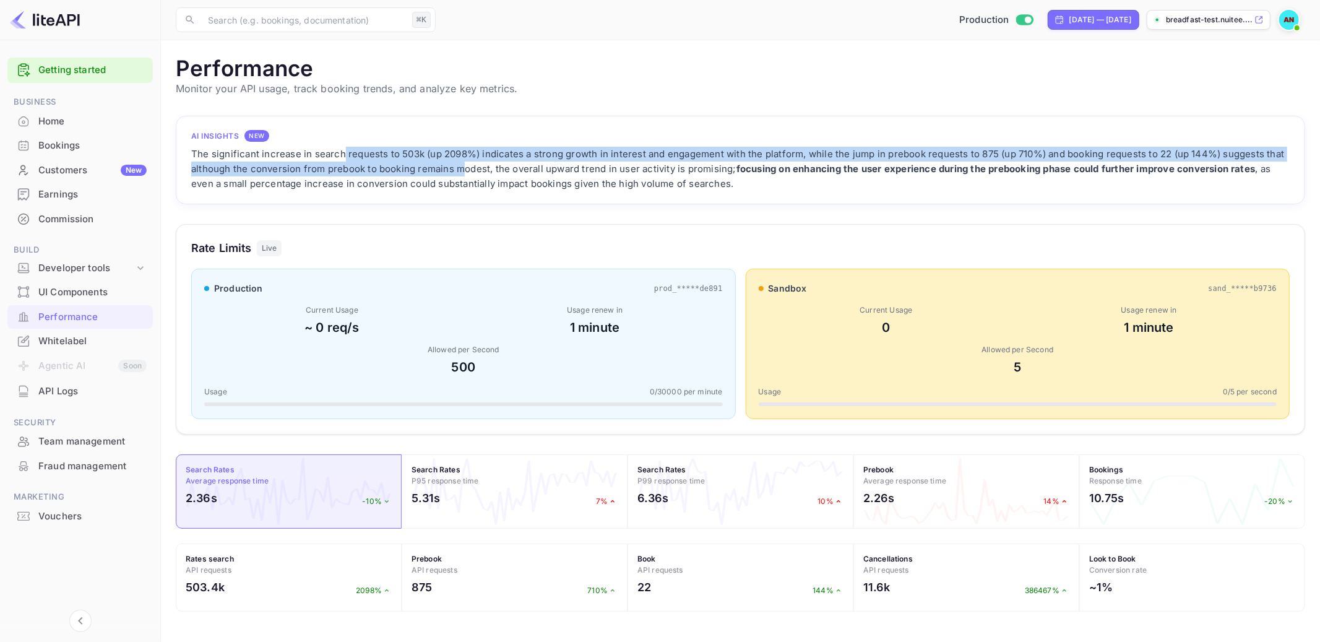
drag, startPoint x: 345, startPoint y: 160, endPoint x: 459, endPoint y: 171, distance: 115.0
click at [459, 171] on div "The significant increase in search requests to 503k (up 2098%) indicates a stro…" at bounding box center [740, 169] width 1098 height 45
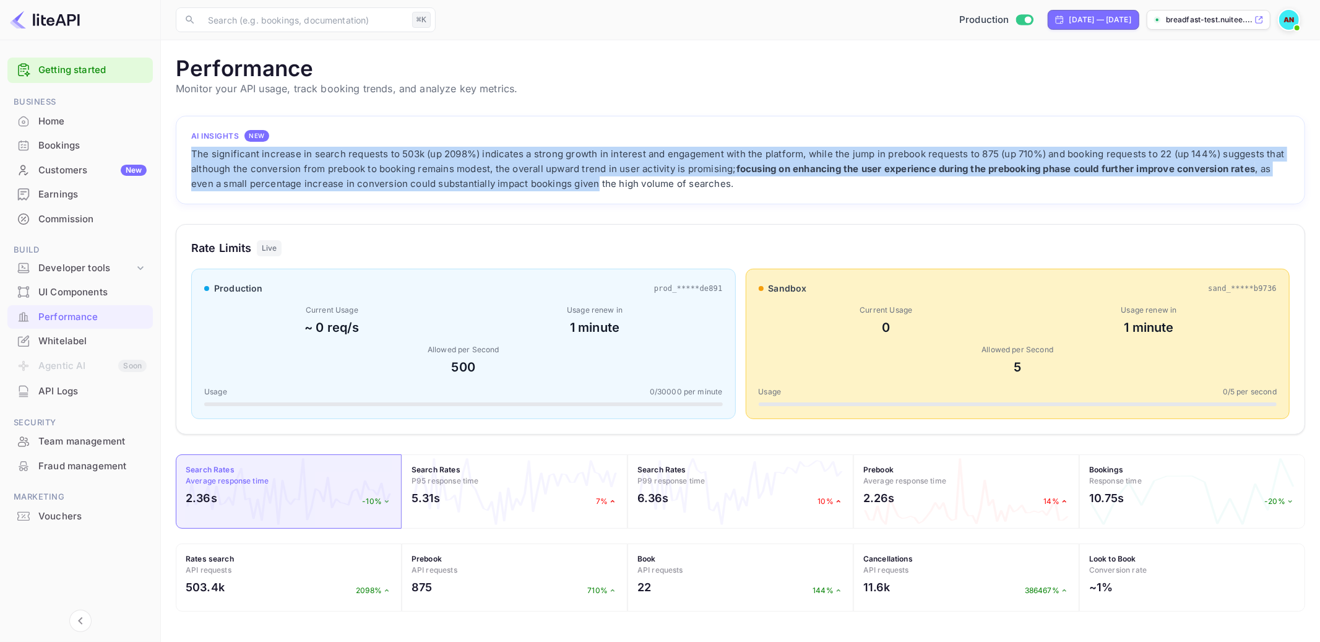
drag, startPoint x: 481, startPoint y: 145, endPoint x: 595, endPoint y: 189, distance: 122.0
click at [595, 189] on div "AI Insights NEW The significant increase in search requests to 503k (up 2098%) …" at bounding box center [740, 160] width 1098 height 63
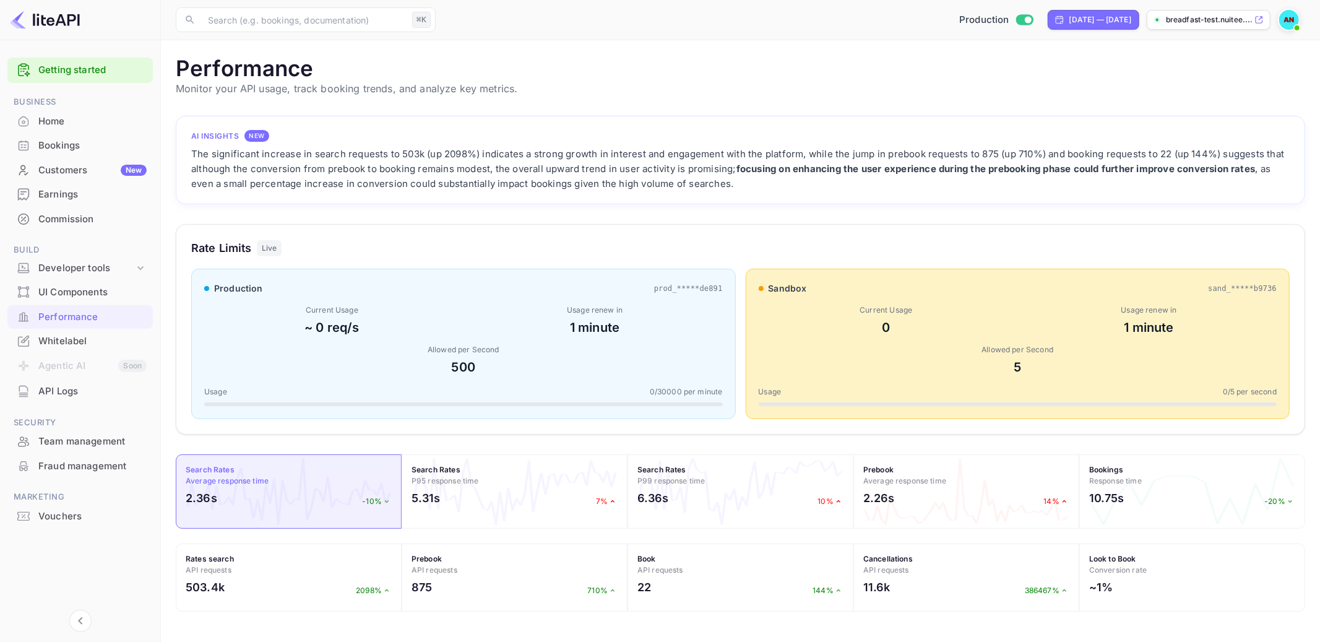
click at [730, 184] on div "The significant increase in search requests to 503k (up 2098%) indicates a stro…" at bounding box center [740, 169] width 1098 height 45
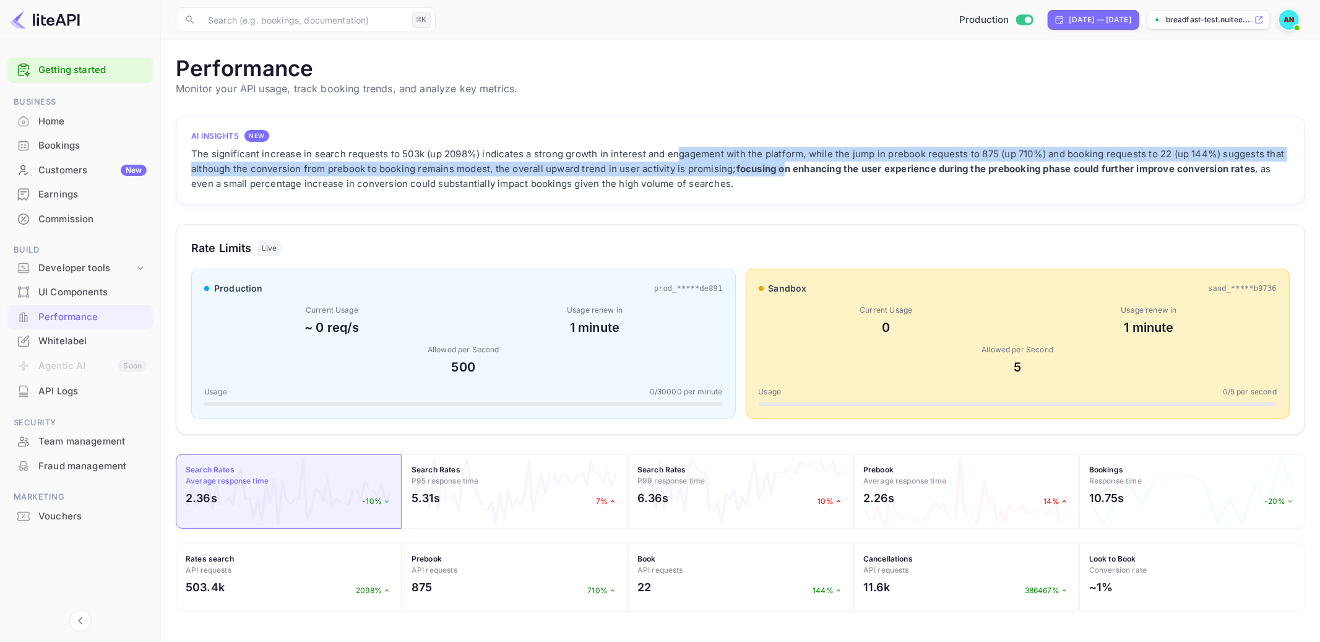
drag, startPoint x: 676, startPoint y: 153, endPoint x: 785, endPoint y: 170, distance: 110.9
click at [785, 170] on div "The significant increase in search requests to 503k (up 2098%) indicates a stro…" at bounding box center [740, 169] width 1098 height 45
click at [785, 170] on strong "focusing on enhancing the user experience during the prebooking phase could fur…" at bounding box center [995, 169] width 519 height 12
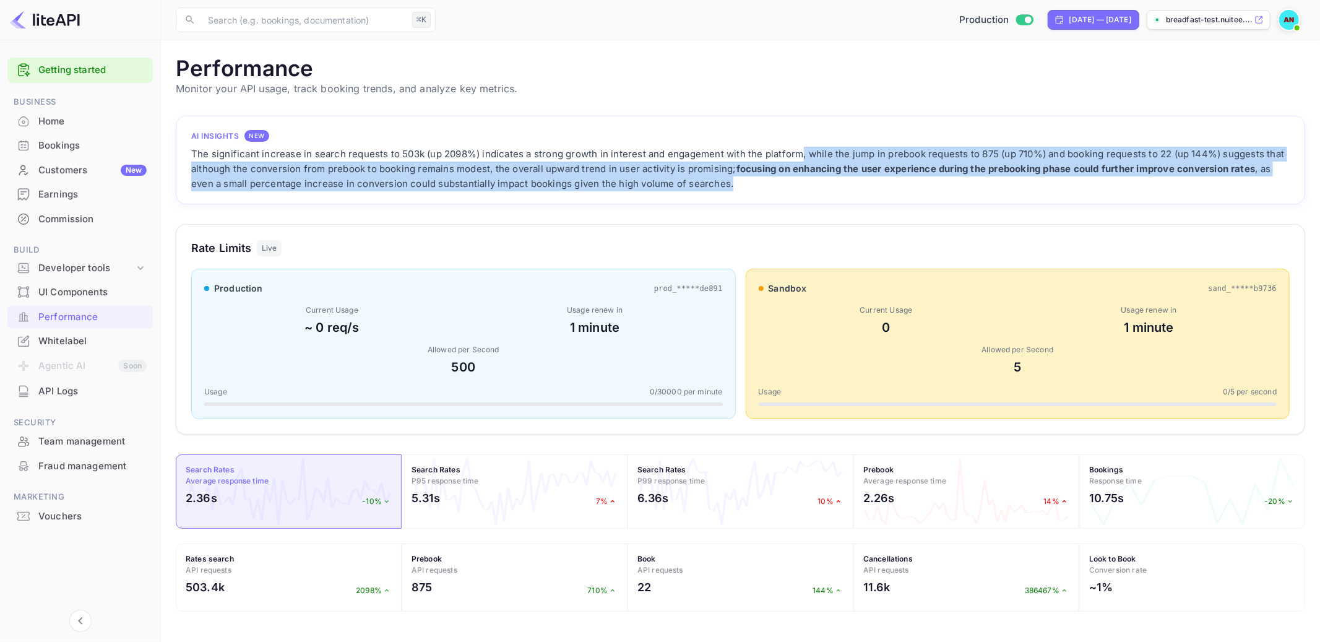
drag, startPoint x: 798, startPoint y: 161, endPoint x: 892, endPoint y: 186, distance: 97.3
click at [892, 186] on div "The significant increase in search requests to 503k (up 2098%) indicates a stro…" at bounding box center [740, 169] width 1098 height 45
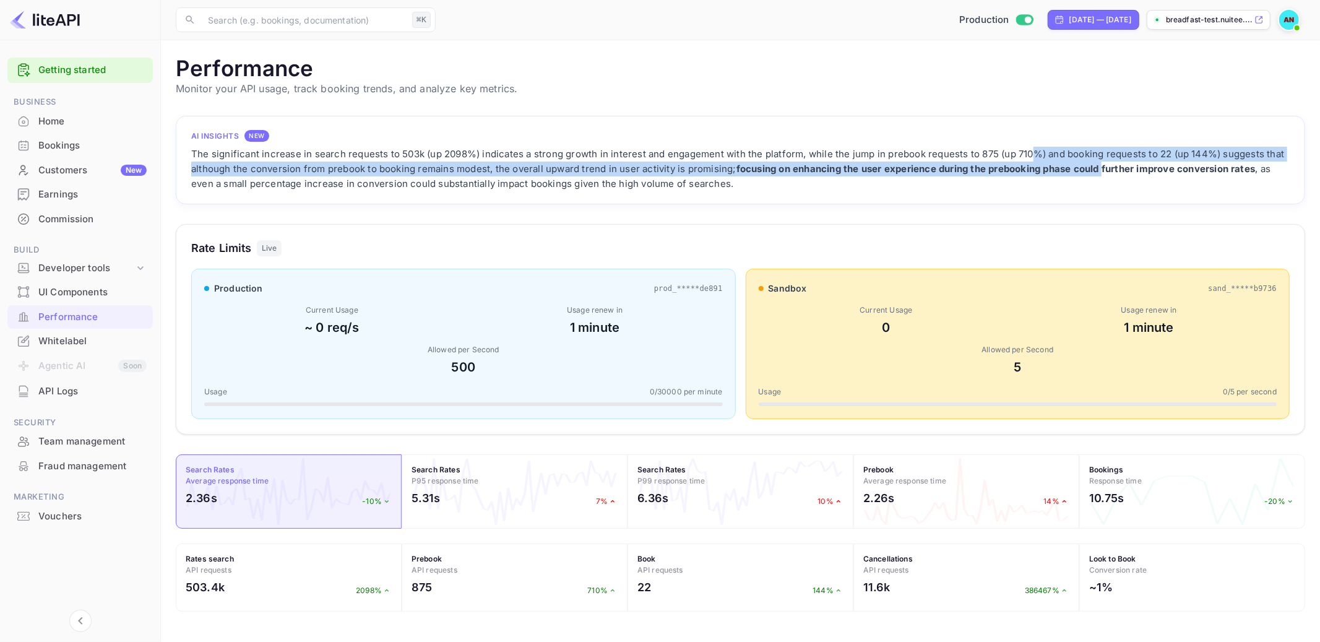
click at [1104, 168] on div "The significant increase in search requests to 503k (up 2098%) indicates a stro…" at bounding box center [740, 169] width 1098 height 45
click at [1104, 168] on strong "focusing on enhancing the user experience during the prebooking phase could fur…" at bounding box center [995, 169] width 519 height 12
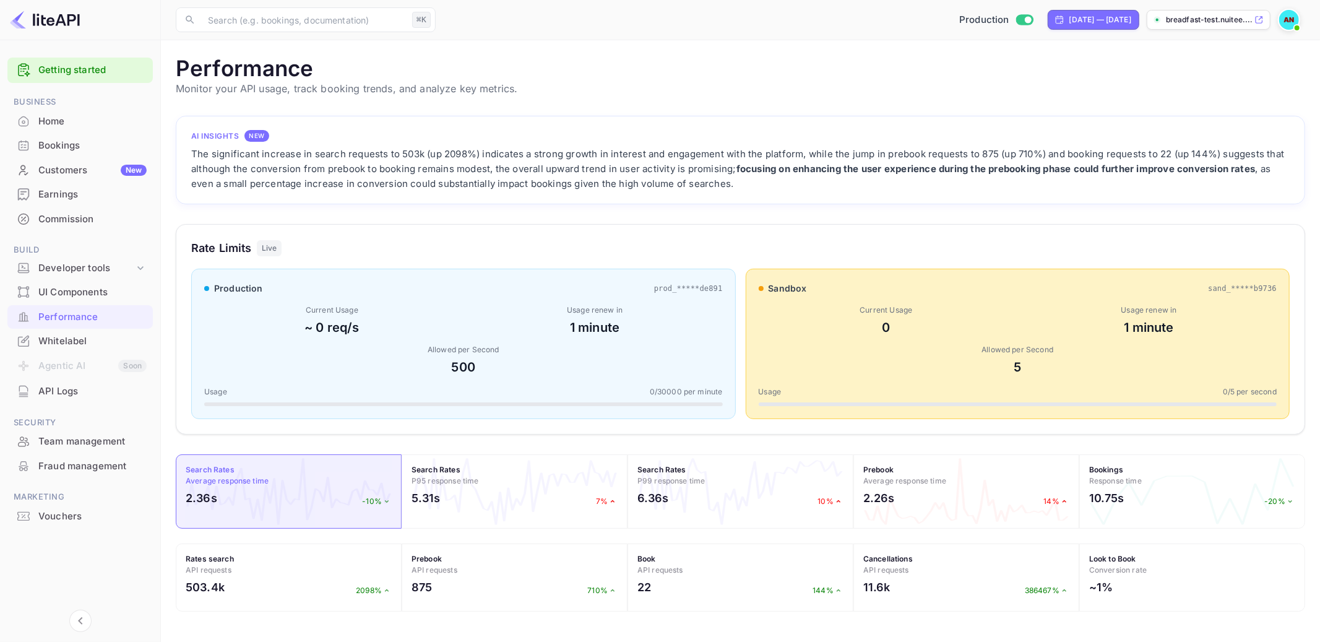
drag, startPoint x: 266, startPoint y: 162, endPoint x: 457, endPoint y: 176, distance: 191.8
click at [457, 176] on div "The significant increase in search requests to 503k (up 2098%) indicates a stro…" at bounding box center [740, 169] width 1098 height 45
drag, startPoint x: 397, startPoint y: 167, endPoint x: 473, endPoint y: 171, distance: 76.2
click at [473, 171] on div "The significant increase in search requests to 503k (up 2098%) indicates a stro…" at bounding box center [740, 169] width 1098 height 45
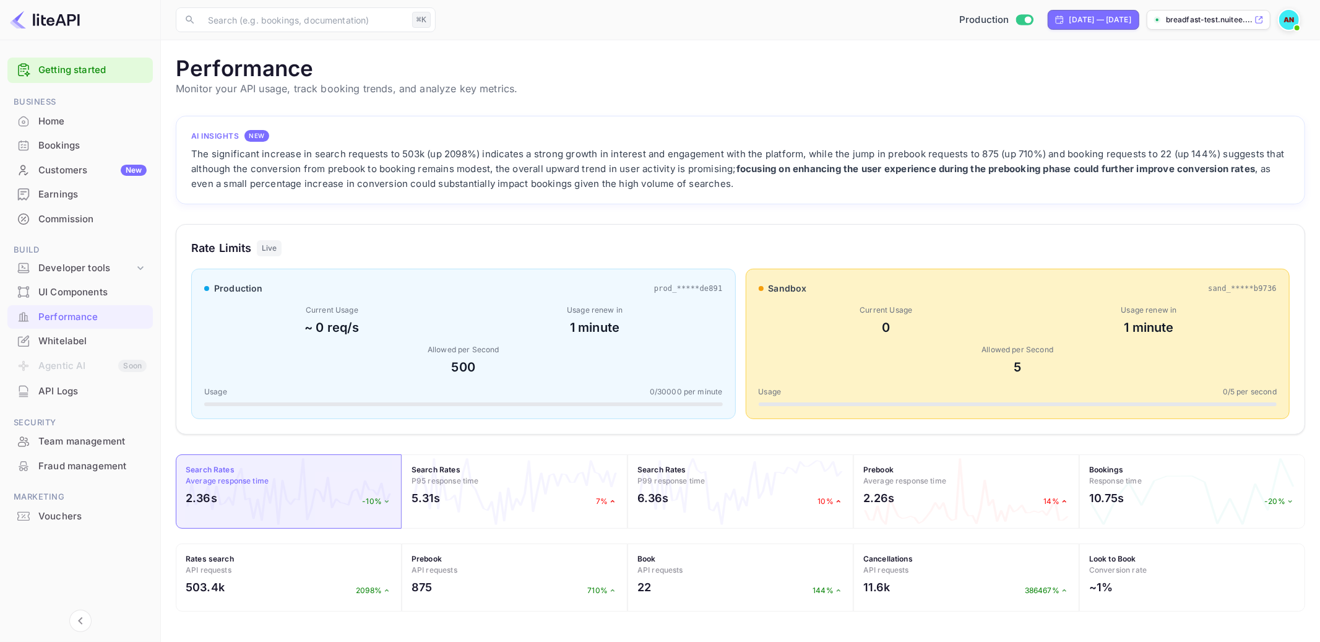
click at [473, 171] on div "The significant increase in search requests to 503k (up 2098%) indicates a stro…" at bounding box center [740, 169] width 1098 height 45
drag, startPoint x: 480, startPoint y: 171, endPoint x: 561, endPoint y: 173, distance: 81.1
click at [561, 173] on div "The significant increase in search requests to 503k (up 2098%) indicates a stro…" at bounding box center [740, 169] width 1098 height 45
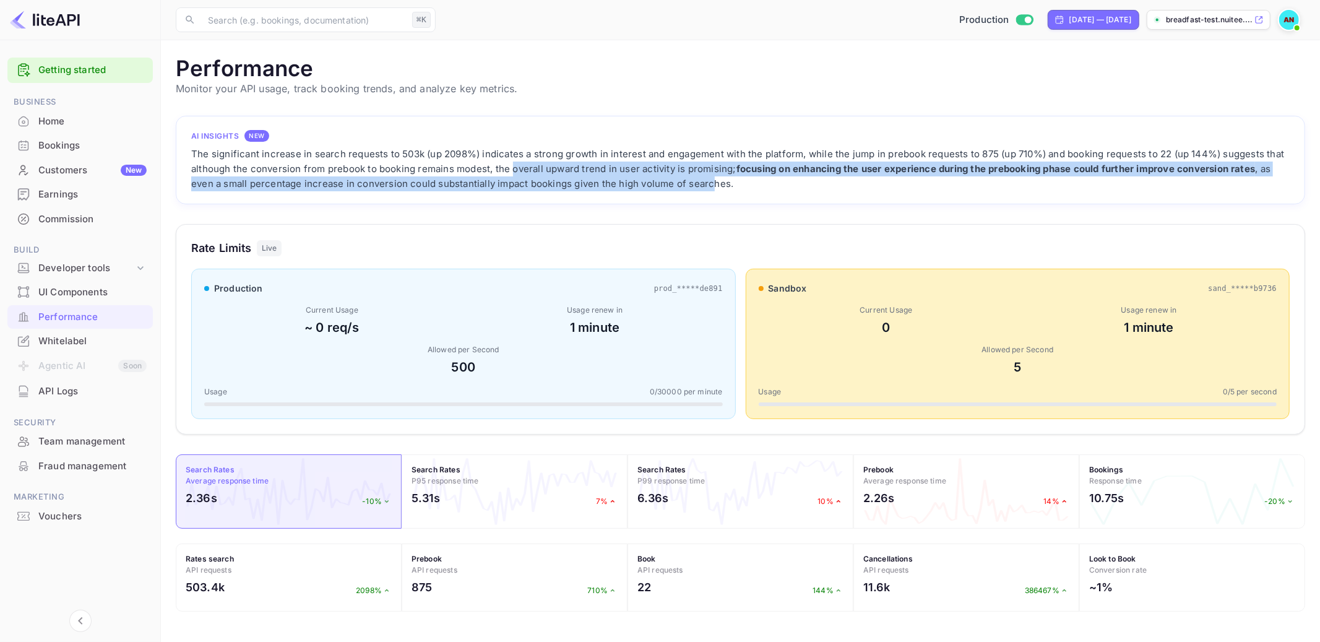
drag, startPoint x: 511, startPoint y: 169, endPoint x: 712, endPoint y: 178, distance: 200.7
click at [712, 178] on div "The significant increase in search requests to 503k (up 2098%) indicates a stro…" at bounding box center [740, 169] width 1098 height 45
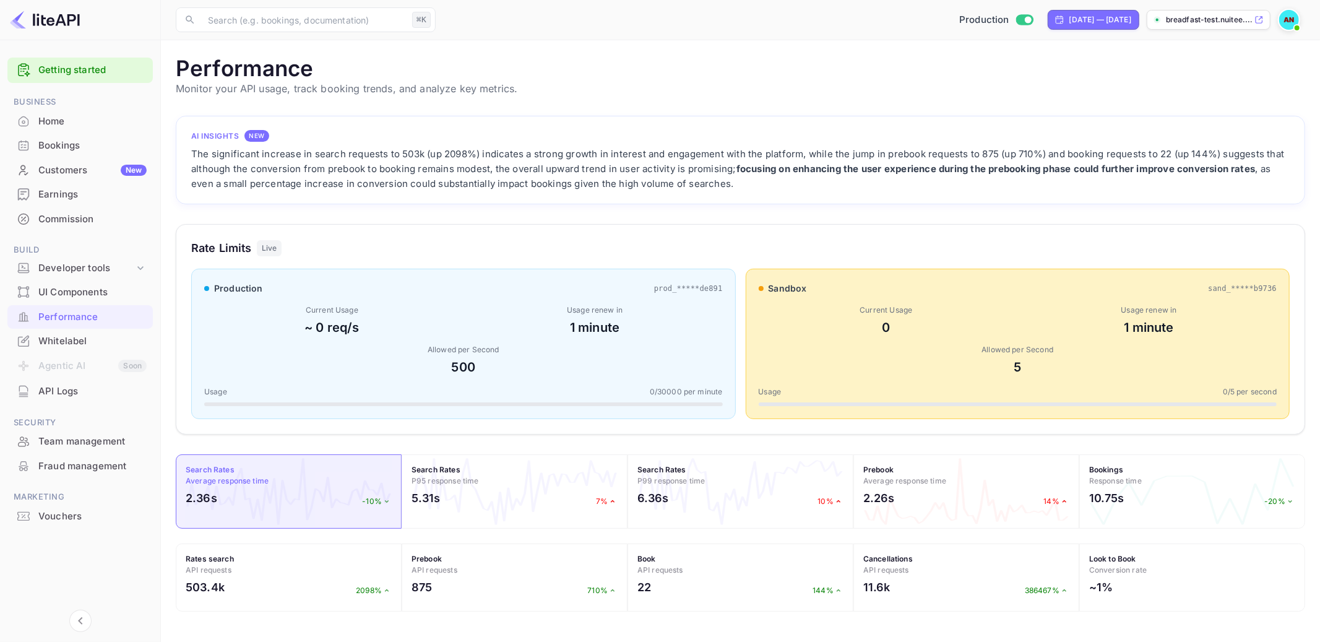
click at [790, 190] on div "The significant increase in search requests to 503k (up 2098%) indicates a stro…" at bounding box center [740, 169] width 1098 height 45
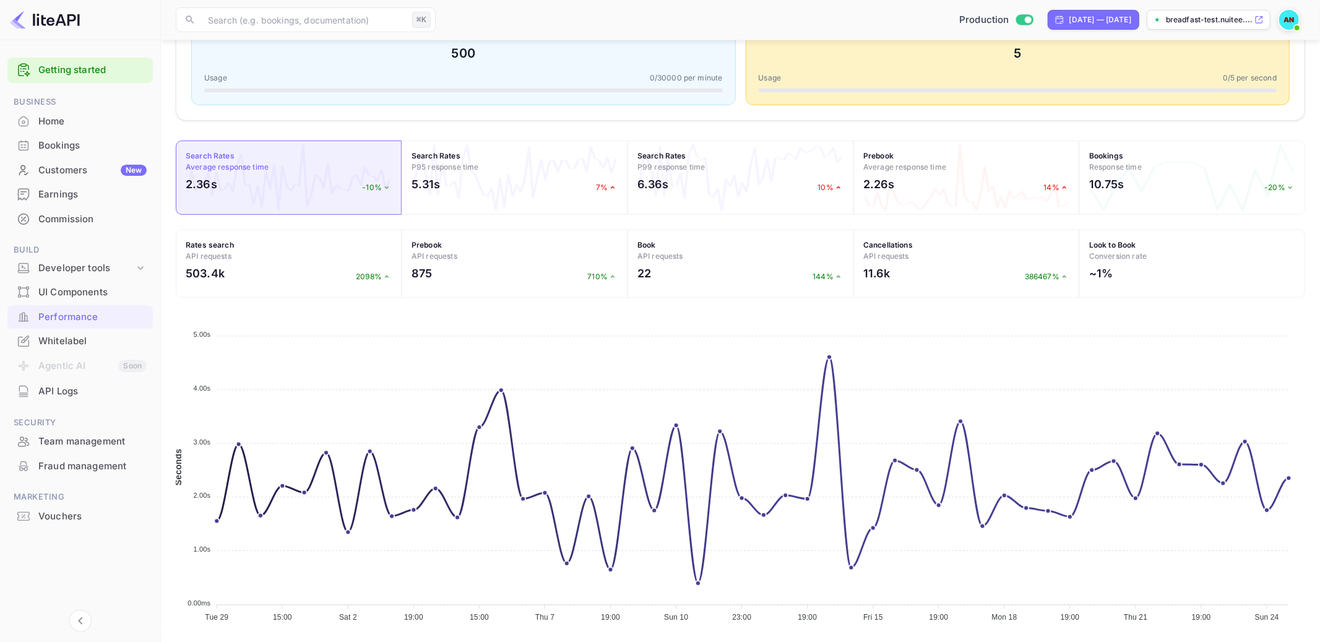
click at [68, 347] on div "Whitelabel" at bounding box center [92, 341] width 108 height 14
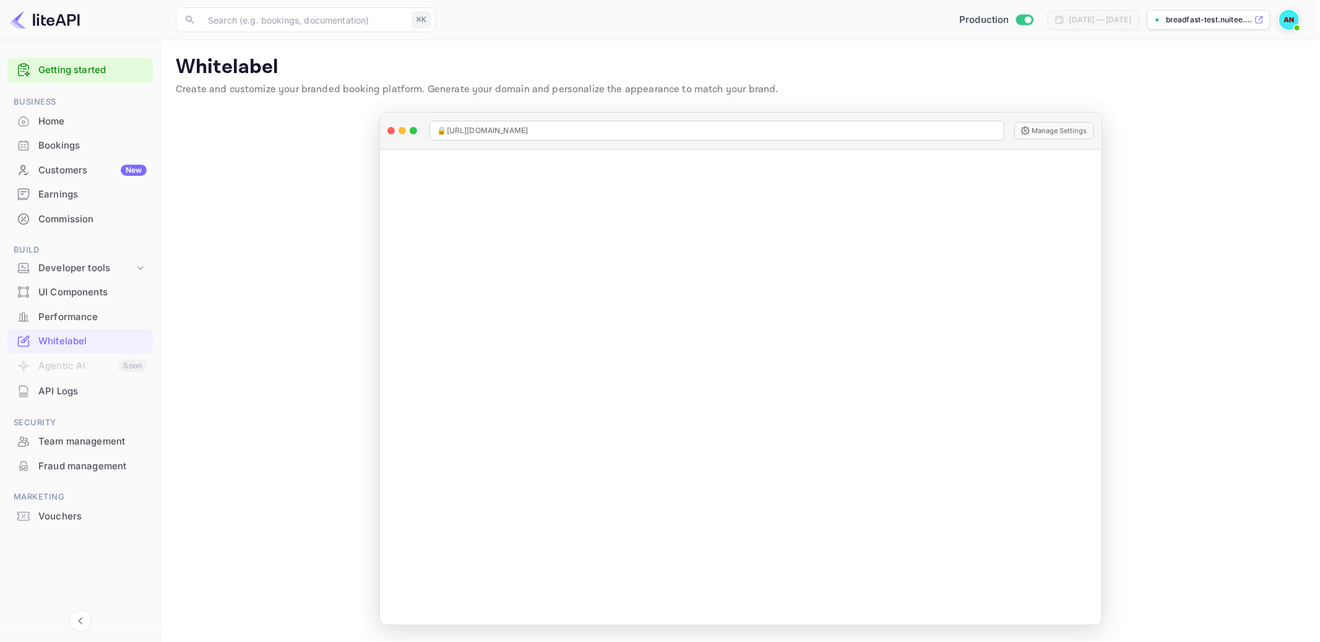
click at [84, 391] on div "API Logs" at bounding box center [92, 391] width 108 height 14
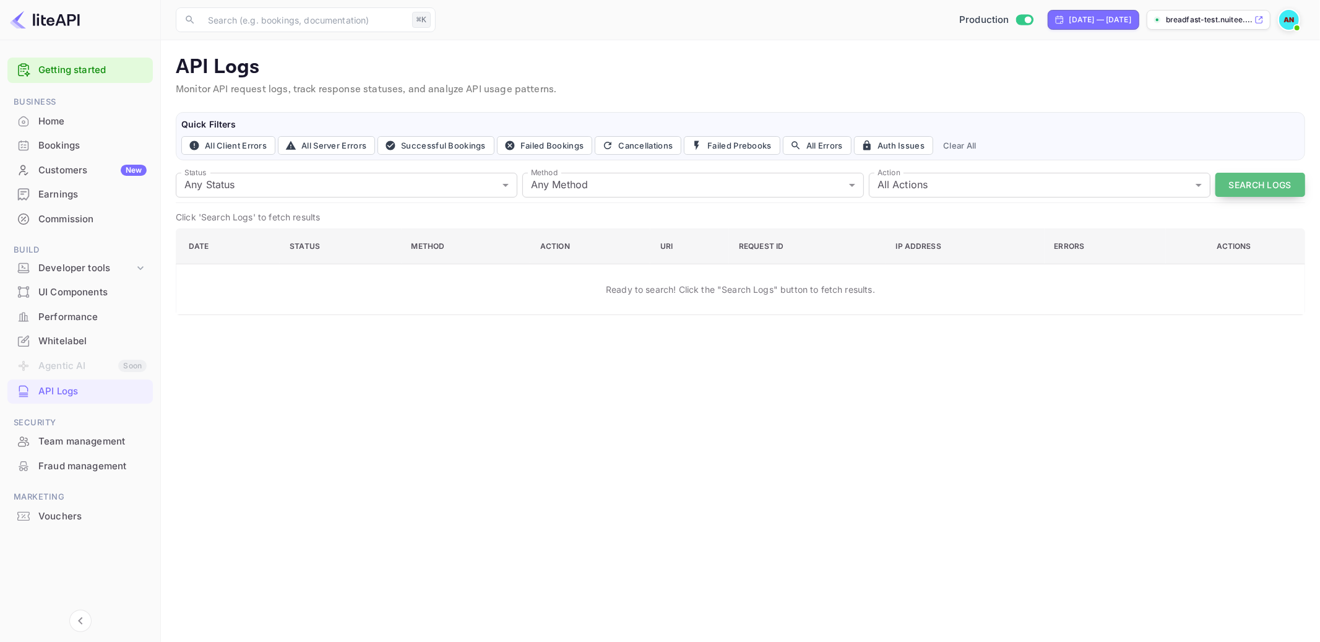
click at [1271, 189] on button "Search Logs" at bounding box center [1260, 185] width 90 height 24
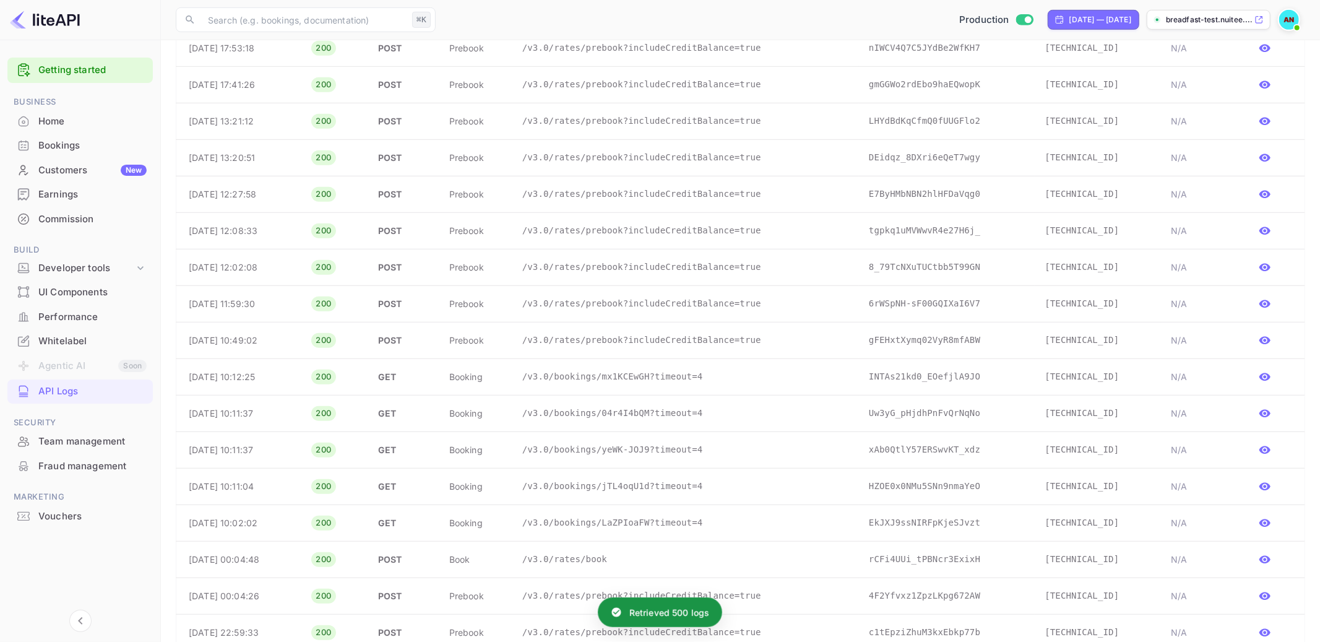
scroll to position [856, 0]
click at [90, 454] on link "Fraud management" at bounding box center [79, 465] width 145 height 23
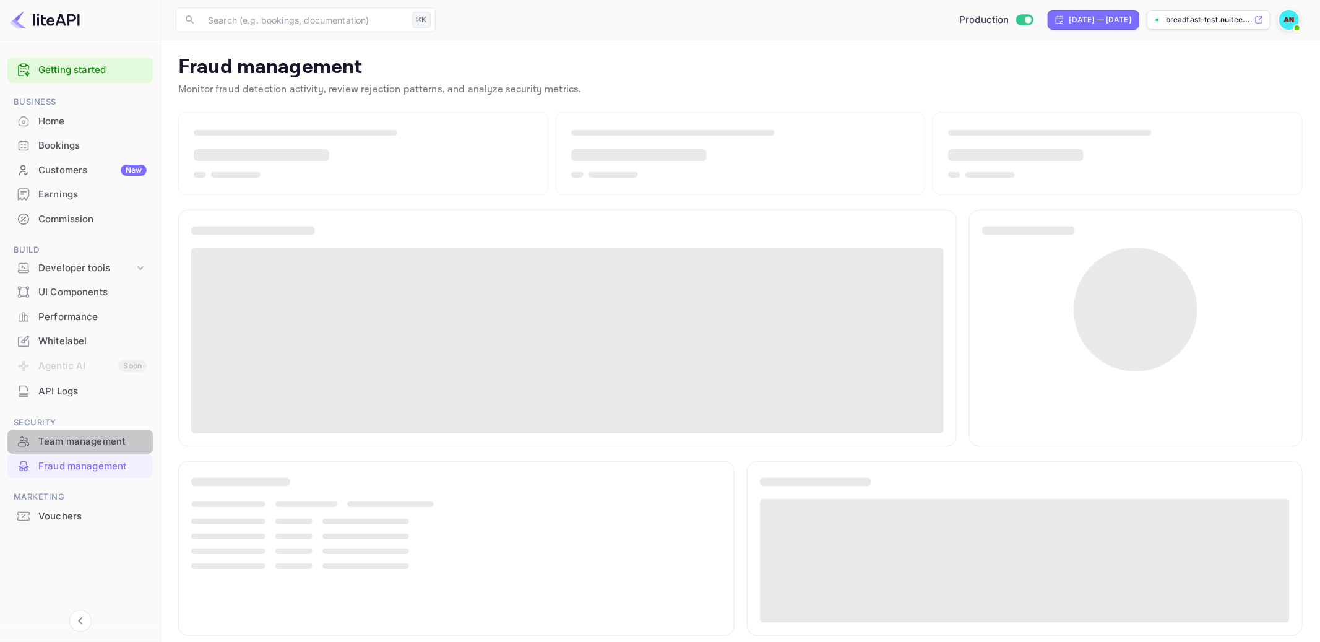
click at [87, 434] on div "Team management" at bounding box center [92, 441] width 108 height 14
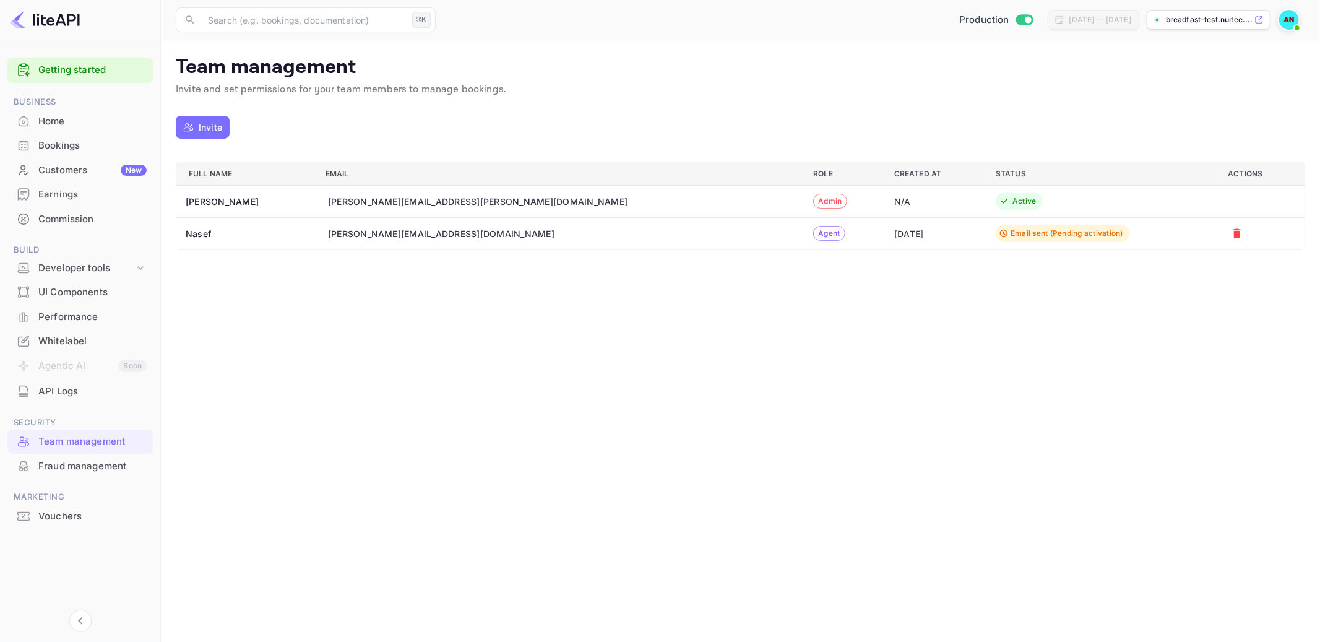
click at [59, 470] on div "Fraud management" at bounding box center [92, 466] width 108 height 14
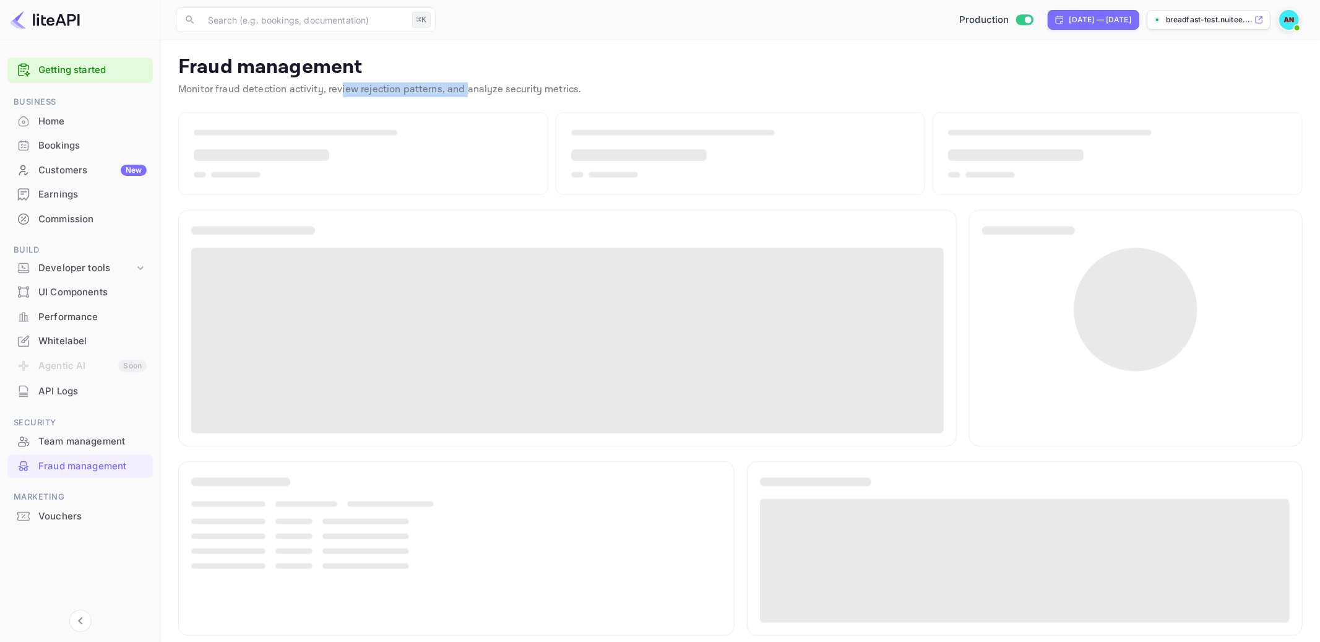
drag, startPoint x: 339, startPoint y: 91, endPoint x: 464, endPoint y: 88, distance: 125.0
click at [464, 88] on p "Monitor fraud detection activity, review rejection patterns, and analyze securi…" at bounding box center [740, 89] width 1124 height 15
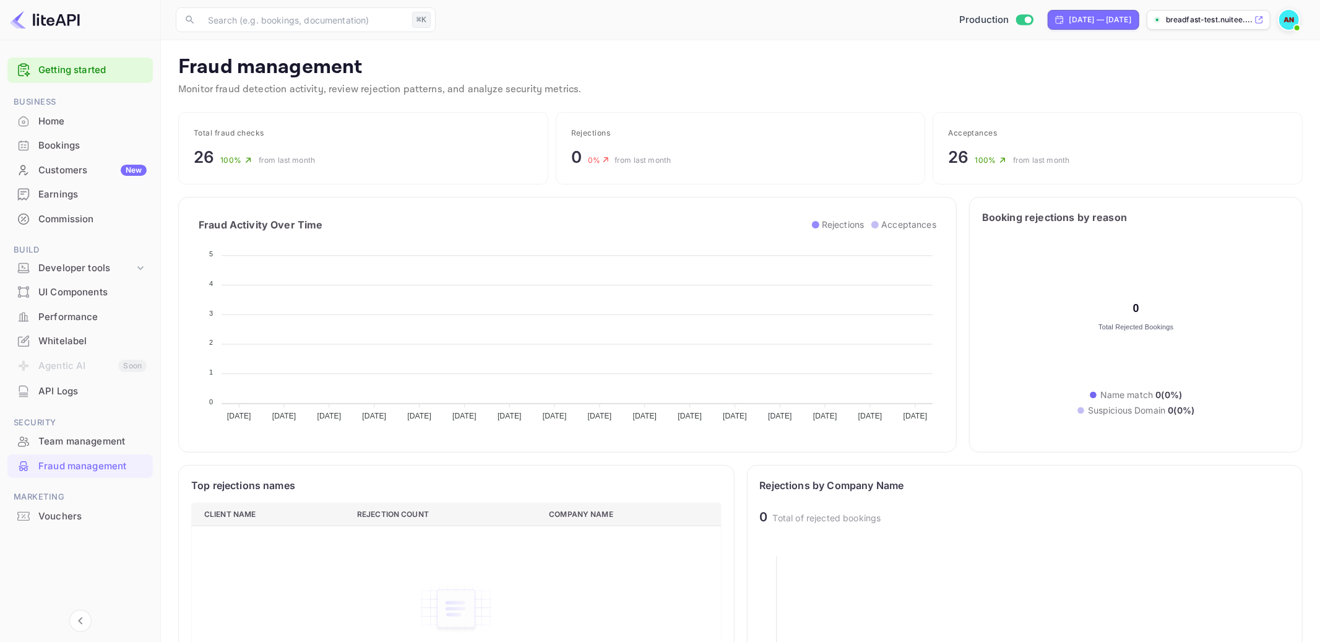
scroll to position [254, 530]
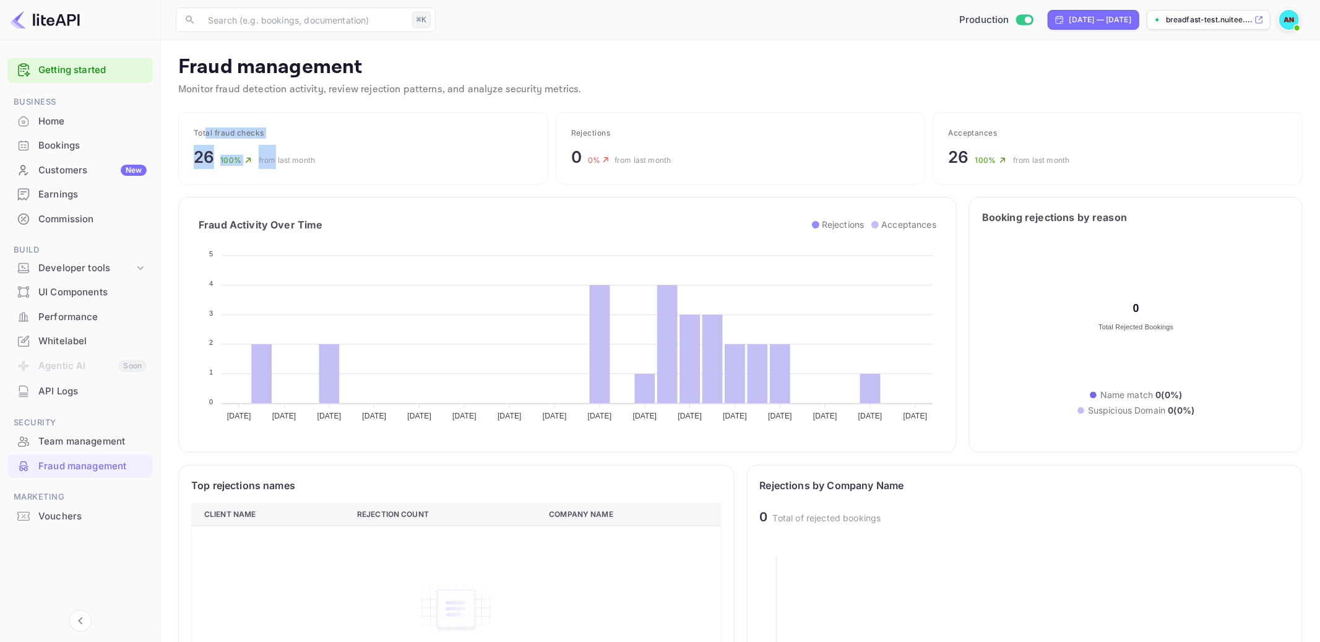
drag, startPoint x: 205, startPoint y: 136, endPoint x: 302, endPoint y: 158, distance: 99.2
click at [302, 158] on div "Total fraud checks 26 100 % from last month" at bounding box center [363, 148] width 370 height 72
click at [302, 158] on span "from last month" at bounding box center [287, 159] width 56 height 9
click at [336, 160] on div "26 100 % from last month" at bounding box center [363, 157] width 339 height 24
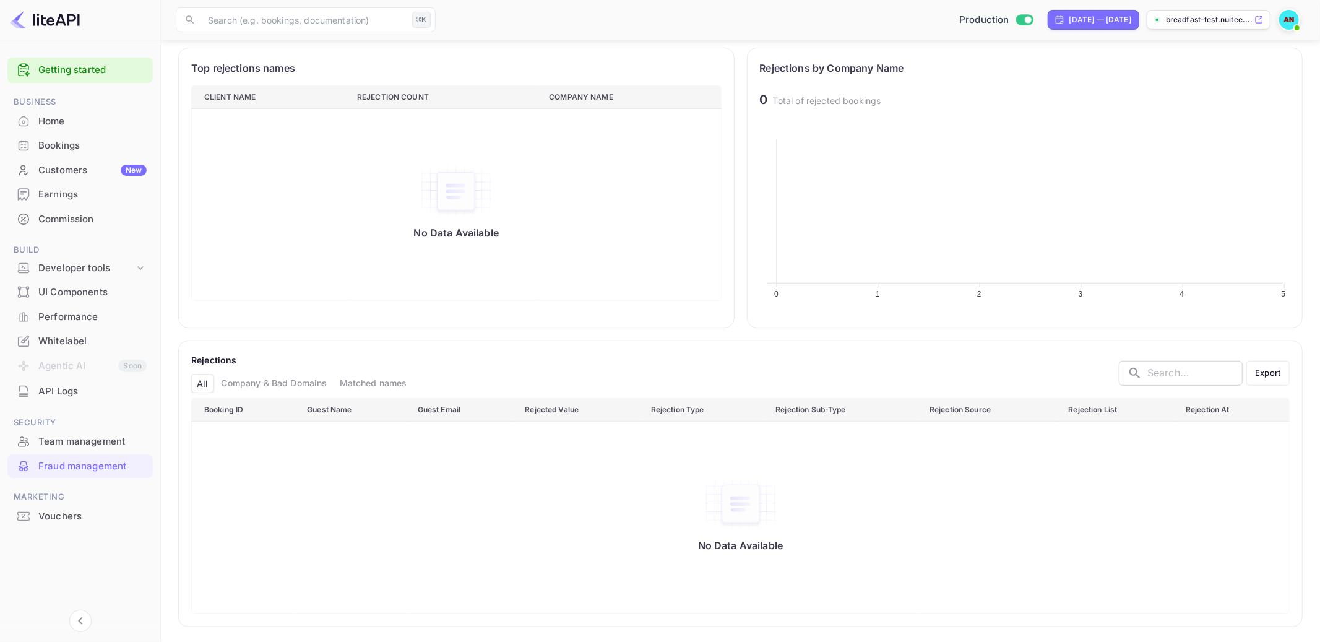
scroll to position [0, 0]
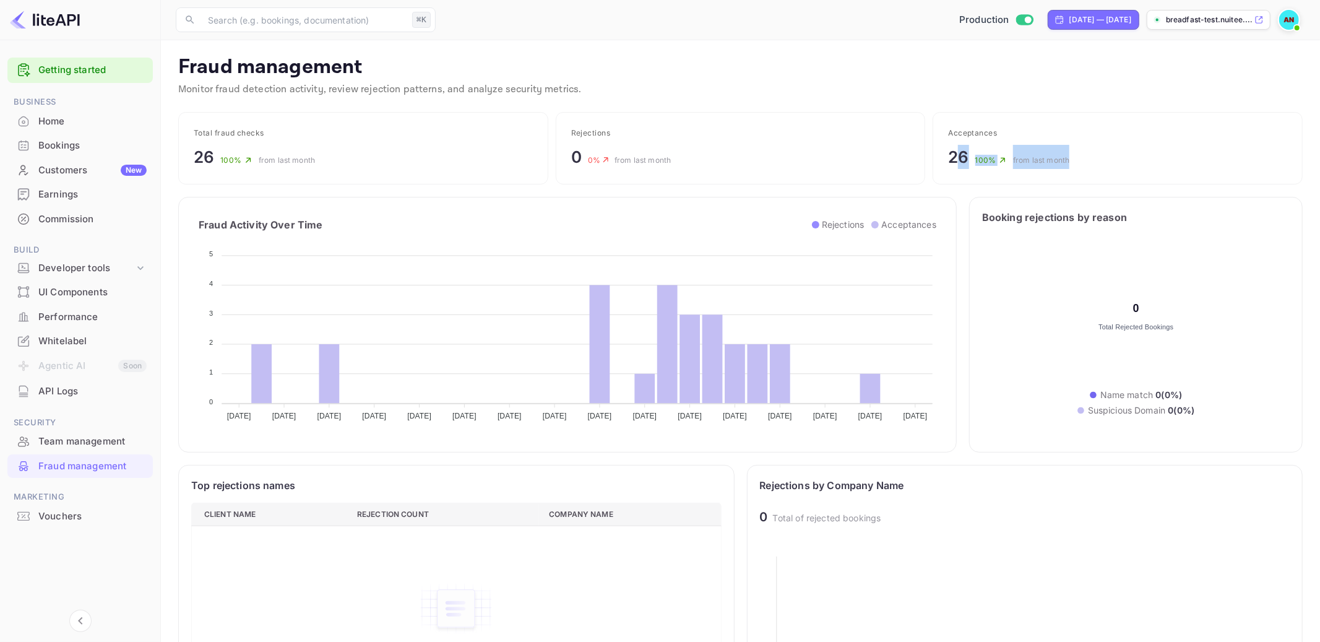
drag, startPoint x: 960, startPoint y: 153, endPoint x: 1066, endPoint y: 185, distance: 109.8
click at [1066, 185] on div "Fraud management Monitor fraud detection activity, review rejection patterns, a…" at bounding box center [740, 549] width 1129 height 989
click at [1066, 185] on div "Fraud Activity Over Time Rejections Acceptances [DATE] [DATE] [DATE] [DATE] [DA…" at bounding box center [740, 318] width 1124 height 268
click at [68, 514] on div "Vouchers" at bounding box center [92, 516] width 108 height 14
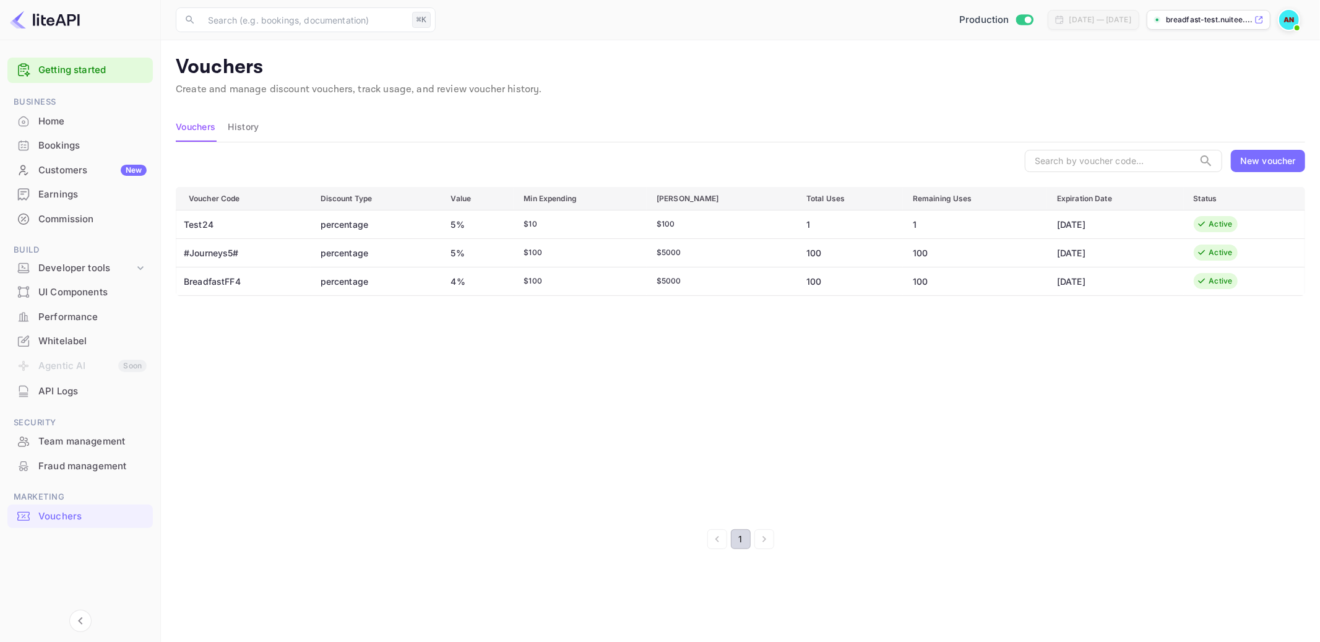
click at [1064, 251] on td "[DATE]" at bounding box center [1115, 252] width 137 height 28
click at [95, 295] on div "UI Components" at bounding box center [92, 292] width 108 height 14
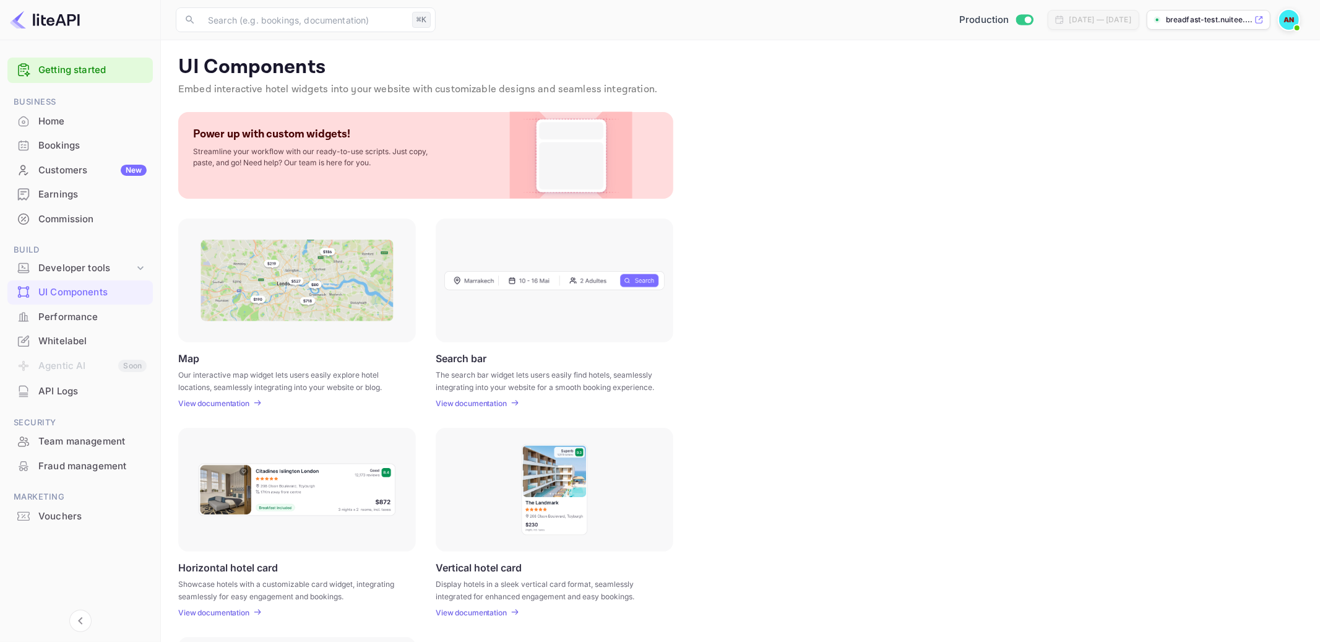
click at [71, 223] on div "Commission" at bounding box center [92, 219] width 108 height 14
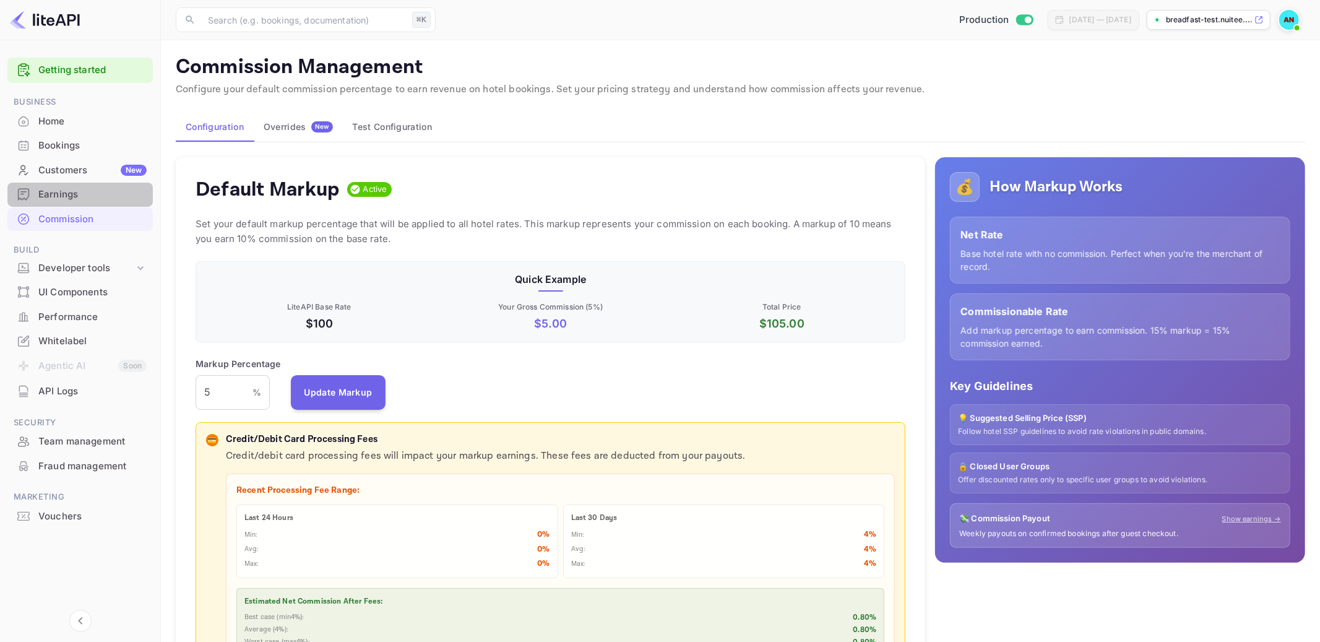
click at [88, 193] on div "Earnings" at bounding box center [92, 195] width 108 height 14
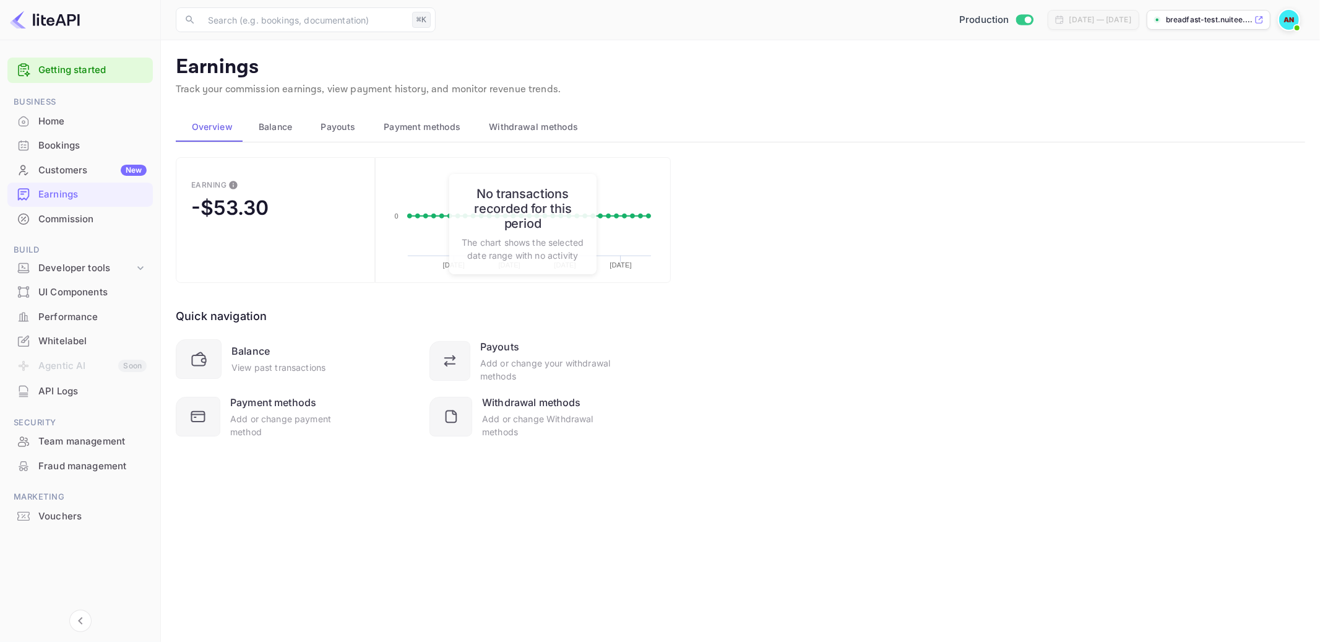
click at [1071, 14] on div "[DATE] — [DATE]" at bounding box center [1100, 19] width 62 height 11
click at [1298, 22] on span at bounding box center [1297, 28] width 12 height 12
click at [1220, 113] on div "Settings" at bounding box center [1229, 98] width 142 height 30
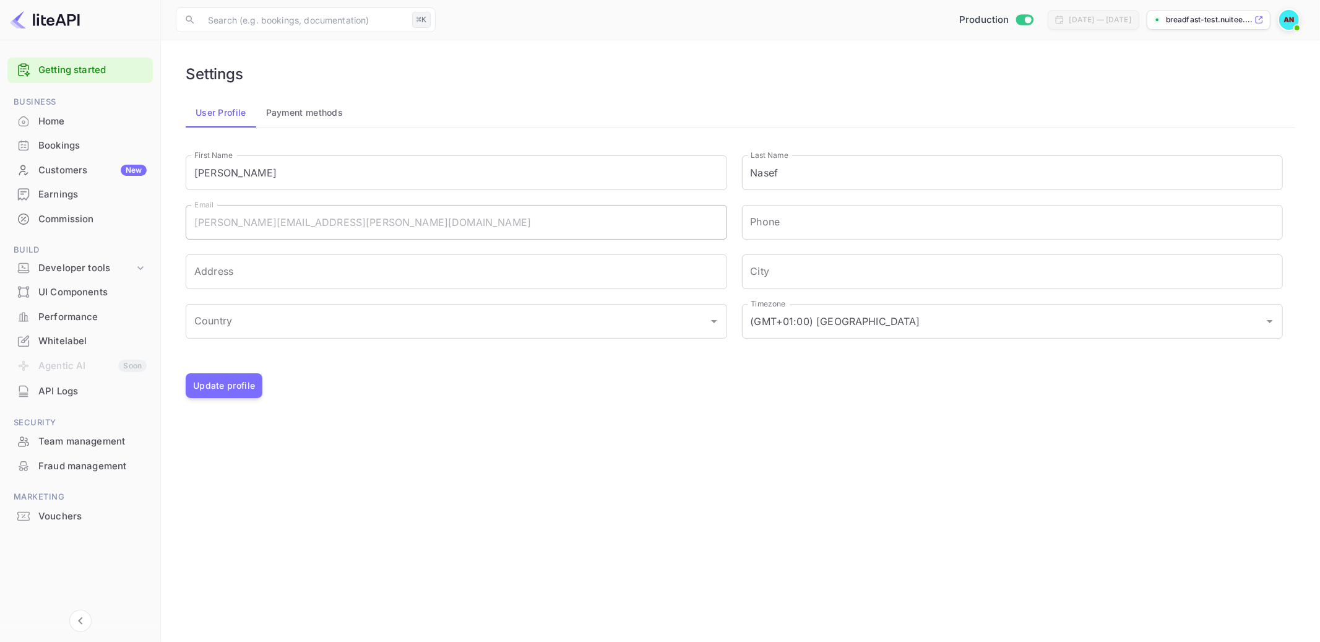
click at [1242, 23] on p "breadfast-test.nuitee...." at bounding box center [1209, 19] width 86 height 11
click at [1302, 22] on div at bounding box center [1291, 20] width 27 height 22
click at [1290, 22] on img at bounding box center [1289, 20] width 20 height 20
click at [1247, 113] on div "Settings" at bounding box center [1229, 98] width 142 height 30
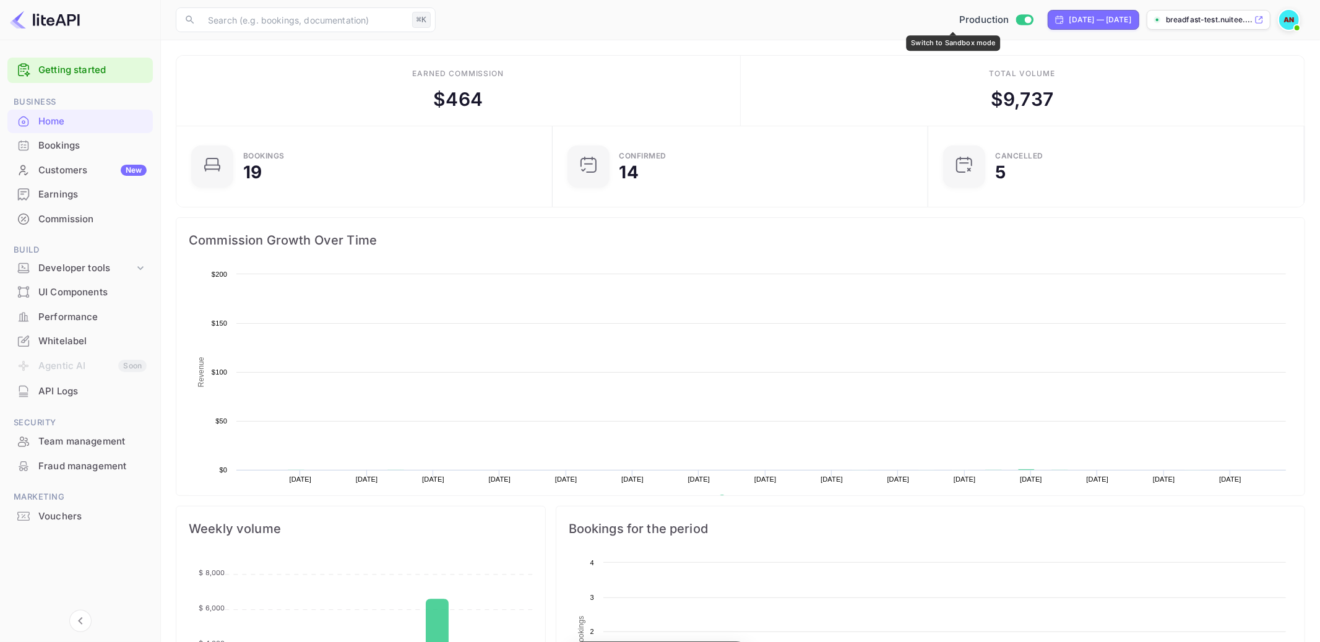
scroll to position [201, 368]
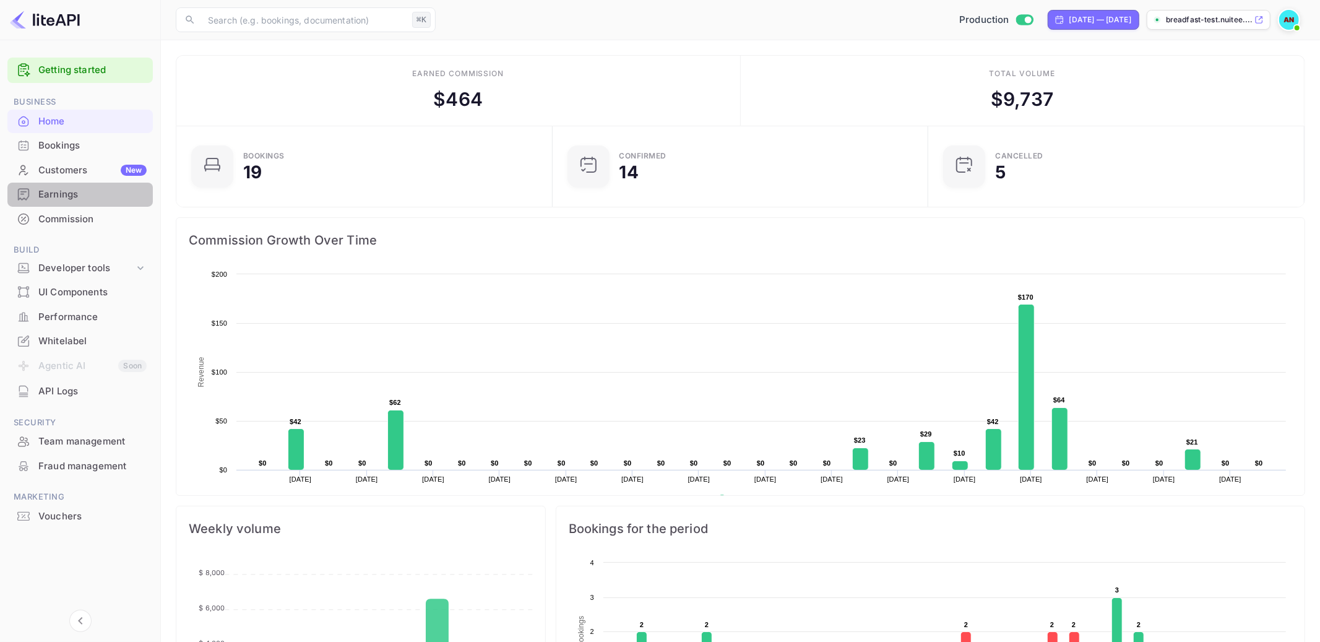
click at [102, 201] on div "Earnings" at bounding box center [79, 195] width 145 height 24
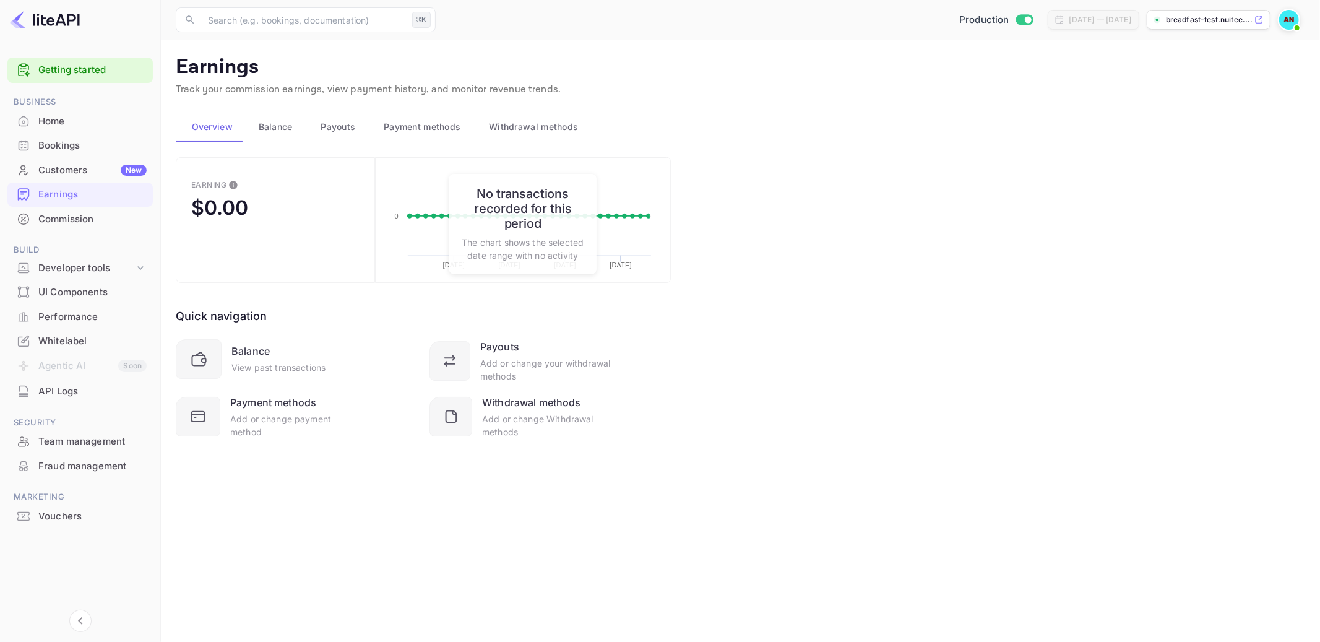
click at [69, 118] on div "Home" at bounding box center [92, 121] width 108 height 14
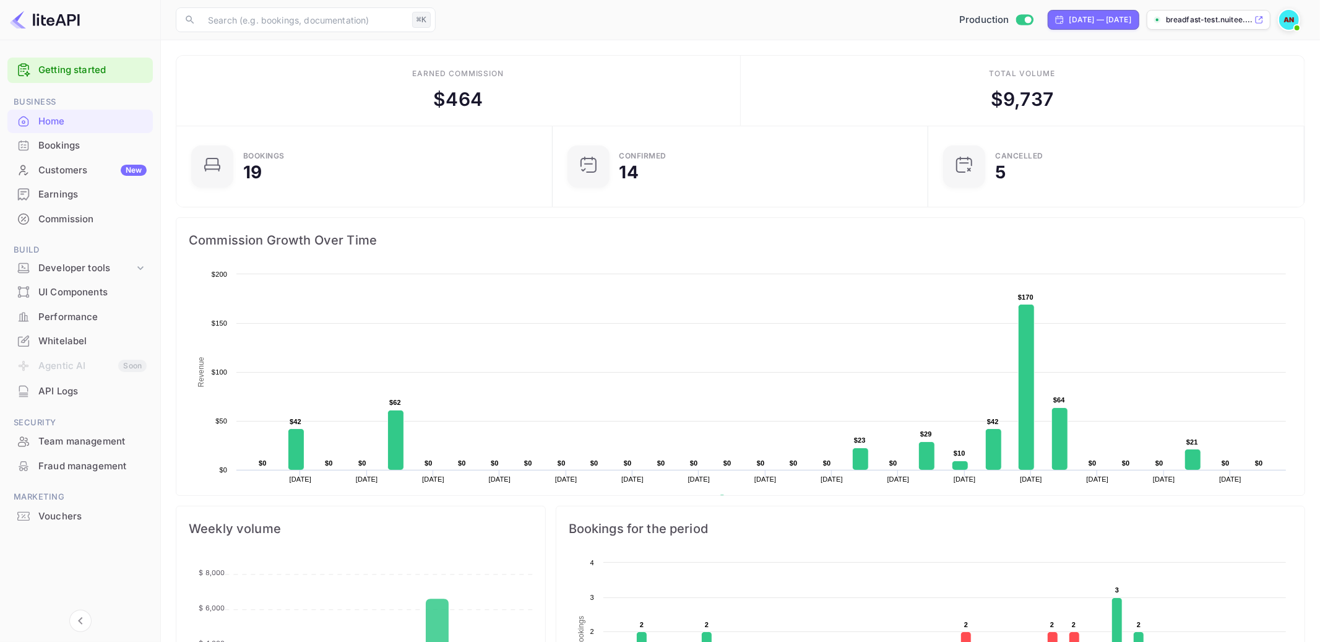
scroll to position [38, 0]
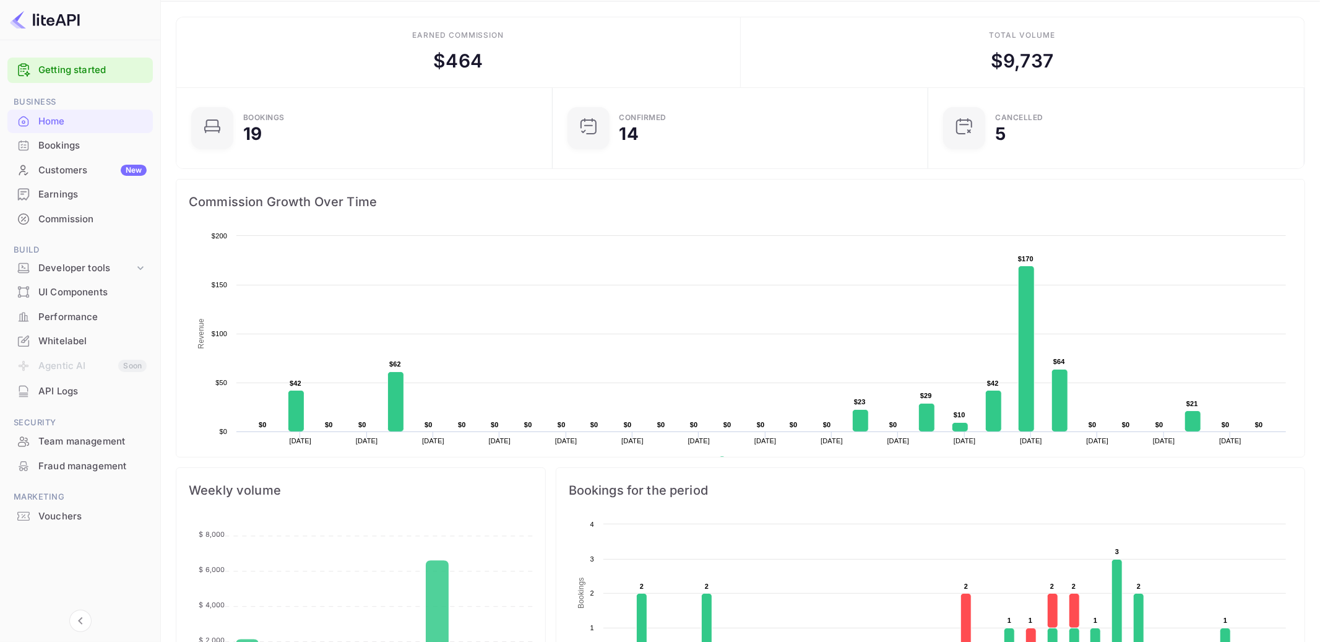
click at [44, 147] on div "Bookings" at bounding box center [92, 146] width 108 height 14
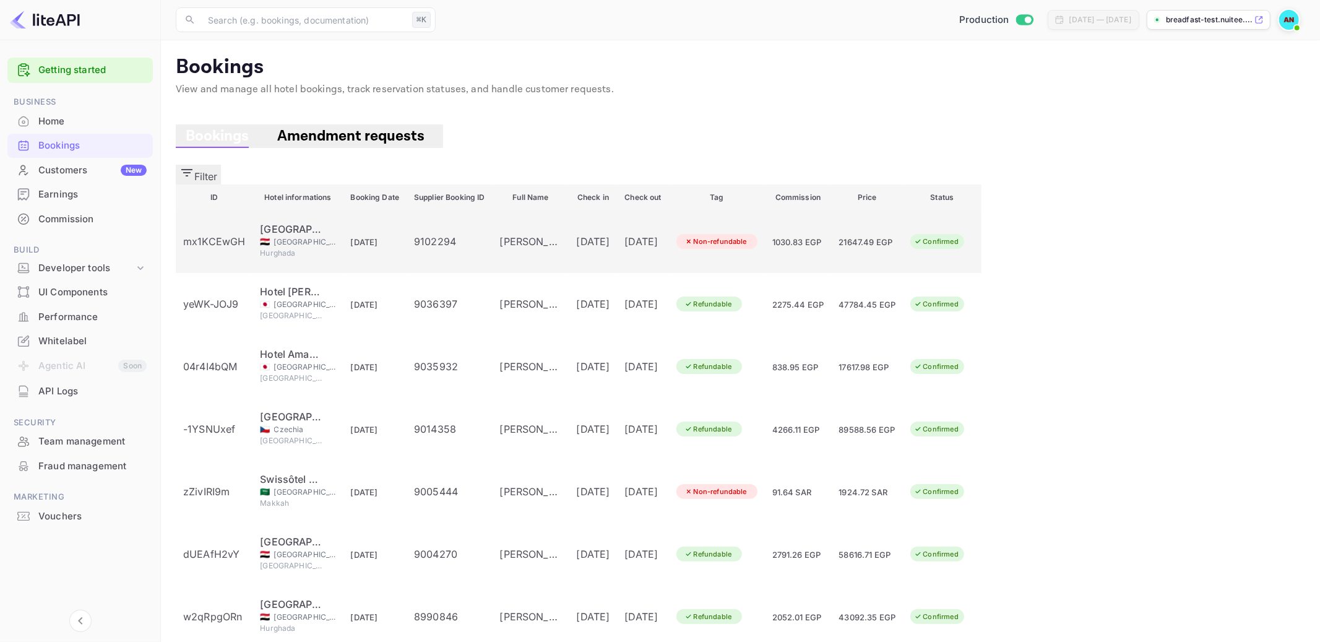
click at [378, 237] on span "26 Aug 2025" at bounding box center [364, 242] width 27 height 10
click at [424, 216] on div at bounding box center [660, 321] width 1320 height 642
click at [378, 237] on span "26 Aug 2025" at bounding box center [364, 242] width 27 height 10
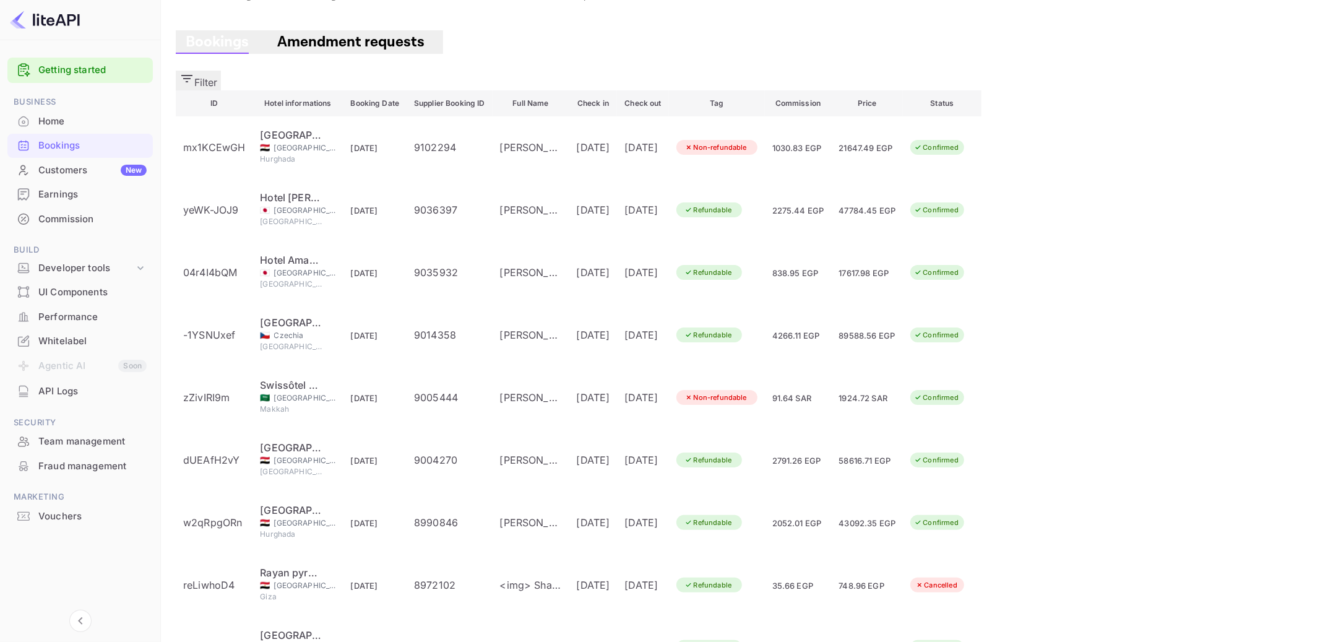
click at [1167, 613] on body "Getting started Business Home Bookings Customers New Earnings Commission Build …" at bounding box center [660, 369] width 1320 height 927
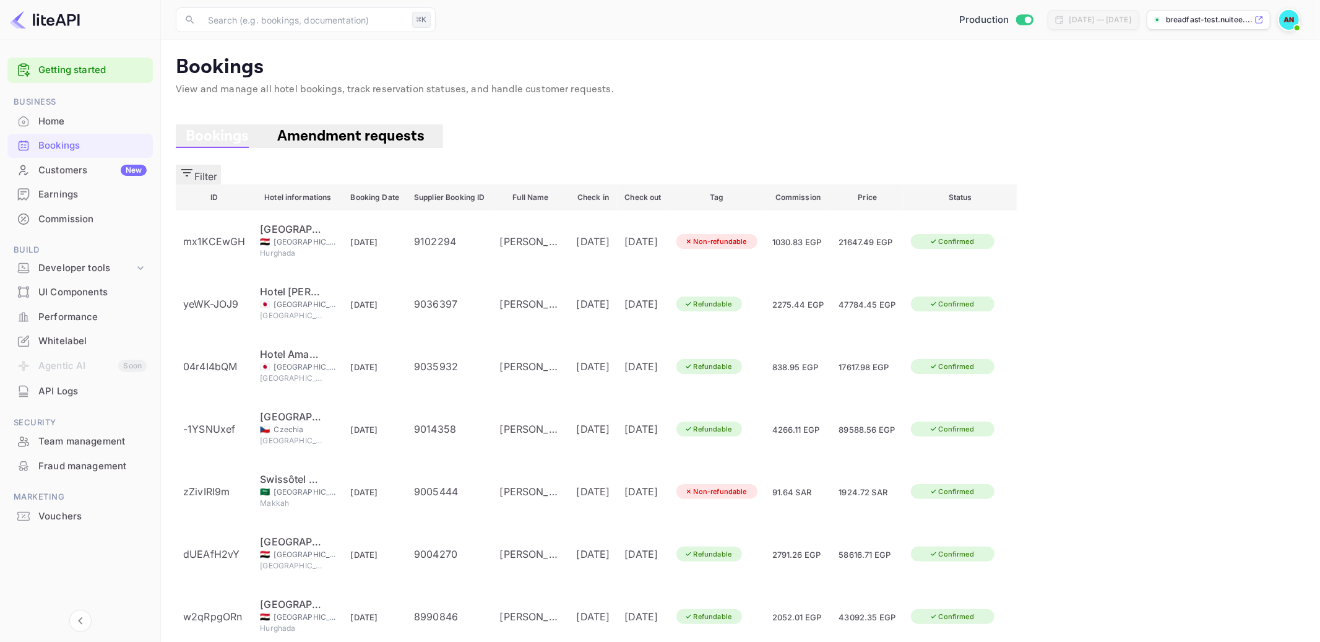
scroll to position [1415, 0]
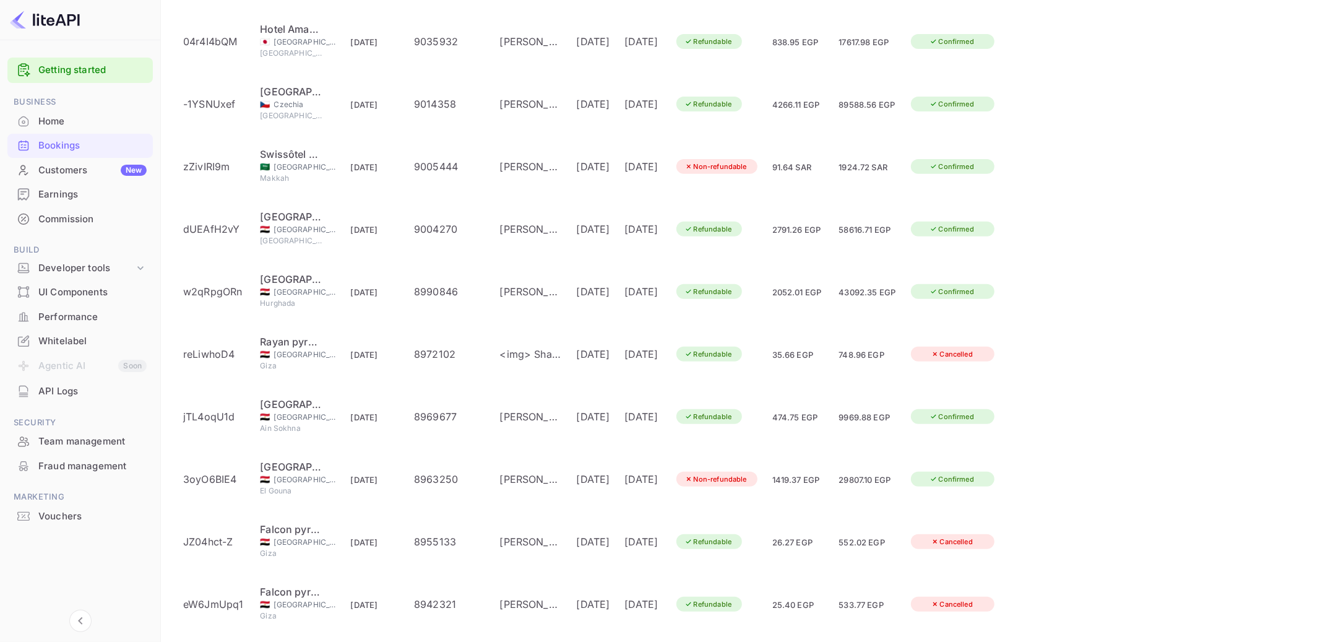
scroll to position [319, 0]
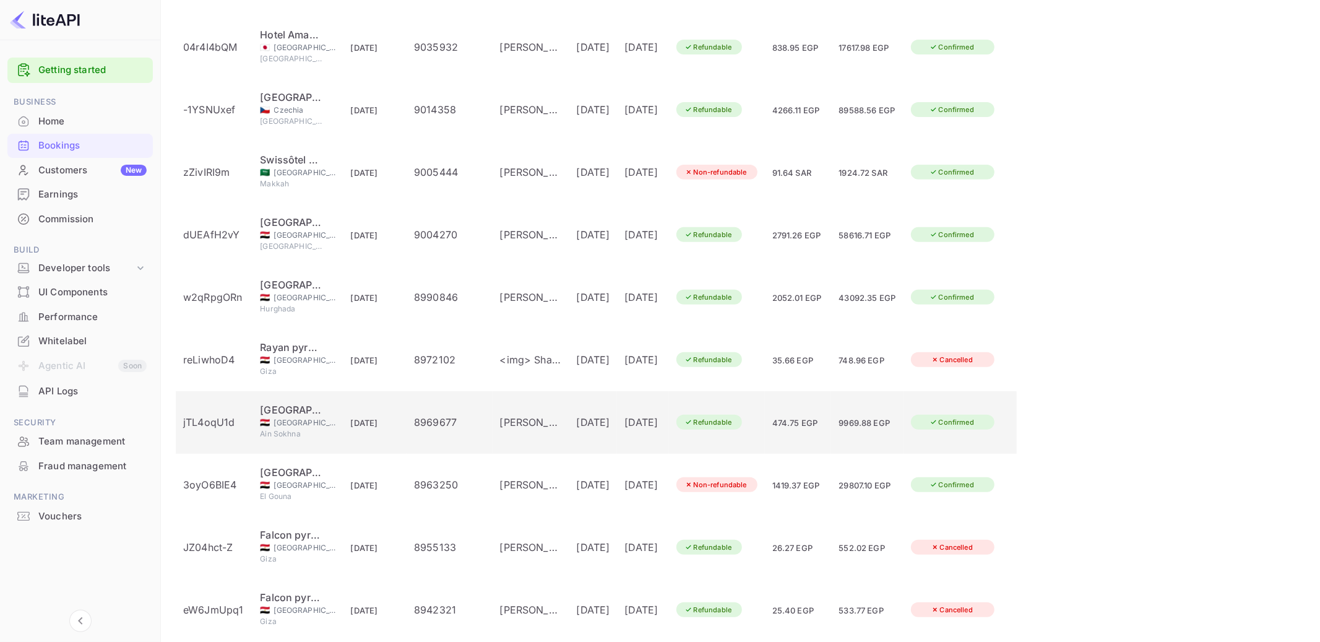
click at [982, 415] on div "Confirmed" at bounding box center [951, 422] width 61 height 15
